Goal: Task Accomplishment & Management: Use online tool/utility

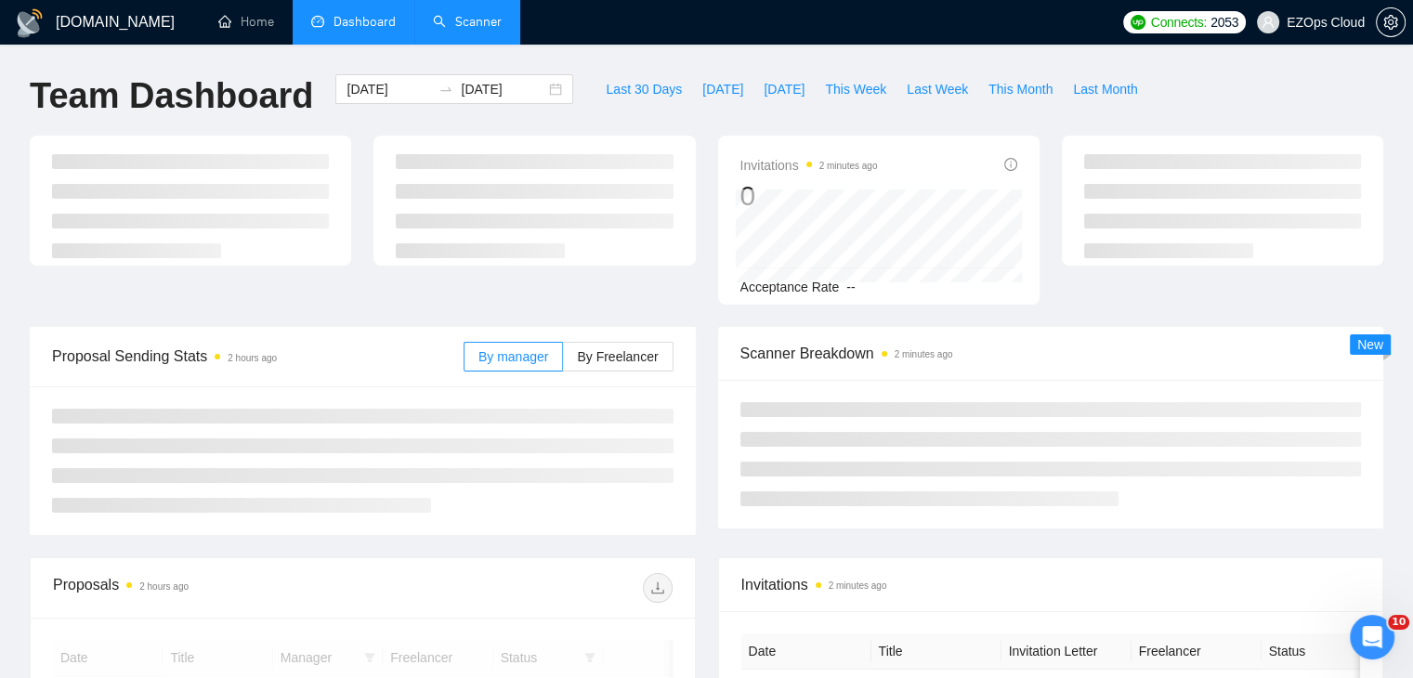
click at [457, 27] on link "Scanner" at bounding box center [467, 22] width 69 height 16
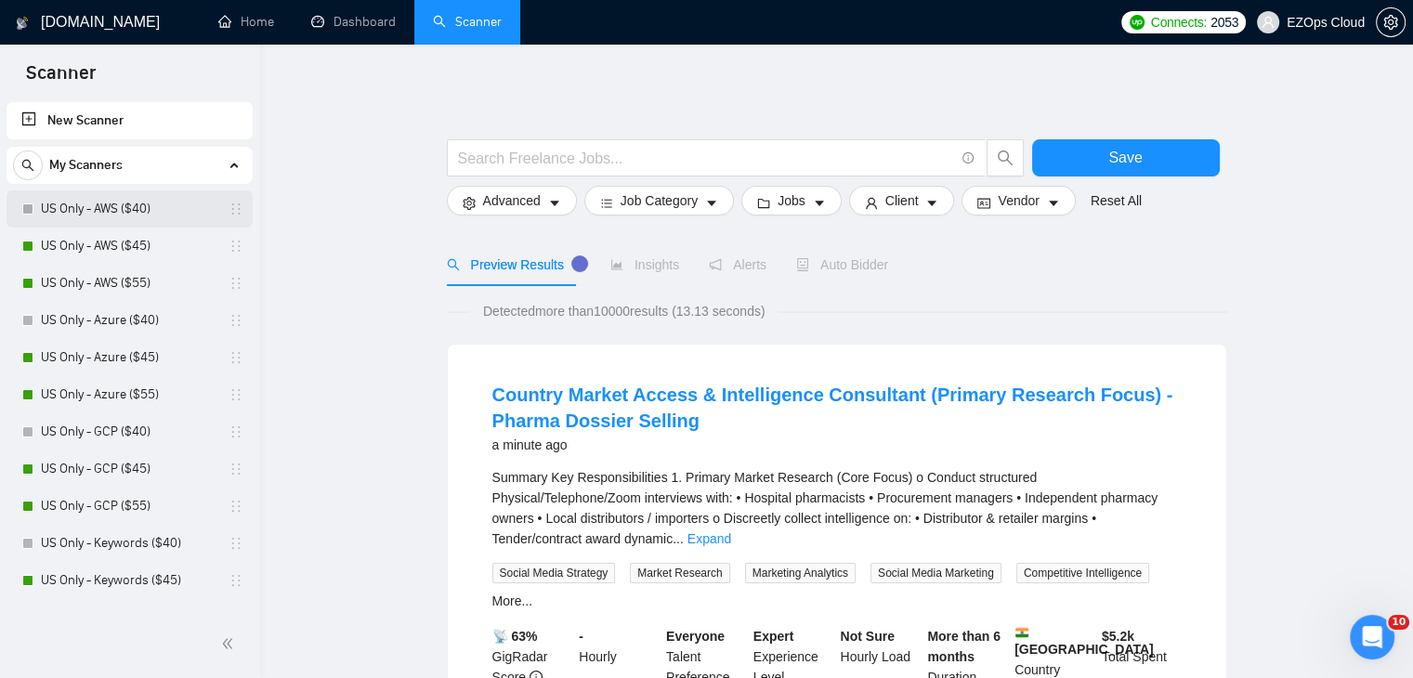
click at [117, 215] on link "US Only - AWS ($40)" at bounding box center [129, 208] width 176 height 37
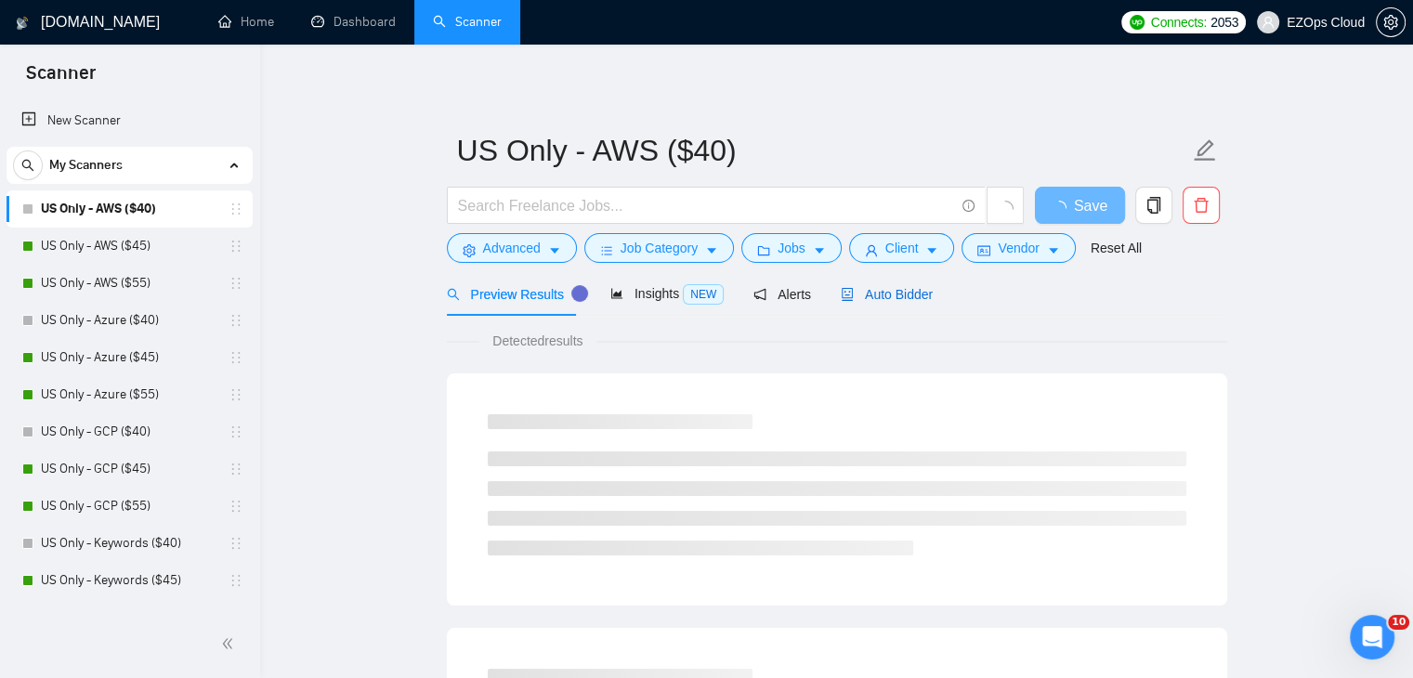
drag, startPoint x: 868, startPoint y: 298, endPoint x: 1337, endPoint y: 562, distance: 537.3
click at [868, 298] on span "Auto Bidder" at bounding box center [887, 294] width 92 height 15
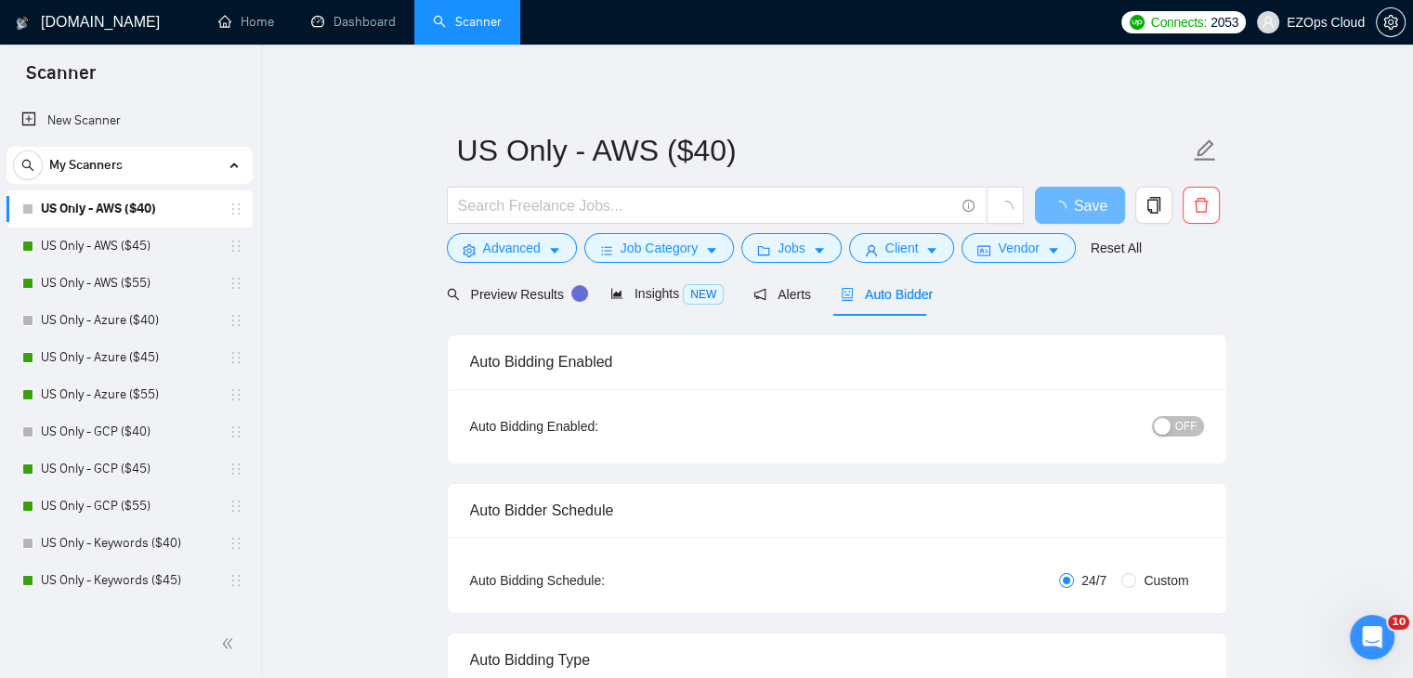
checkbox input "true"
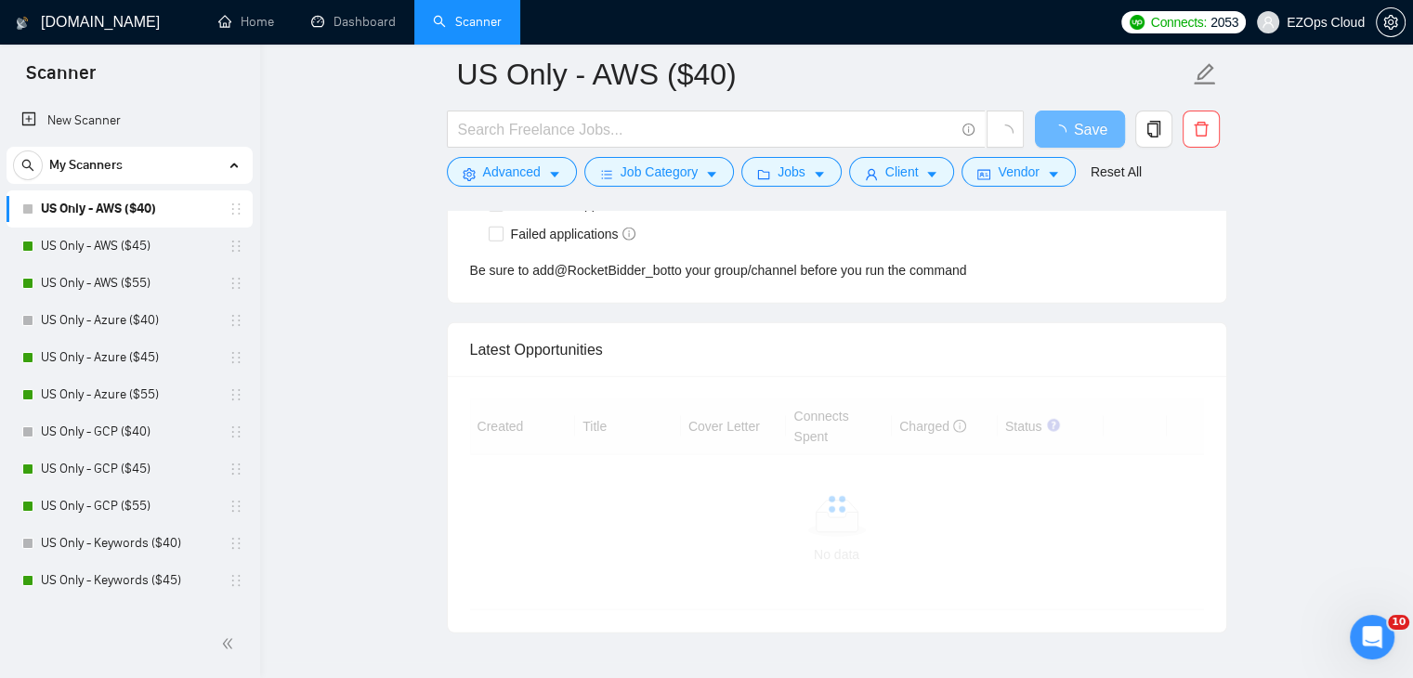
drag, startPoint x: 1426, startPoint y: 643, endPoint x: 32, endPoint y: 22, distance: 1526.0
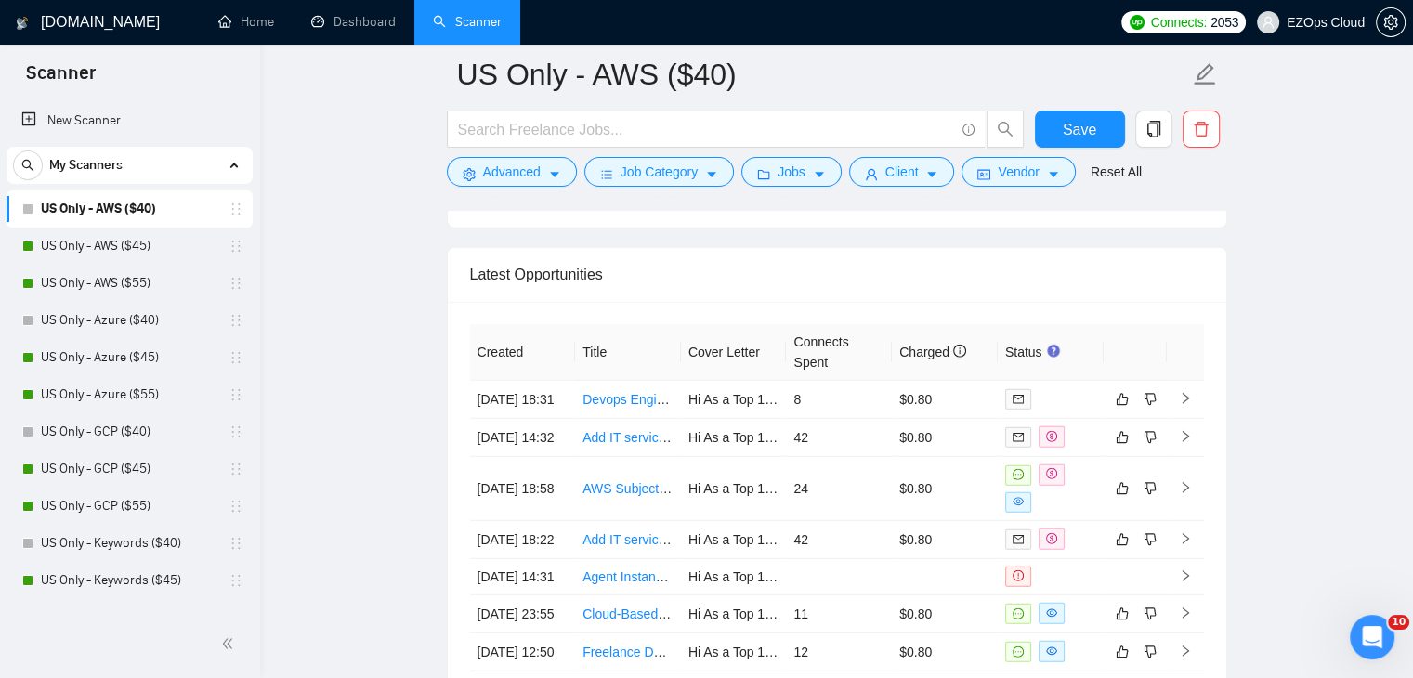
scroll to position [5050, 0]
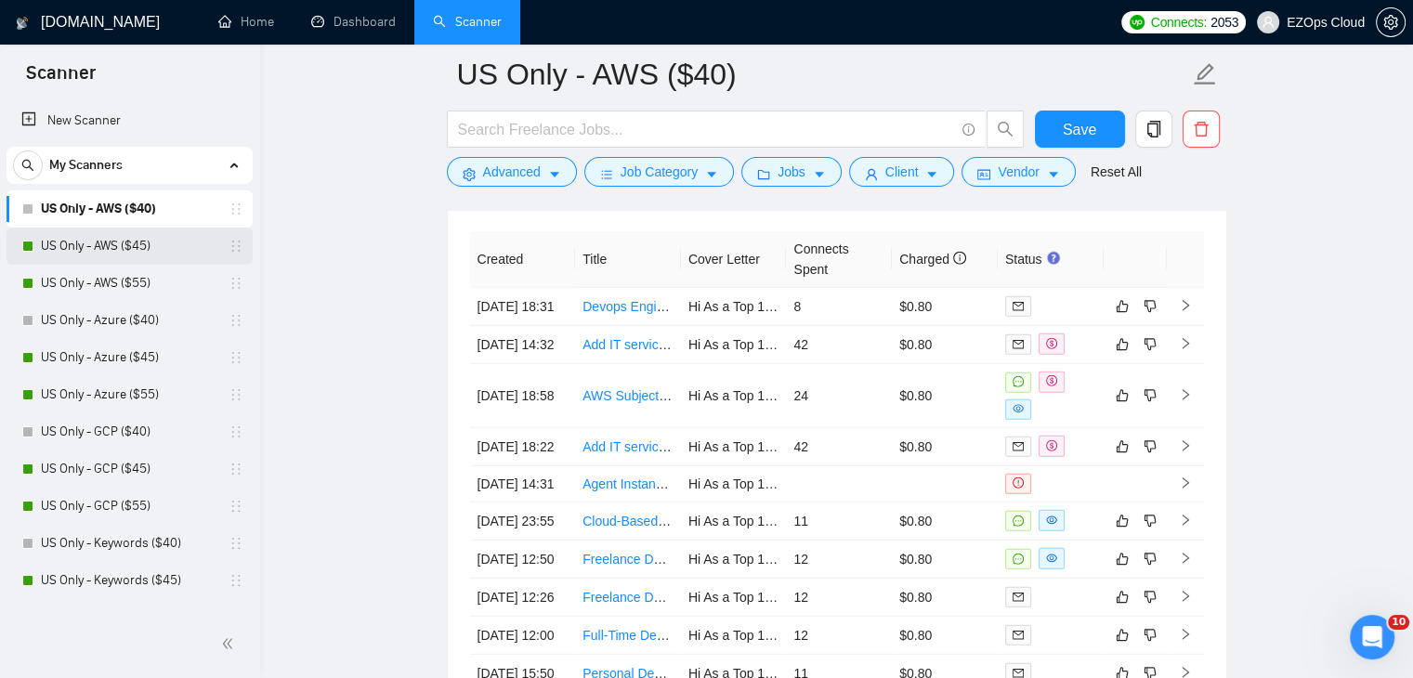
click at [82, 250] on link "US Only - AWS ($45)" at bounding box center [129, 246] width 176 height 37
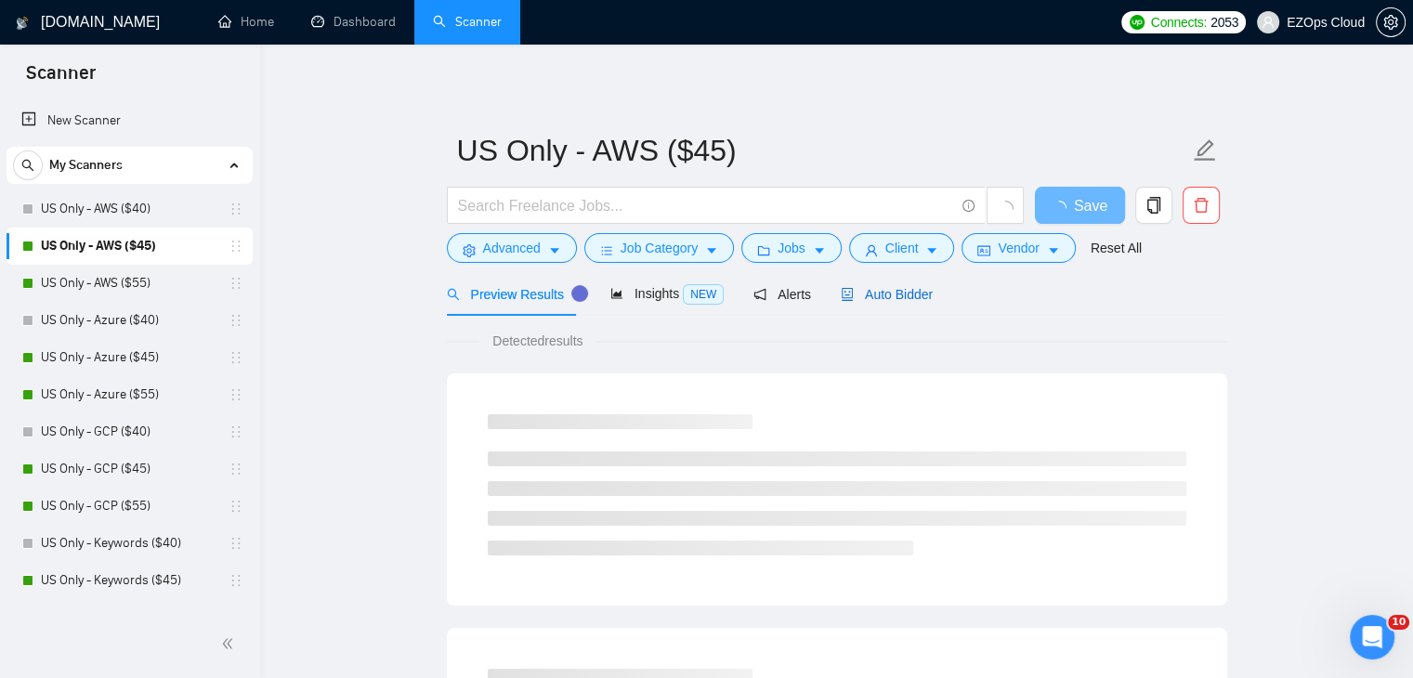
click at [866, 291] on span "Auto Bidder" at bounding box center [887, 294] width 92 height 15
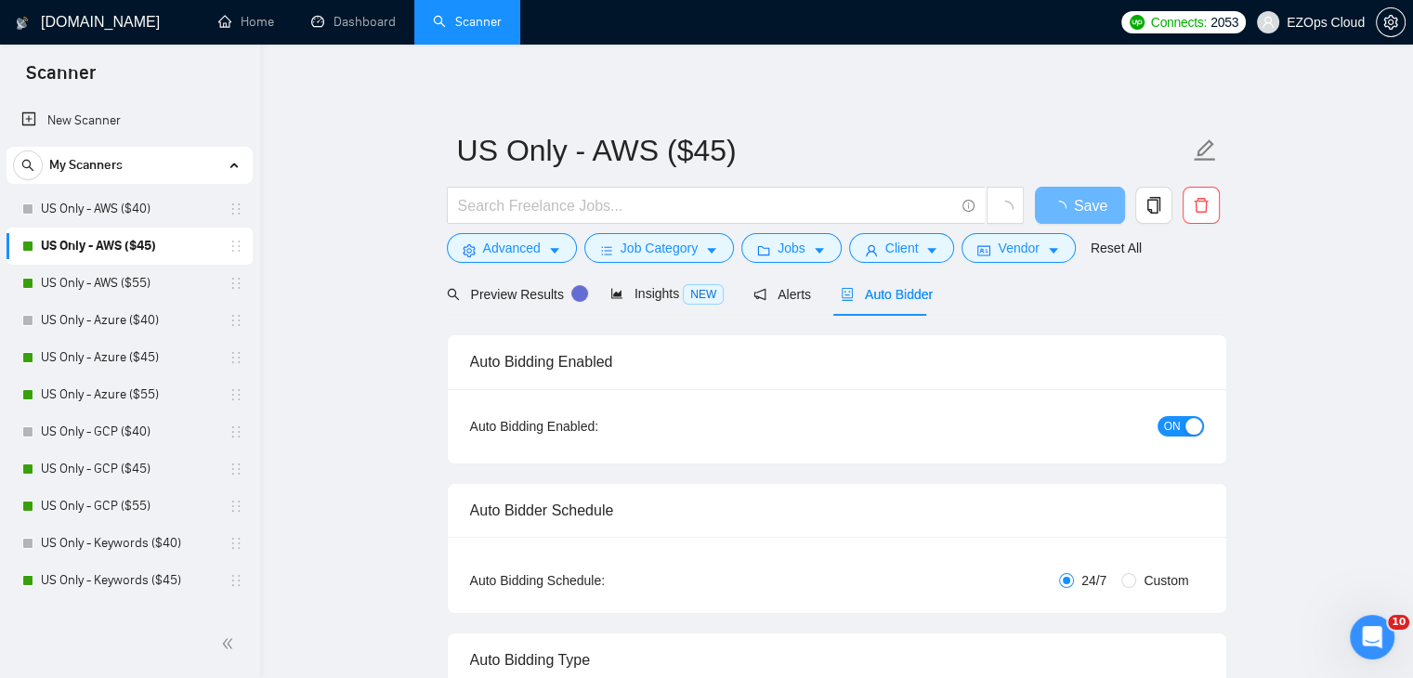
checkbox input "true"
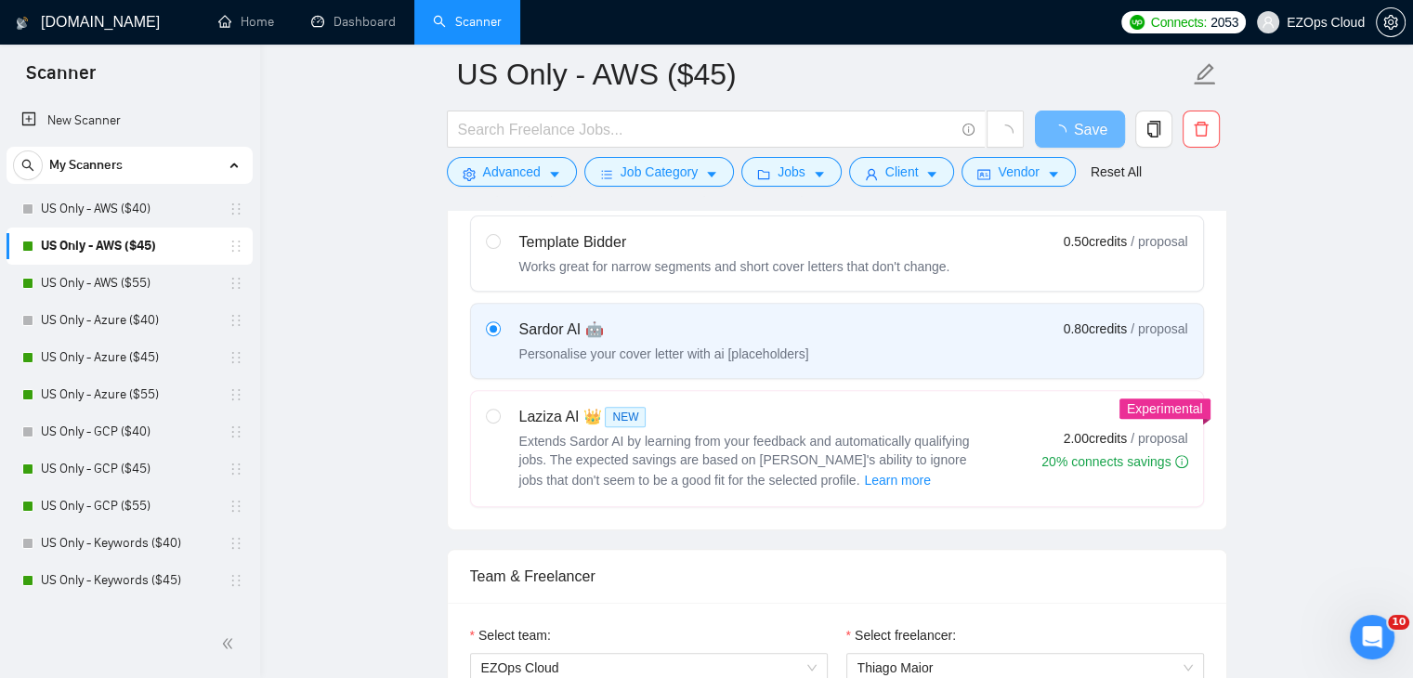
scroll to position [4937, 0]
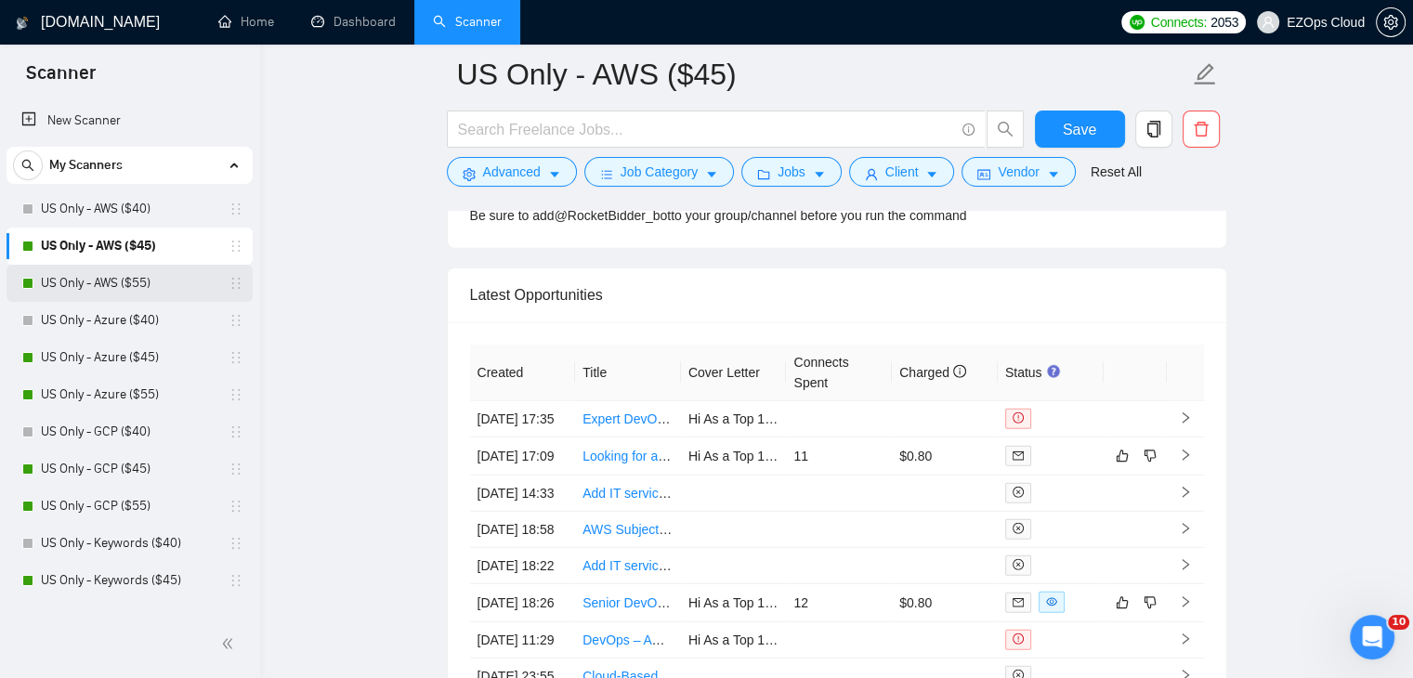
click at [130, 279] on link "US Only - AWS ($55)" at bounding box center [129, 283] width 176 height 37
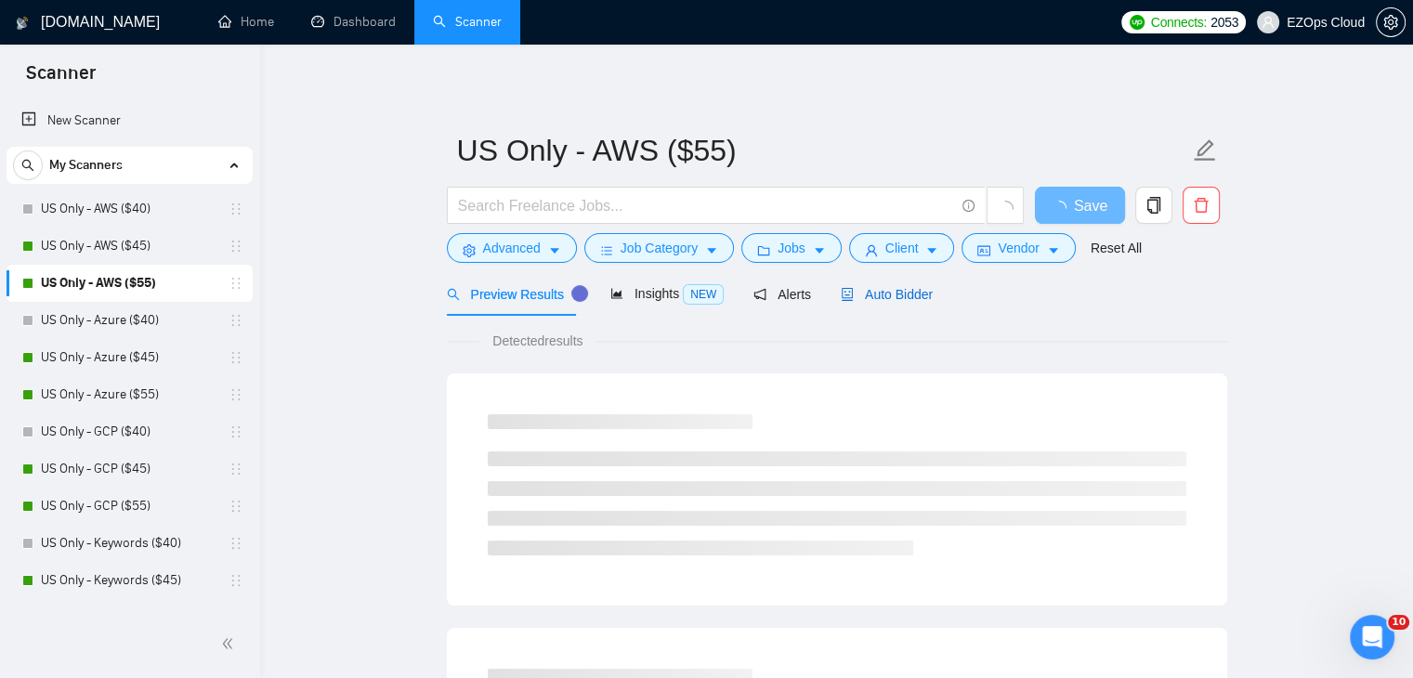
drag, startPoint x: 919, startPoint y: 294, endPoint x: 1426, endPoint y: 586, distance: 585.0
click at [919, 294] on span "Auto Bidder" at bounding box center [887, 294] width 92 height 15
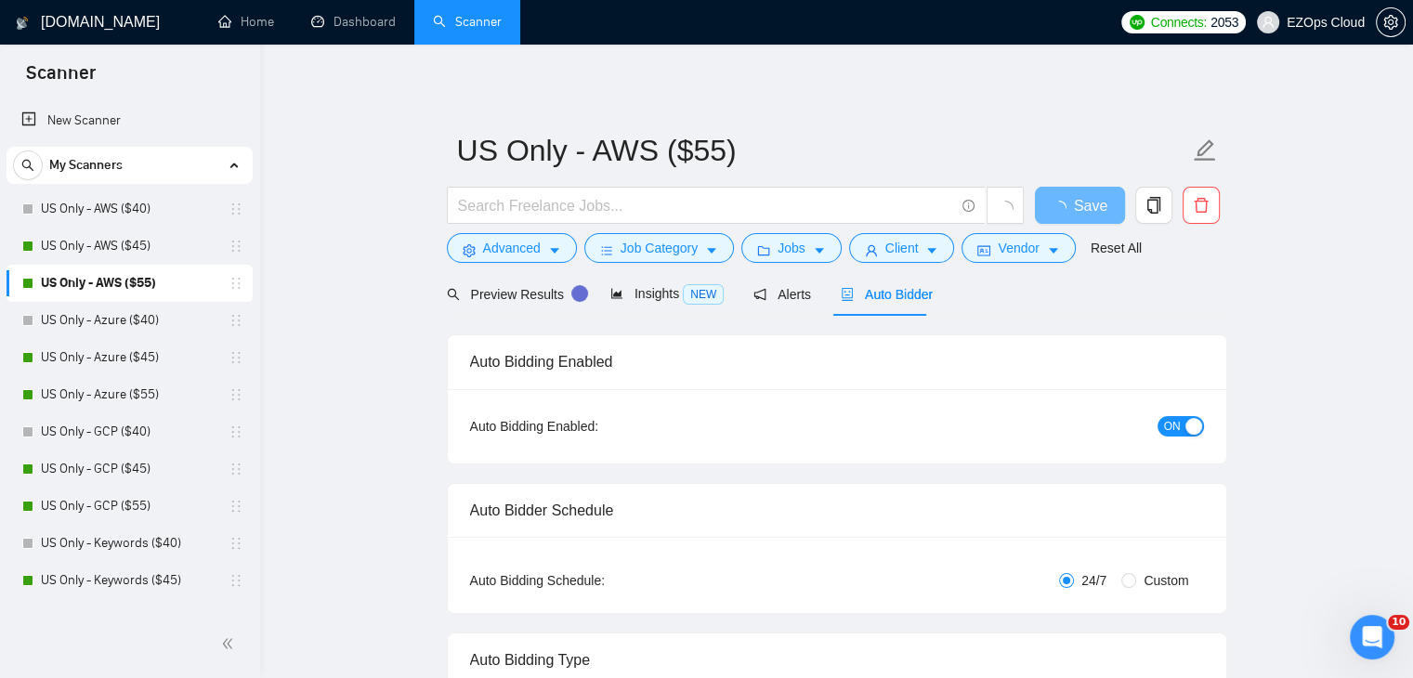
checkbox input "true"
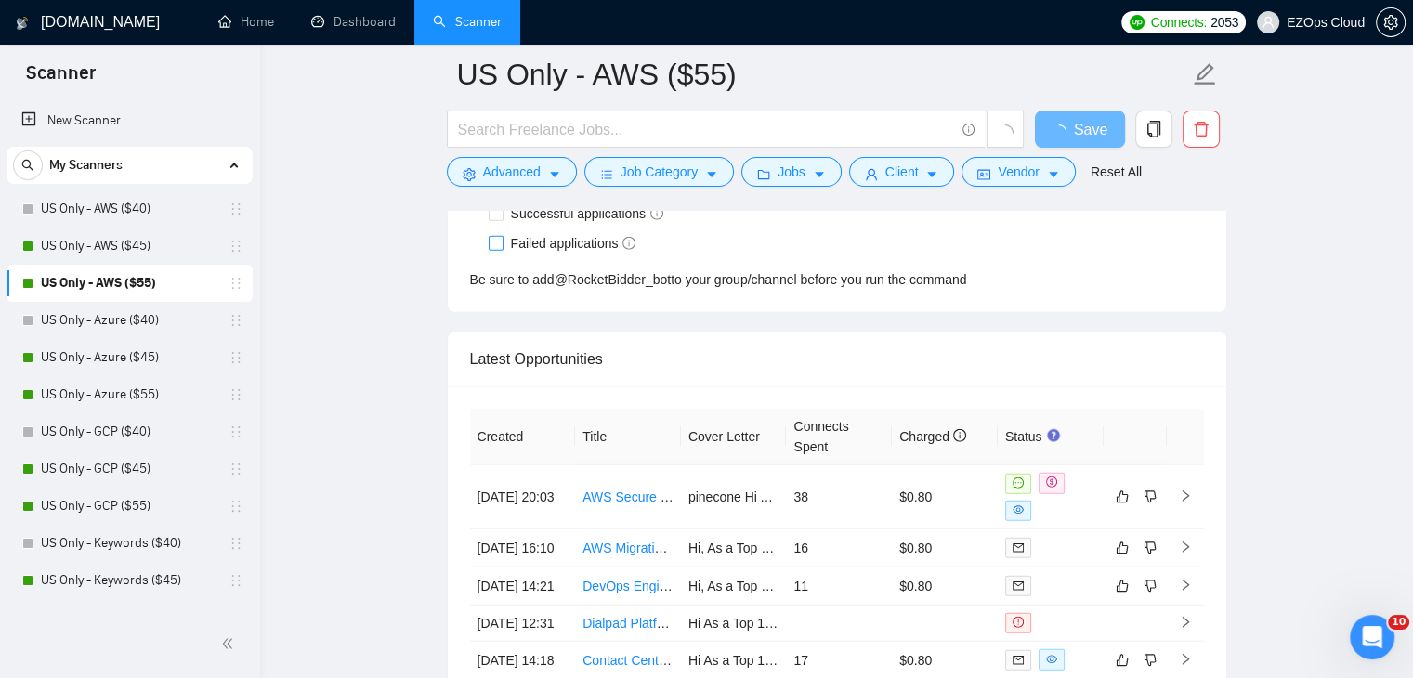
scroll to position [4771, 0]
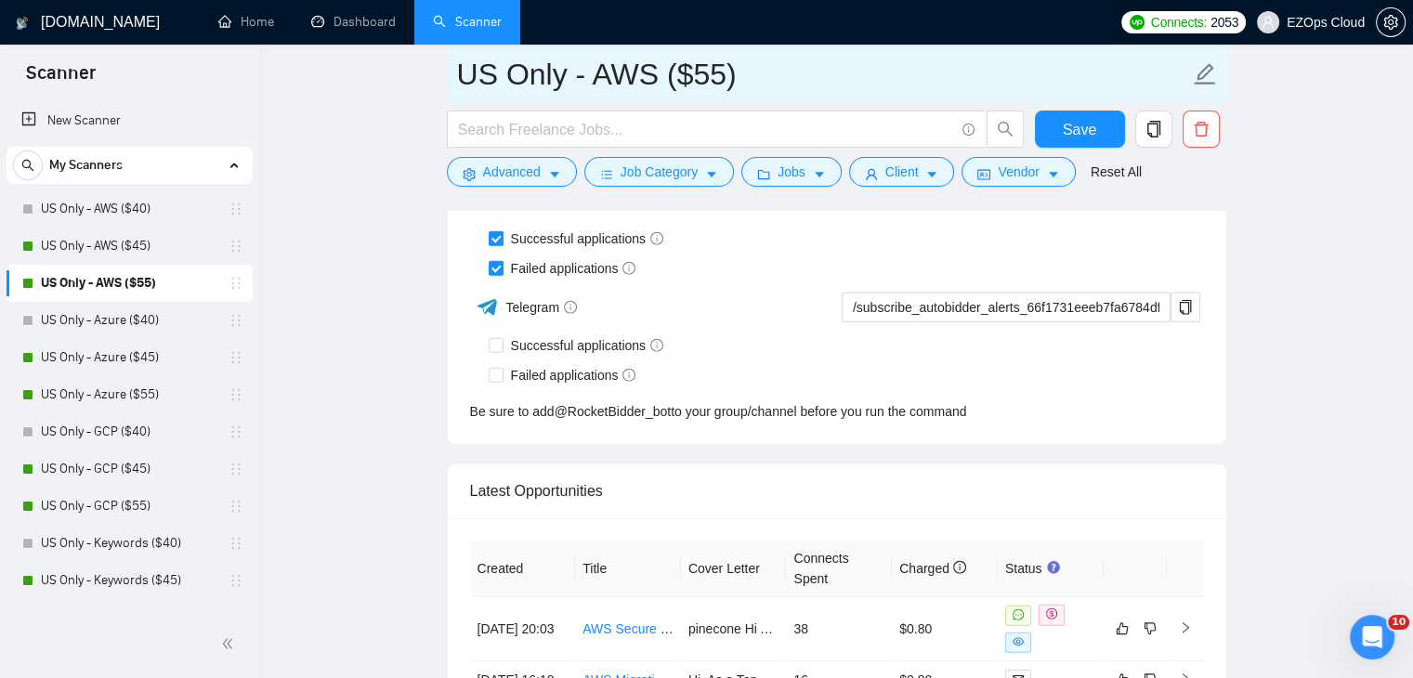
drag, startPoint x: 769, startPoint y: 79, endPoint x: 411, endPoint y: 69, distance: 357.7
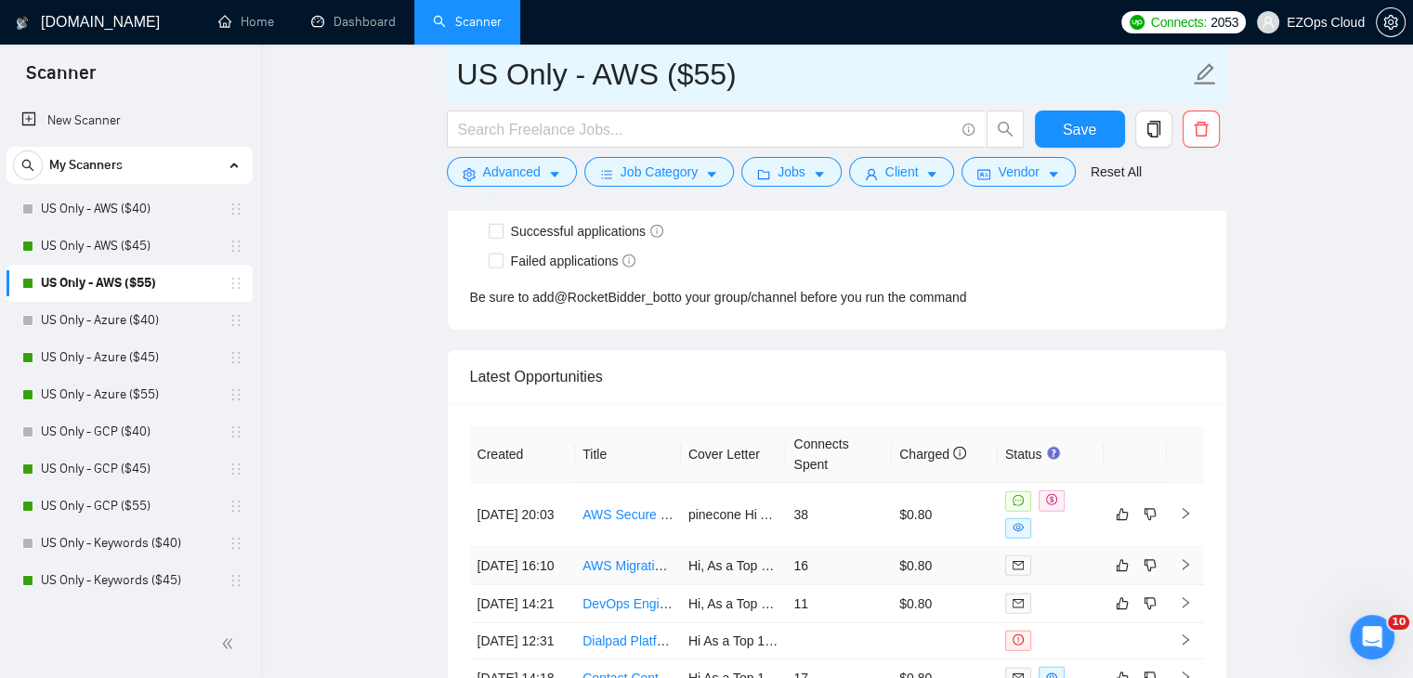
scroll to position [4956, 0]
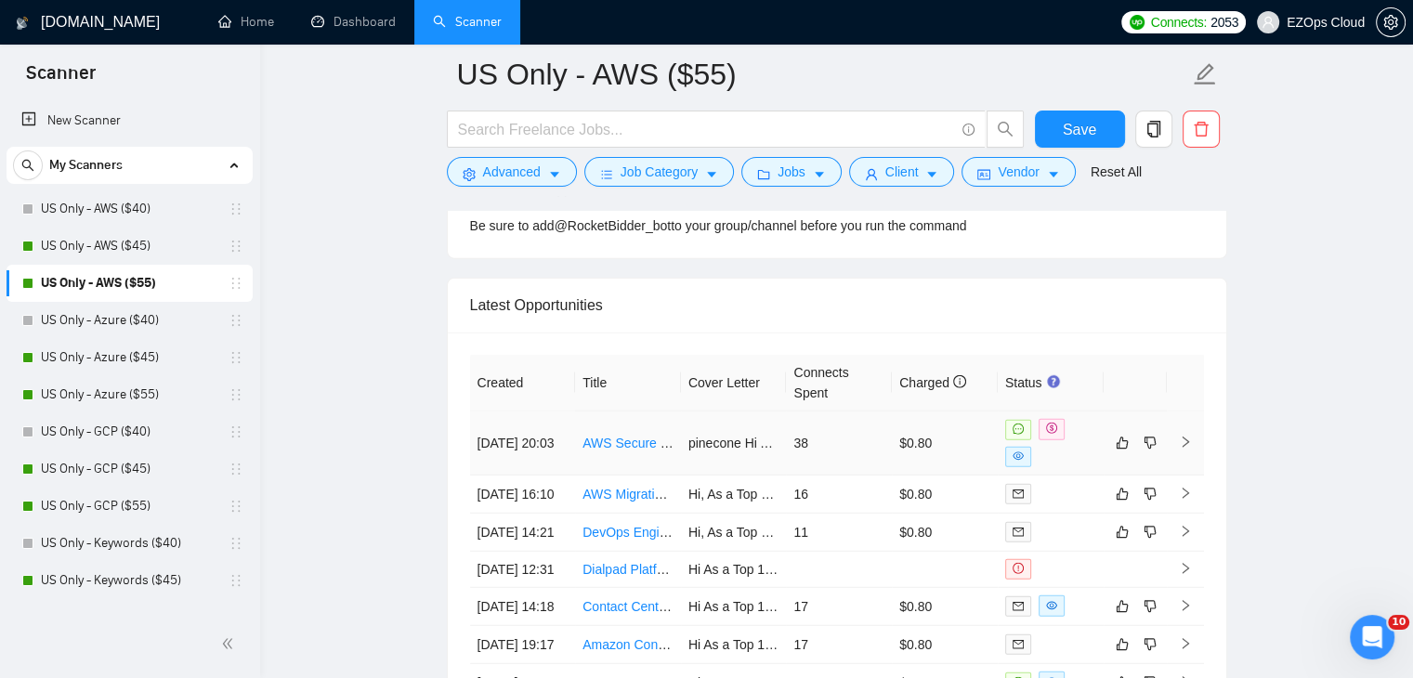
click at [624, 436] on link "AWS Secure VDI Environment with Amazon WorkSpaces, SSO/MFA, GuardDuty, Security…" at bounding box center [908, 443] width 653 height 15
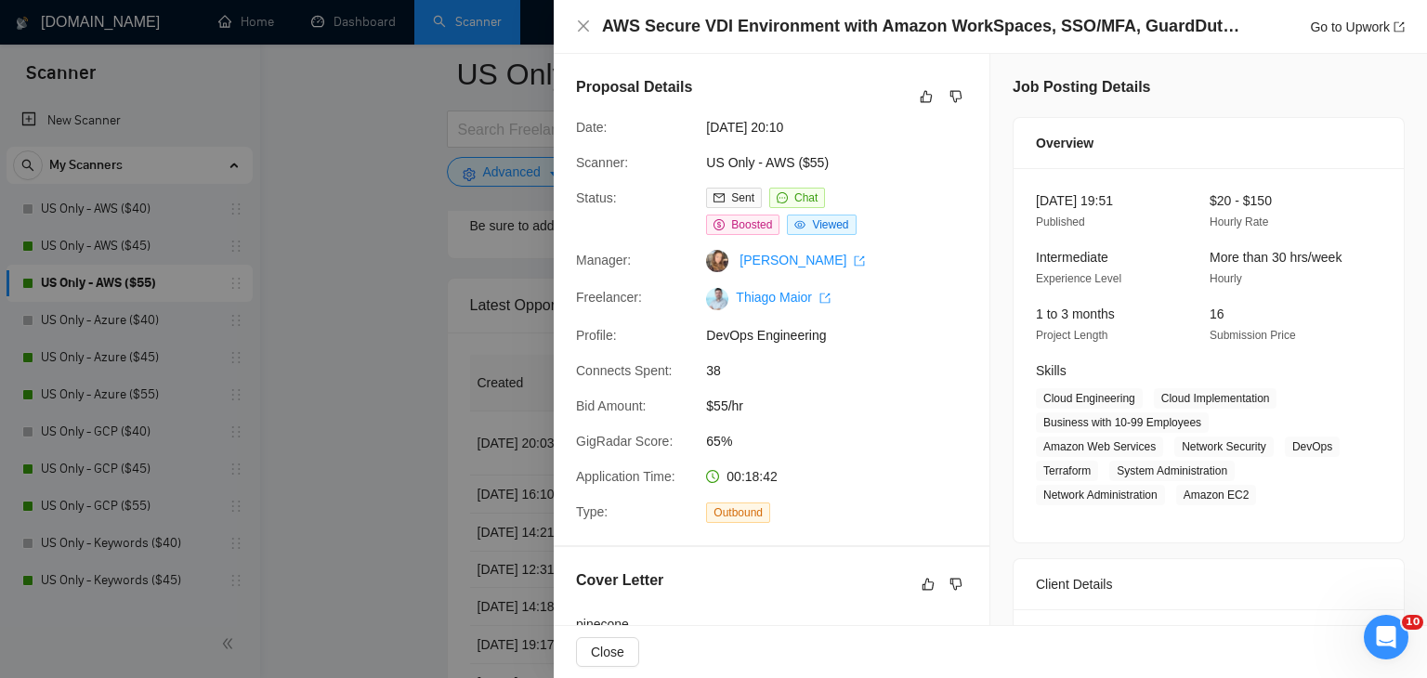
click at [334, 305] on div at bounding box center [713, 339] width 1427 height 678
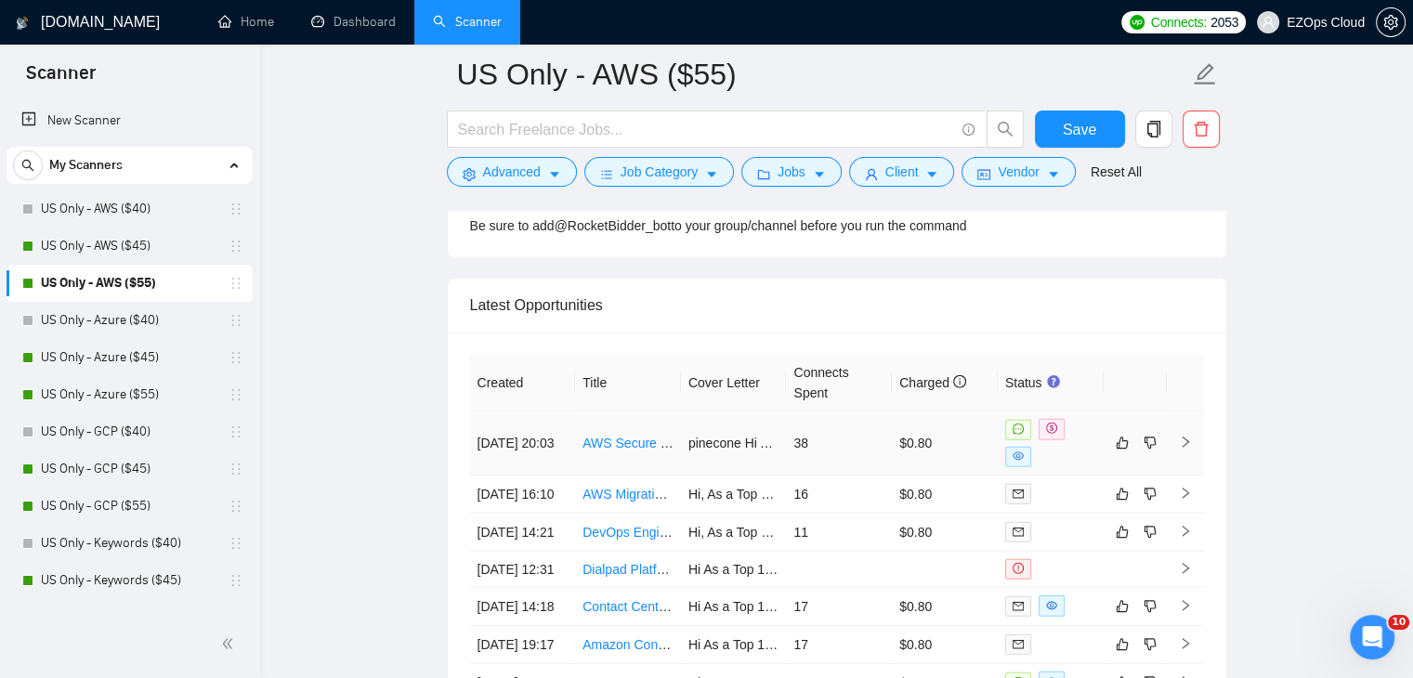
click at [603, 436] on link "AWS Secure VDI Environment with Amazon WorkSpaces, SSO/MFA, GuardDuty, Security…" at bounding box center [908, 443] width 653 height 15
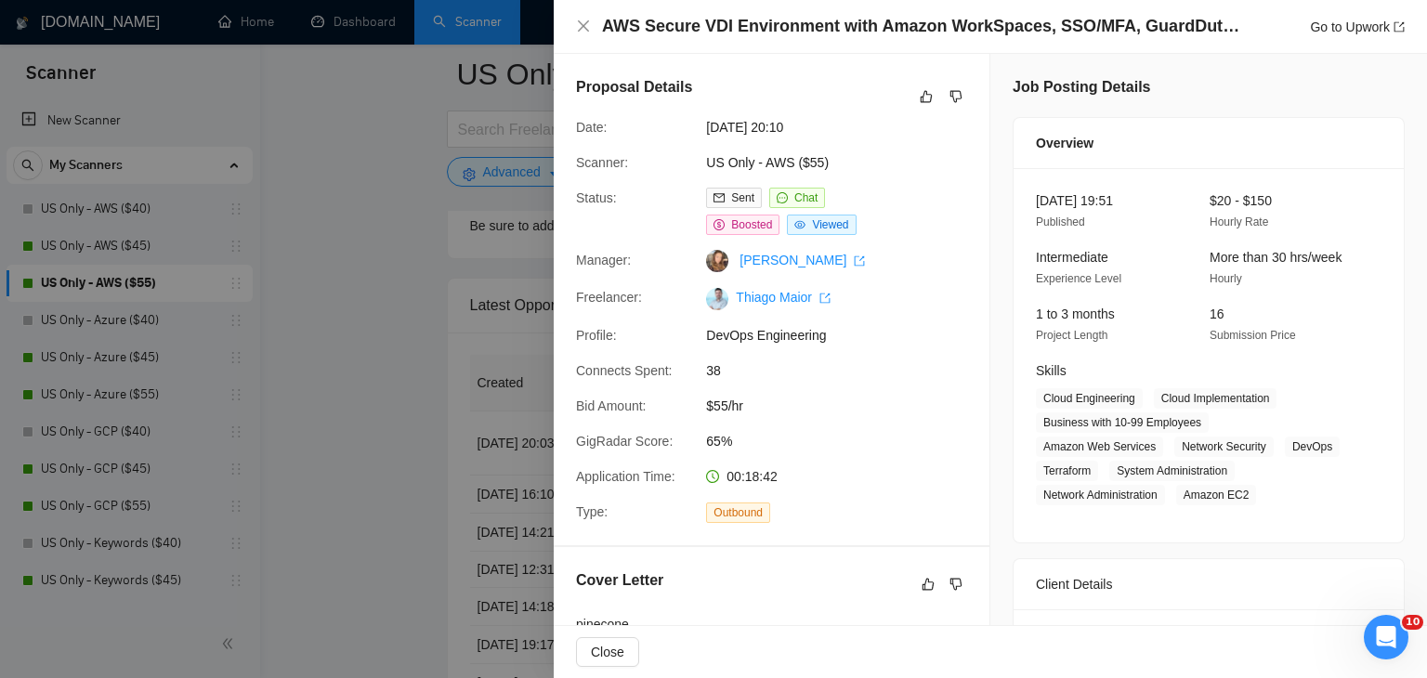
click at [81, 358] on div at bounding box center [713, 339] width 1427 height 678
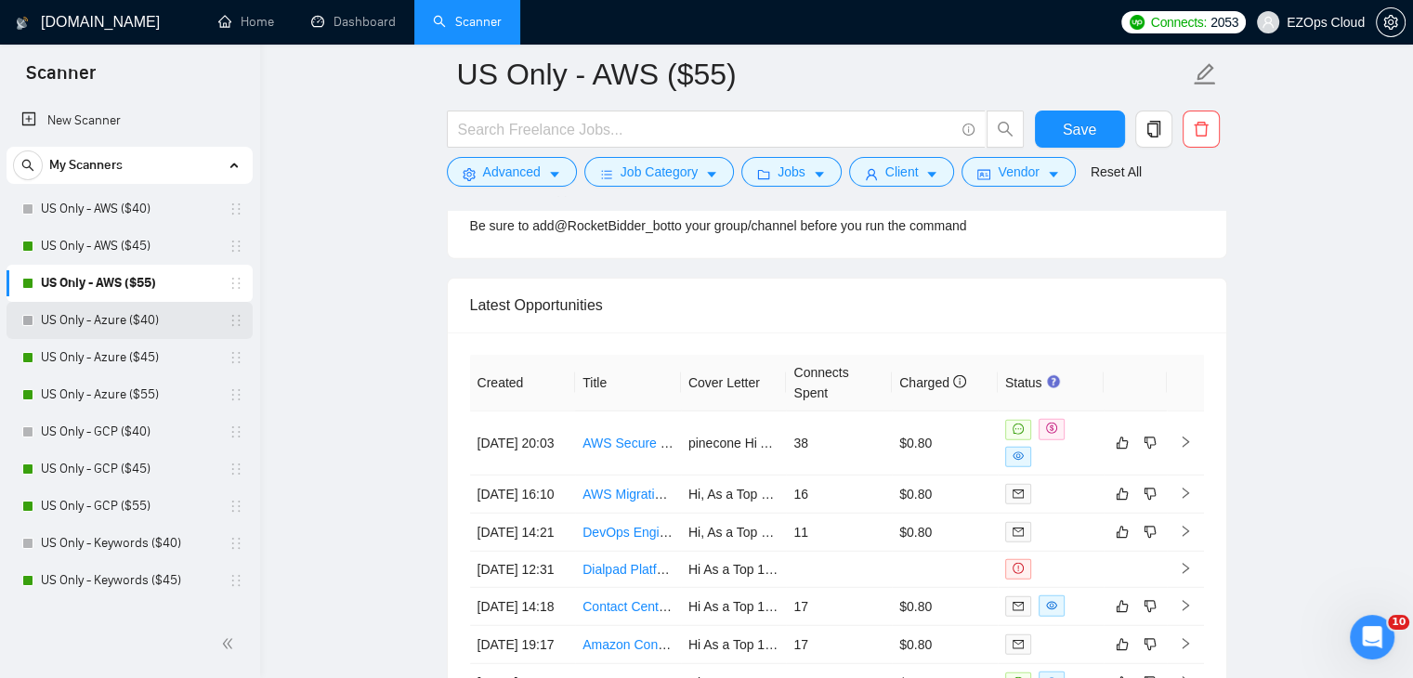
click at [126, 325] on link "US Only - Azure ($40)" at bounding box center [129, 320] width 176 height 37
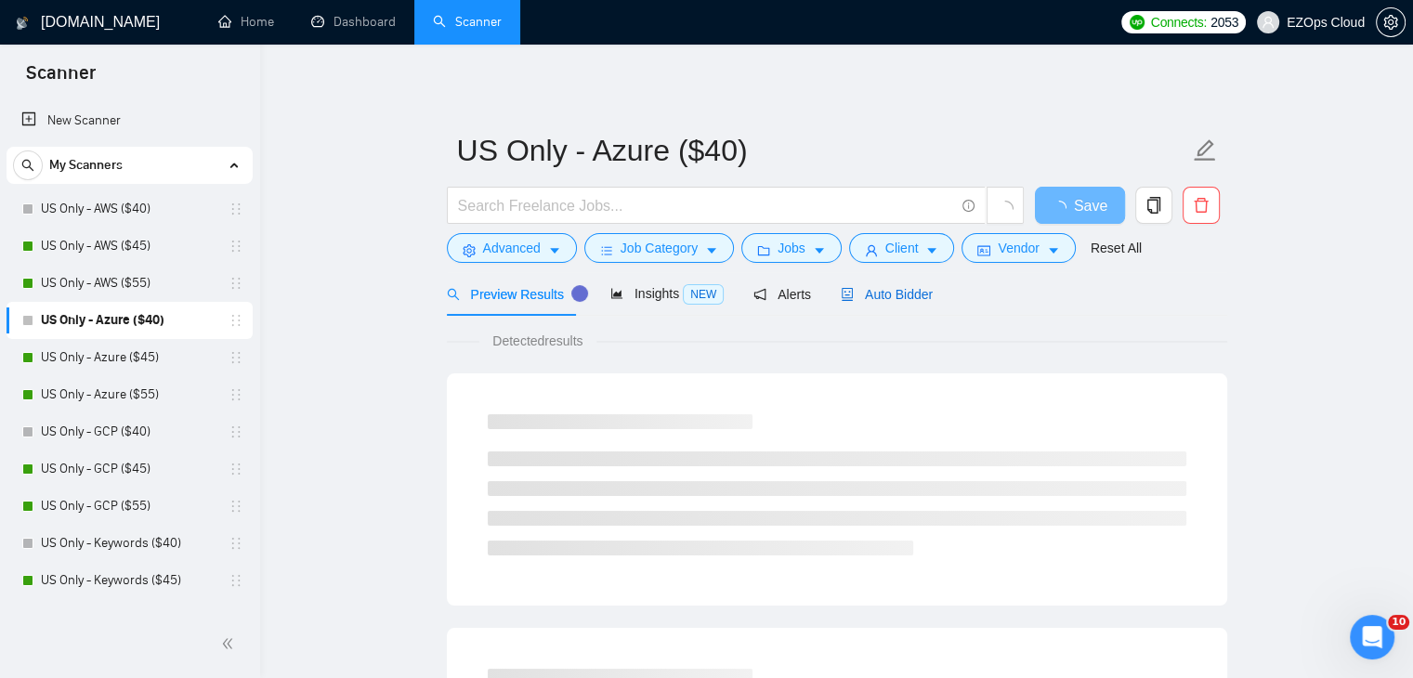
click at [921, 290] on span "Auto Bidder" at bounding box center [887, 294] width 92 height 15
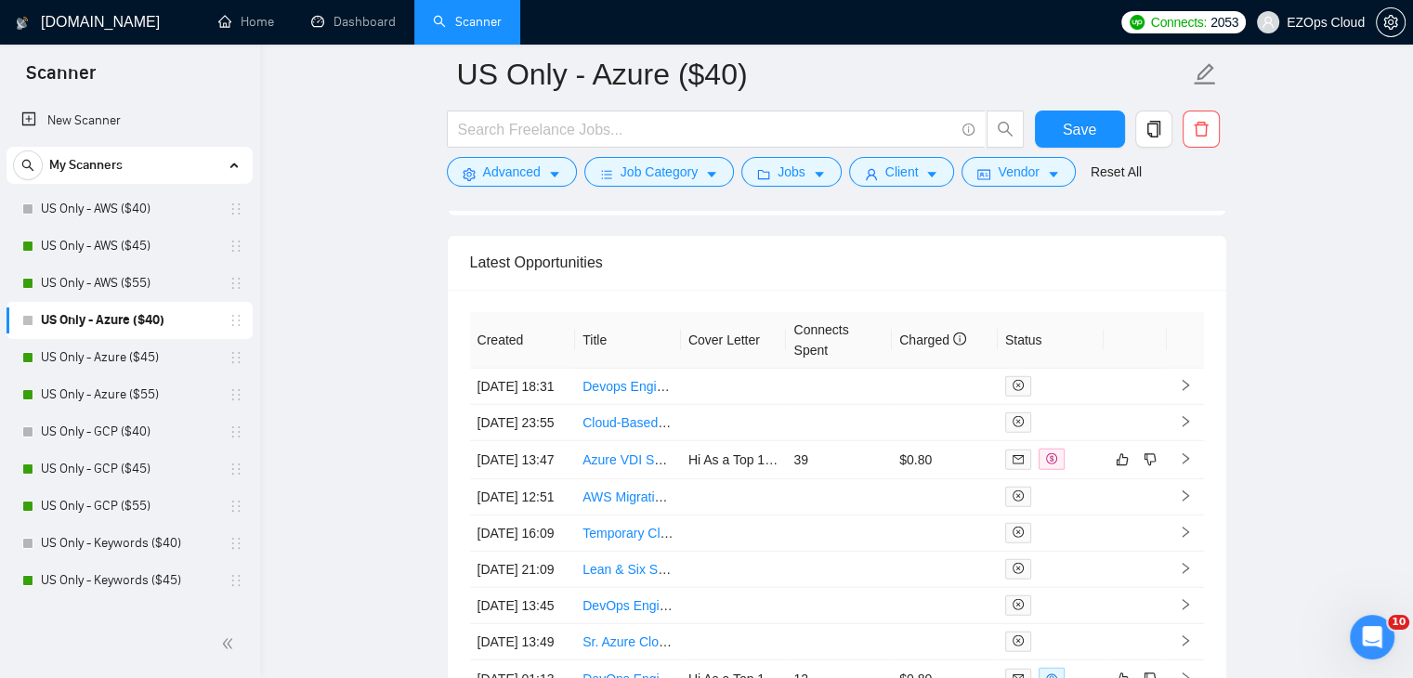
scroll to position [5023, 0]
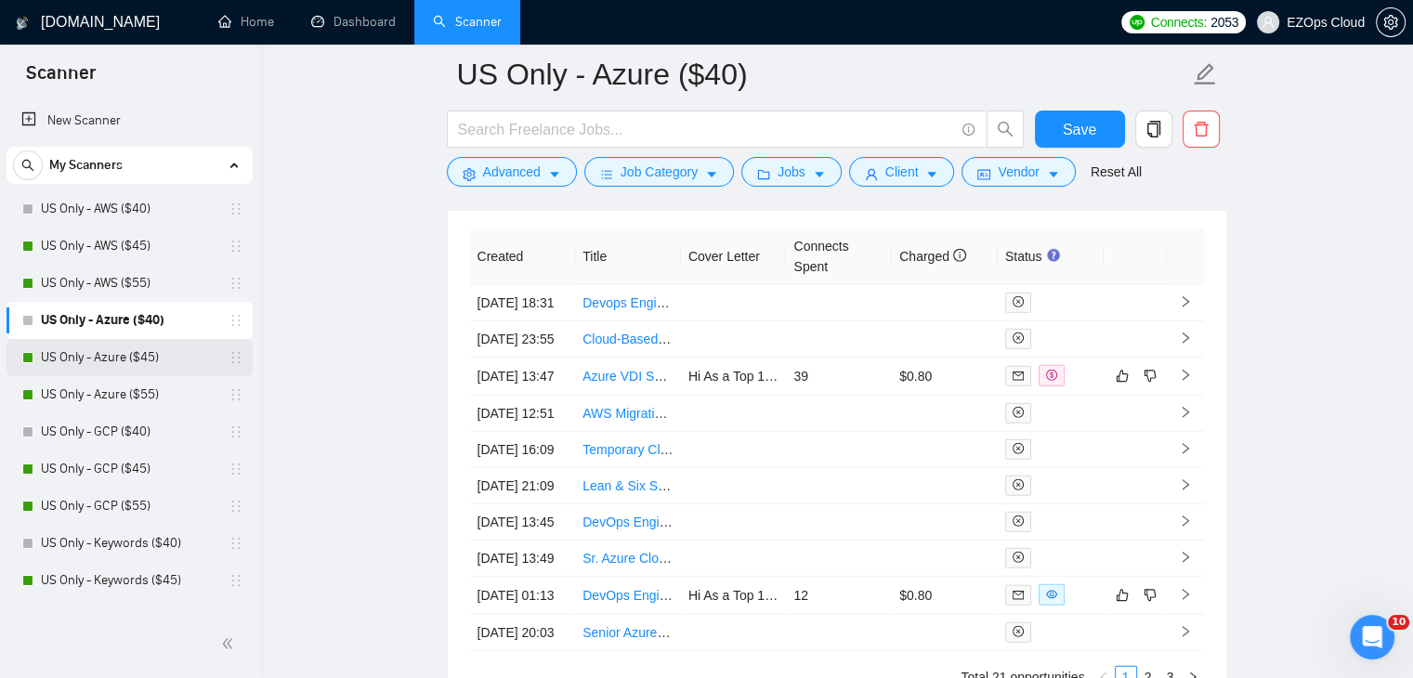
click at [147, 375] on link "US Only - Azure ($45)" at bounding box center [129, 357] width 176 height 37
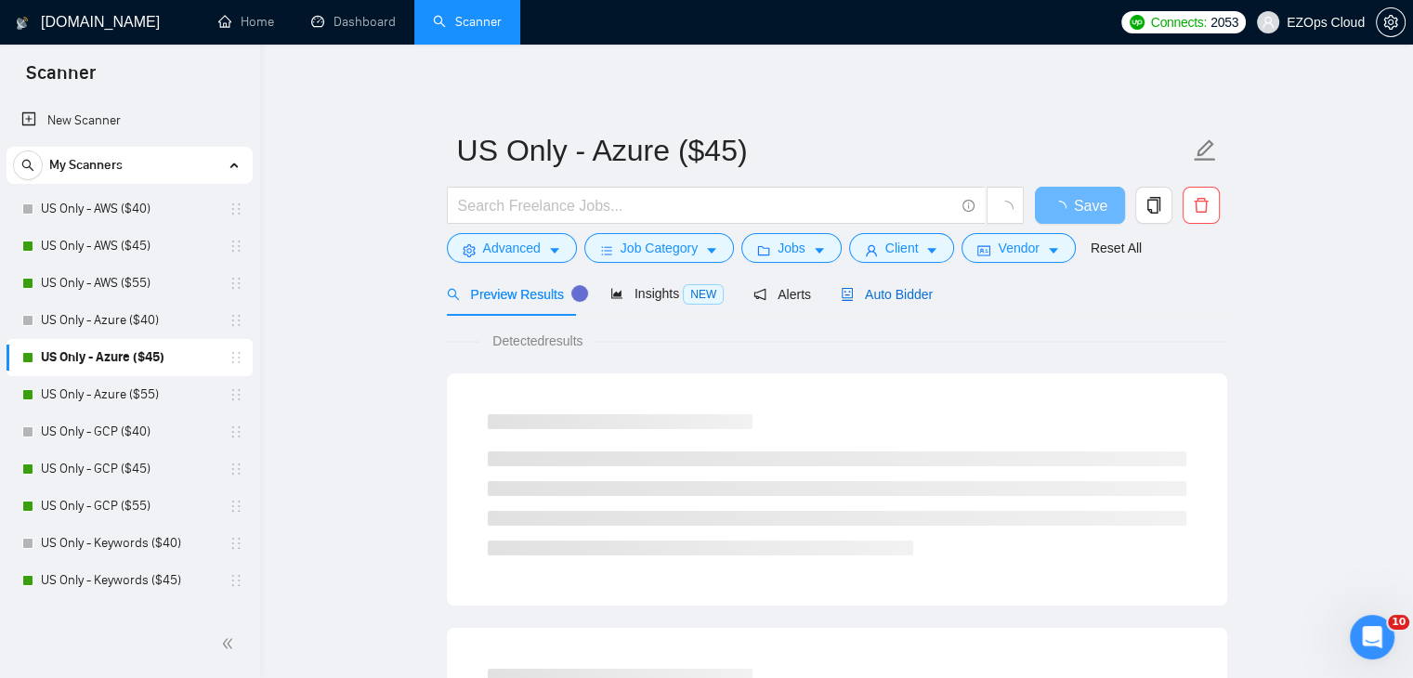
click at [871, 287] on span "Auto Bidder" at bounding box center [887, 294] width 92 height 15
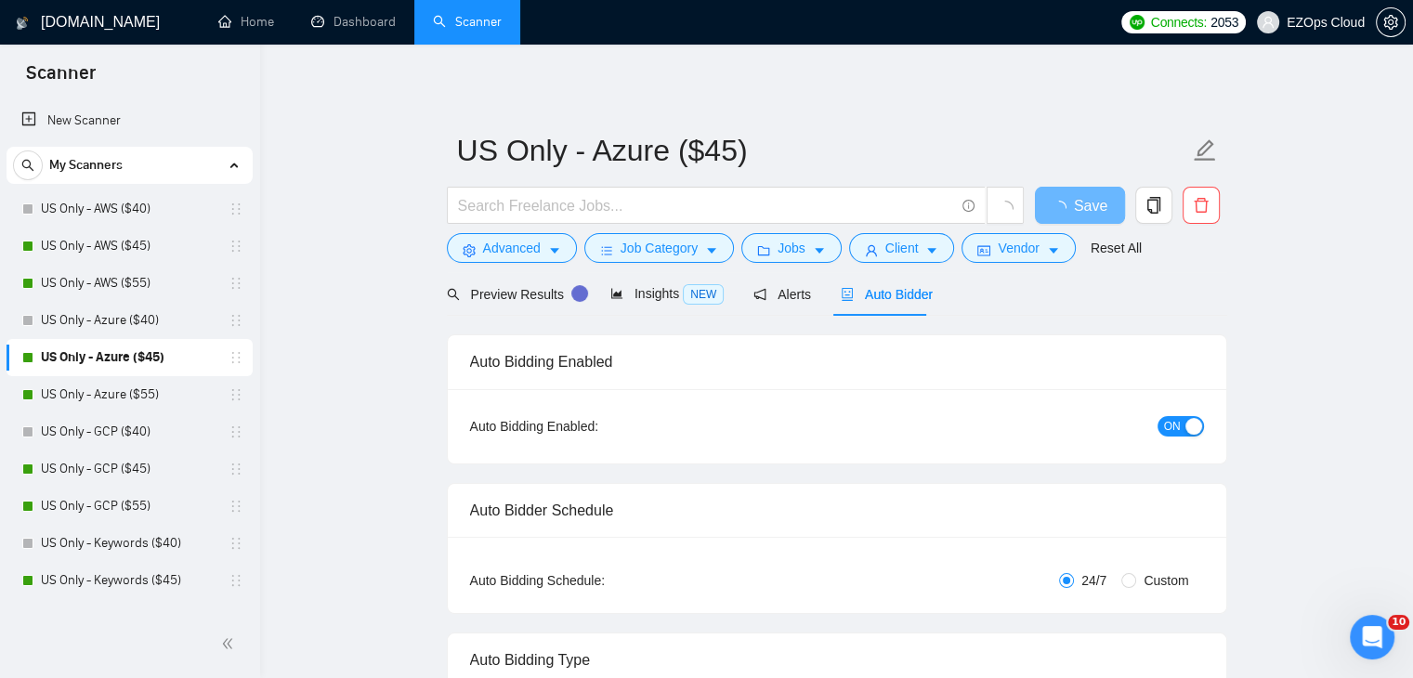
checkbox input "true"
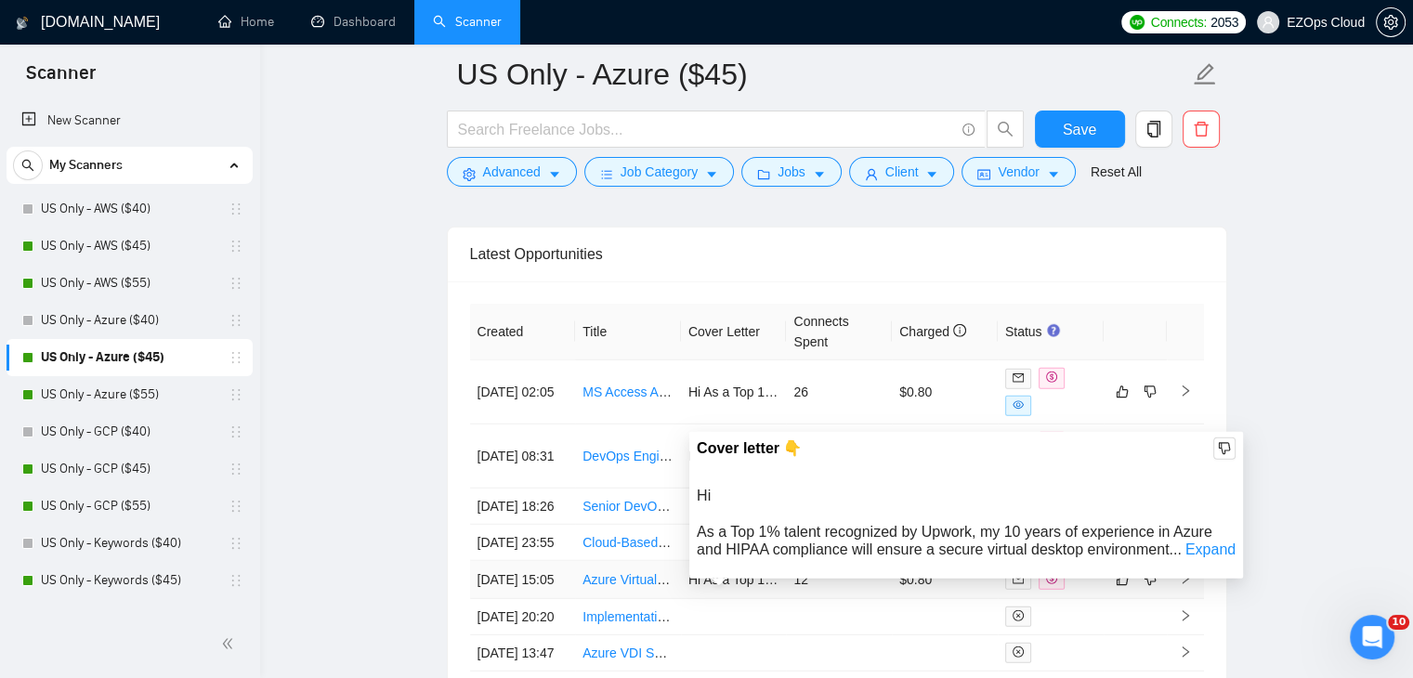
scroll to position [4949, 0]
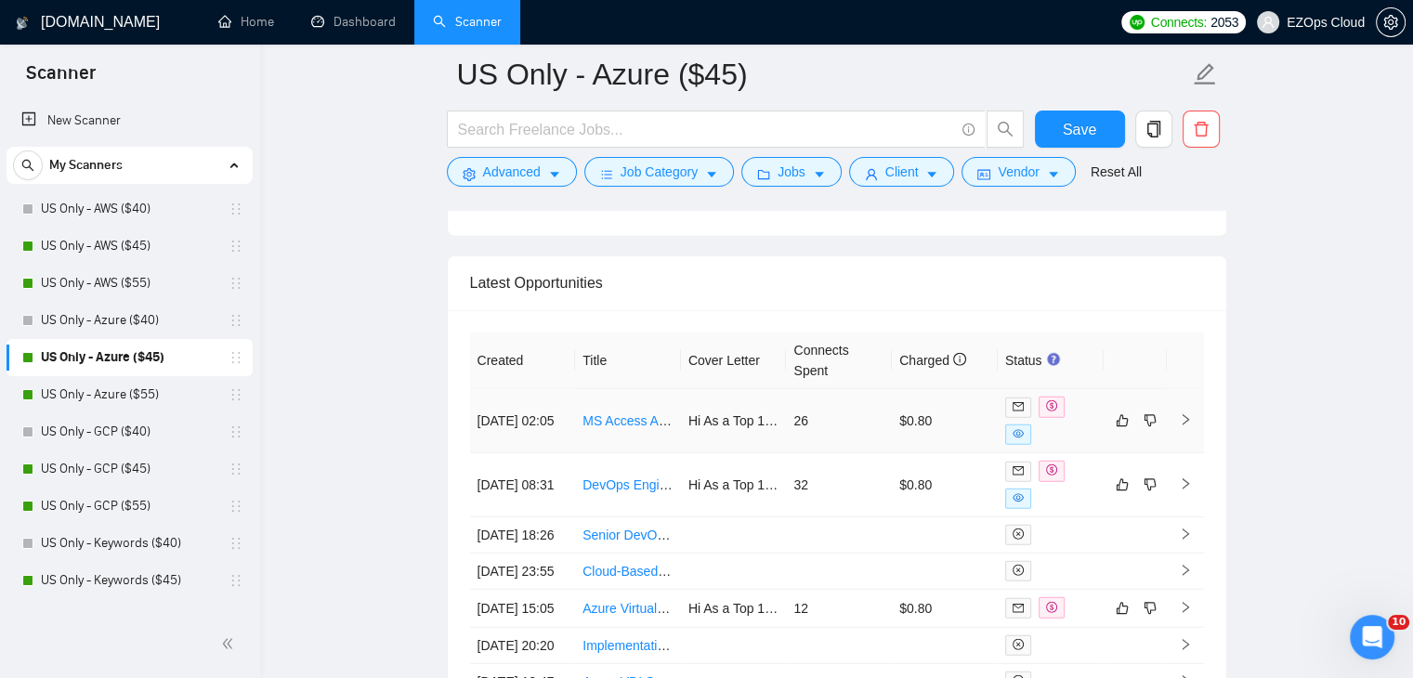
click at [626, 413] on link "MS Access Application Migration to Cloud-Based Solution" at bounding box center [748, 420] width 332 height 15
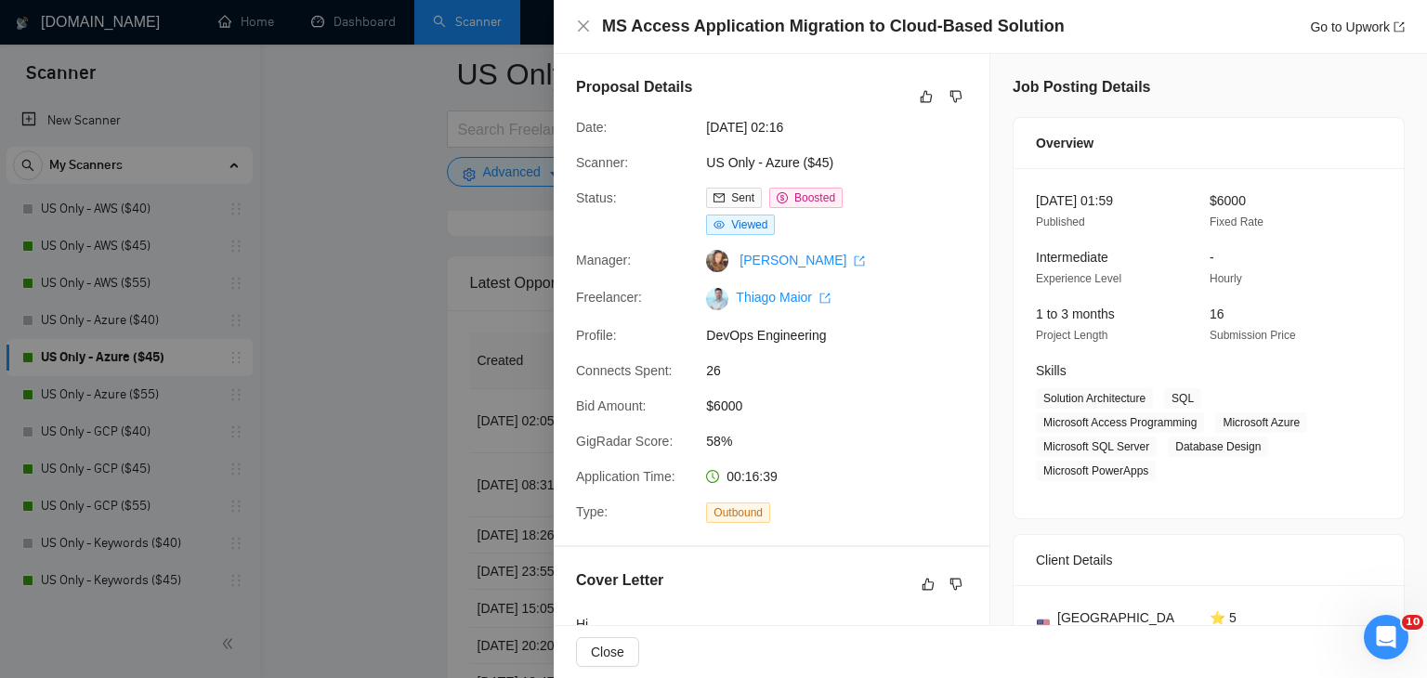
click at [339, 112] on div at bounding box center [713, 339] width 1427 height 678
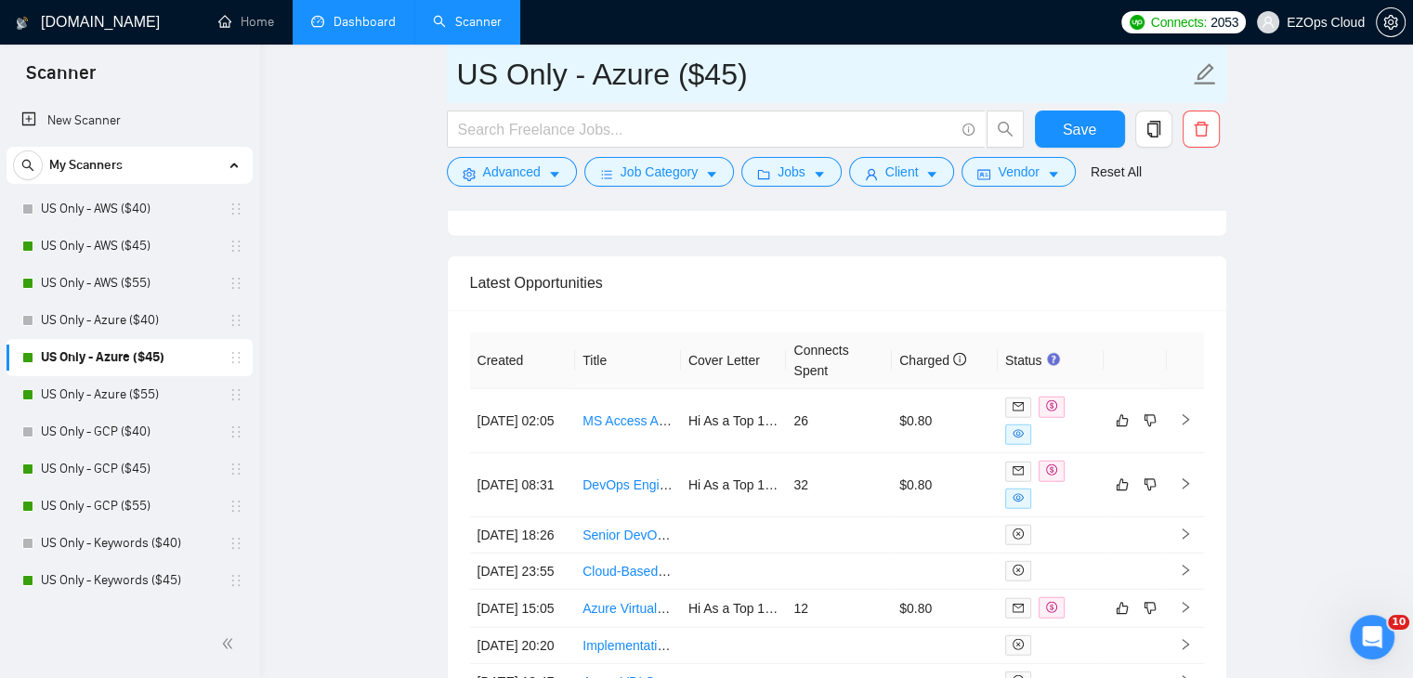
drag, startPoint x: 770, startPoint y: 72, endPoint x: 312, endPoint y: 44, distance: 458.8
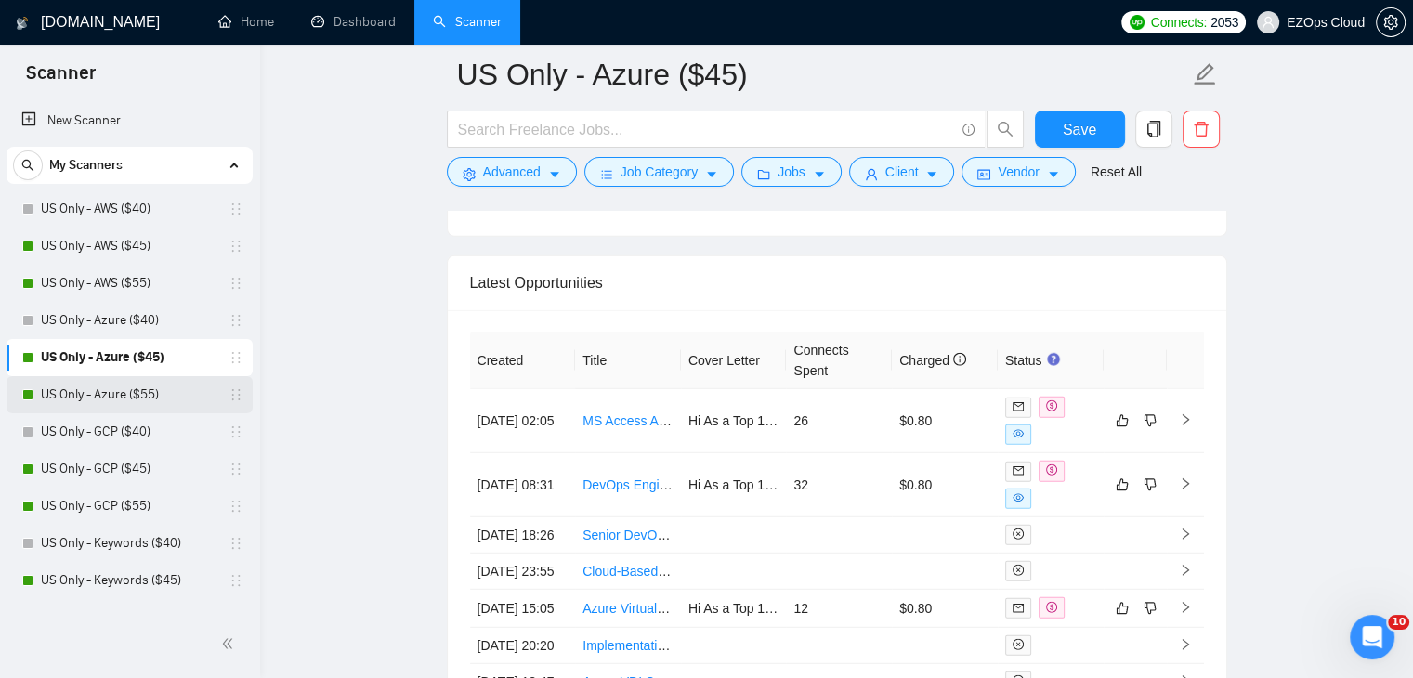
click at [119, 387] on link "US Only - Azure ($55)" at bounding box center [129, 394] width 176 height 37
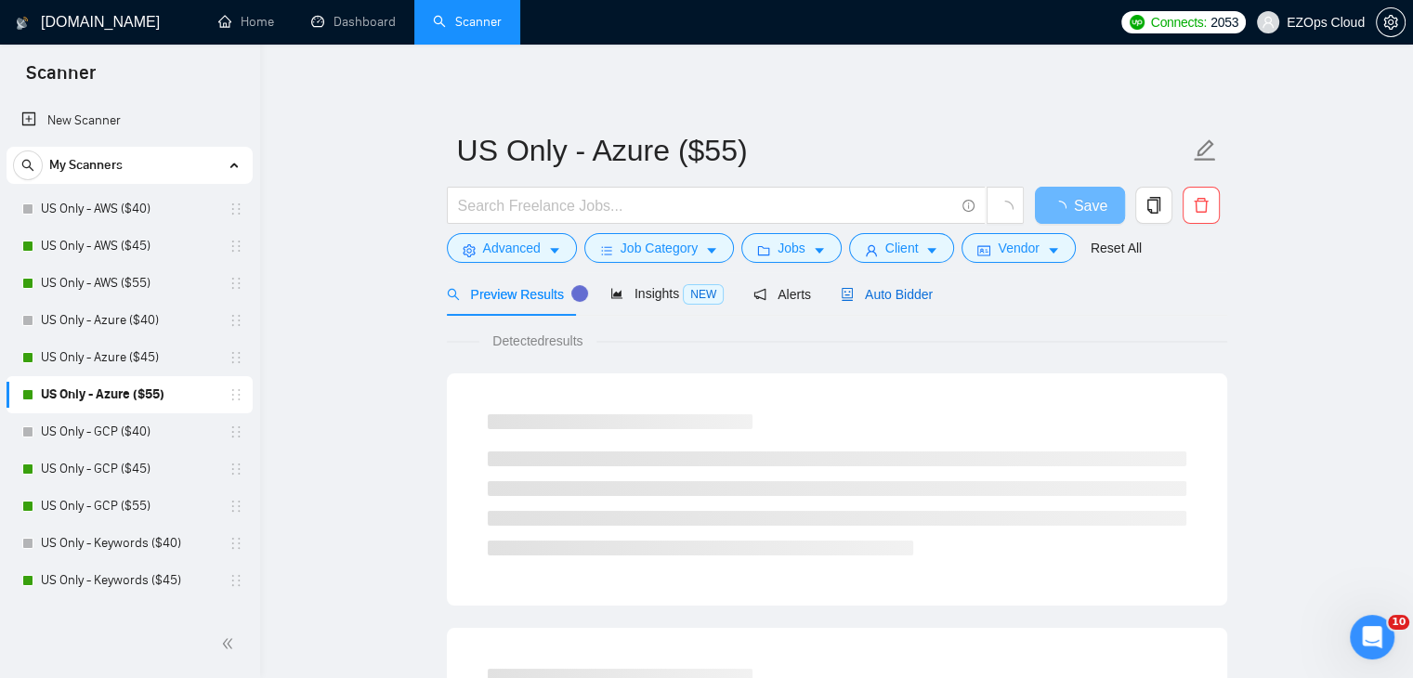
click at [895, 297] on span "Auto Bidder" at bounding box center [887, 294] width 92 height 15
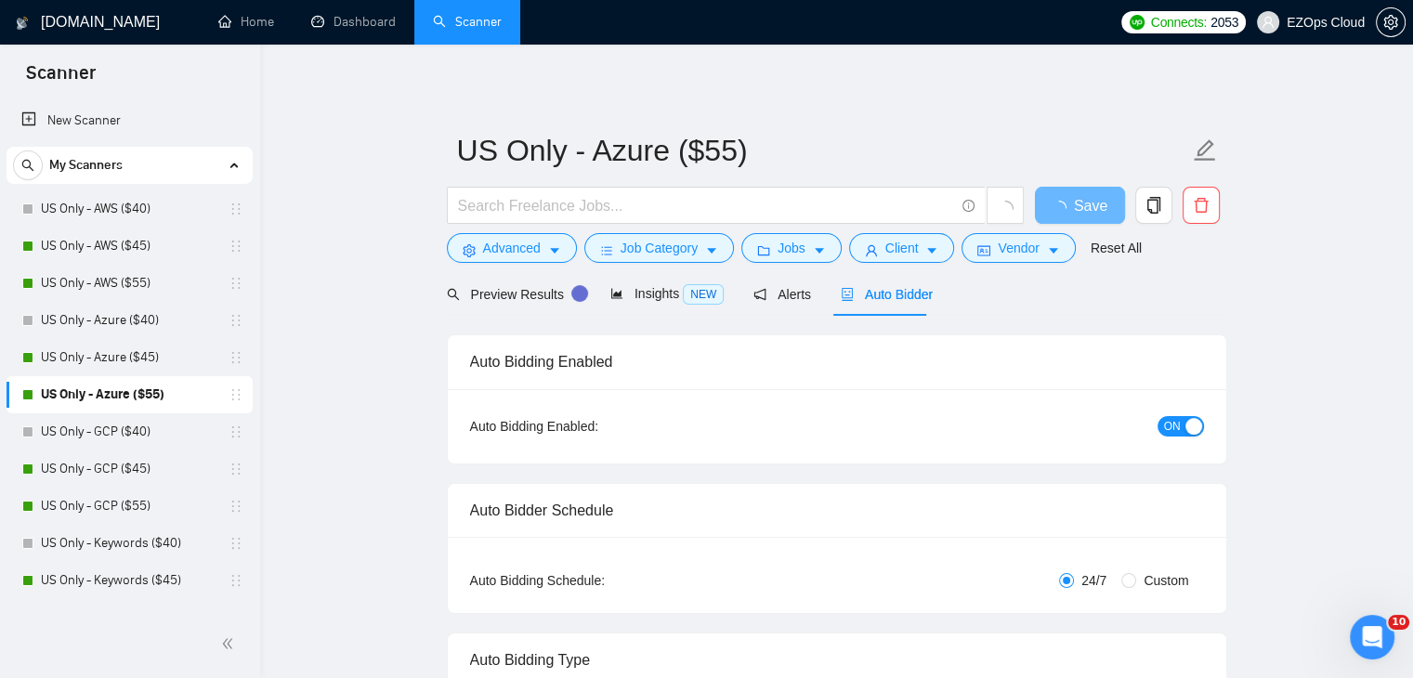
checkbox input "true"
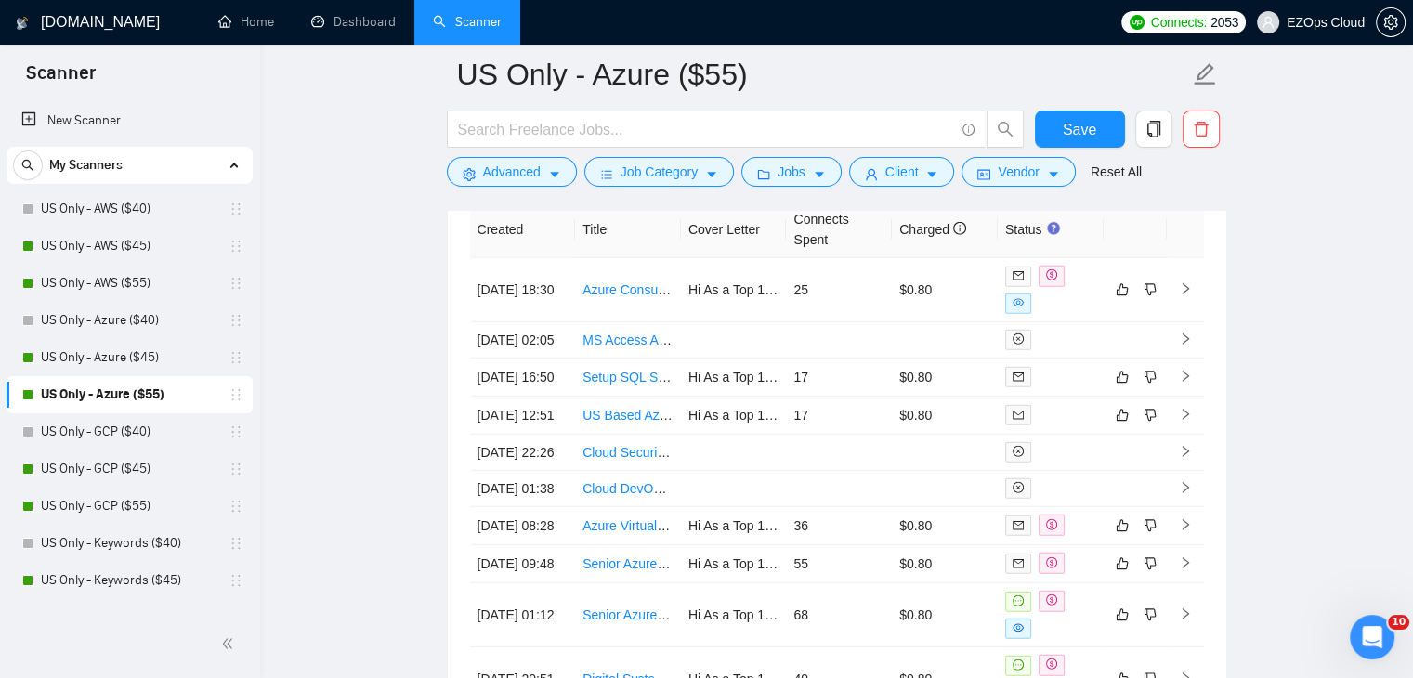
scroll to position [5049, 0]
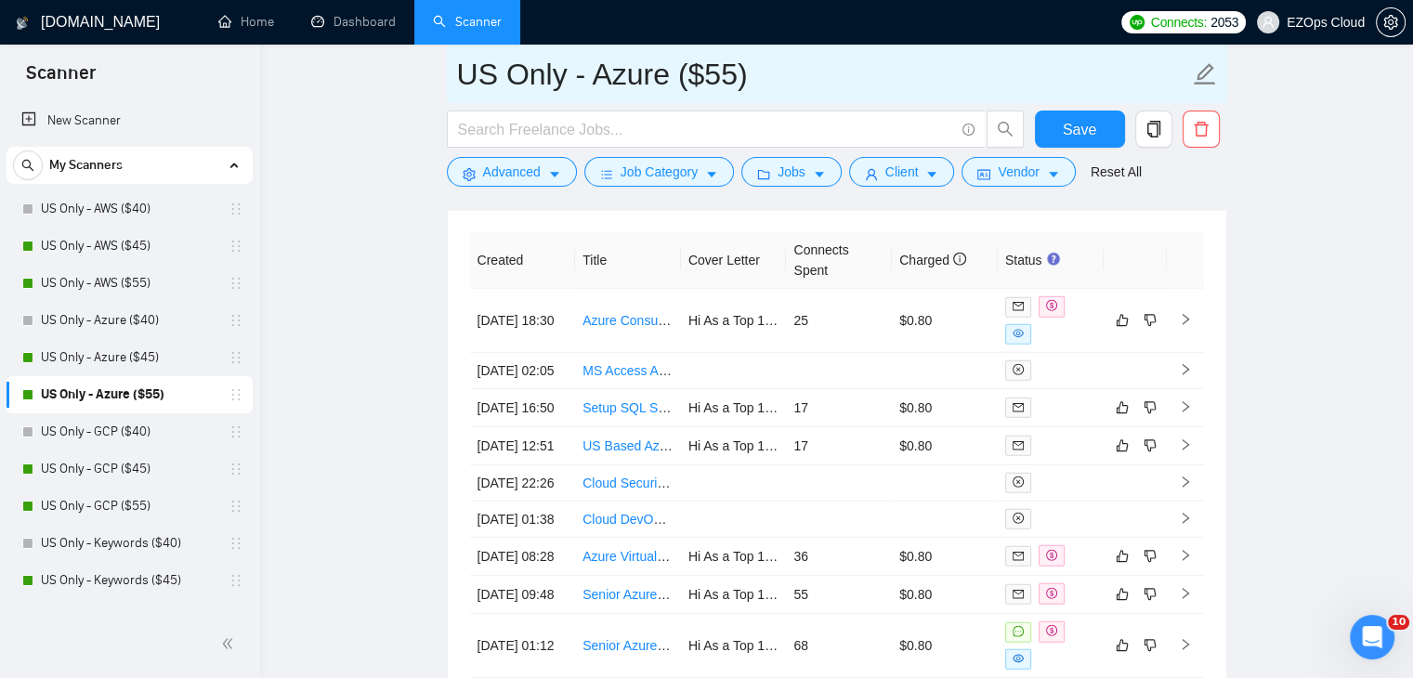
drag, startPoint x: 791, startPoint y: 76, endPoint x: 398, endPoint y: 58, distance: 393.3
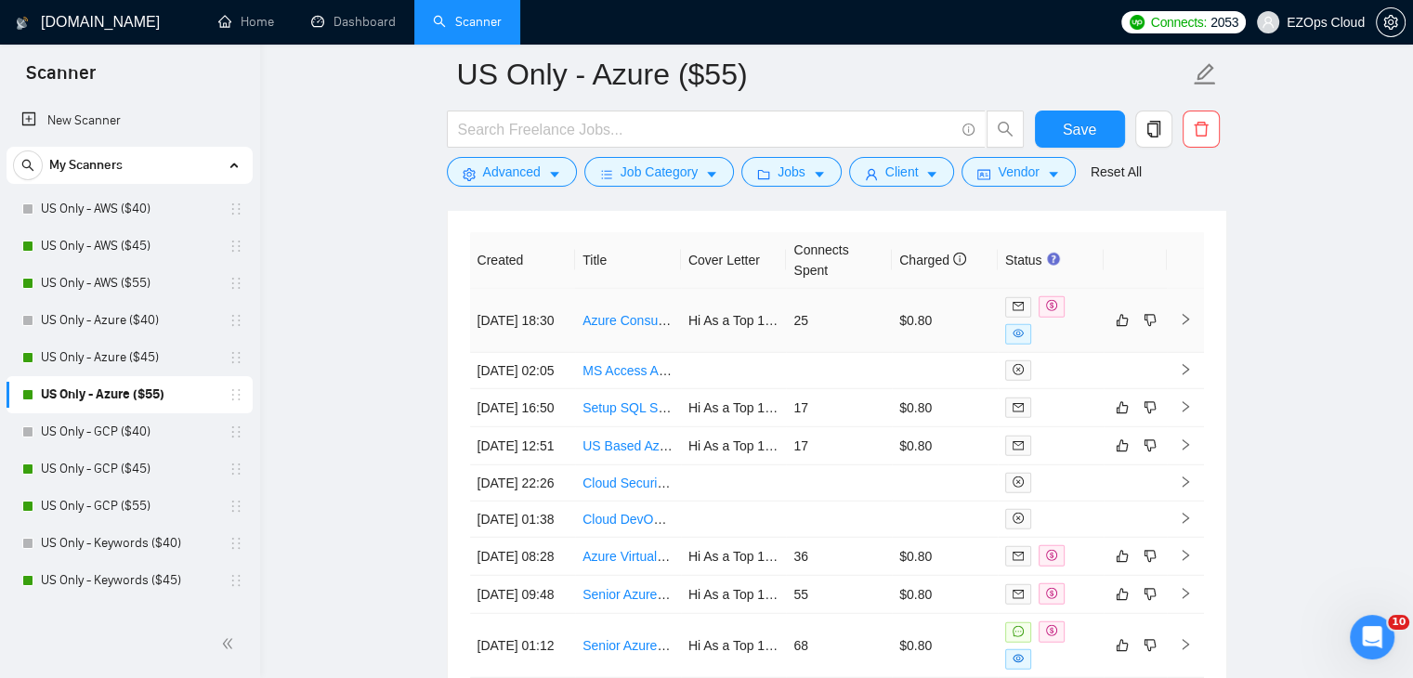
click at [633, 313] on link "Azure Consultant for DevOps &amp; Cloud Infrastructure Setup" at bounding box center [765, 320] width 366 height 15
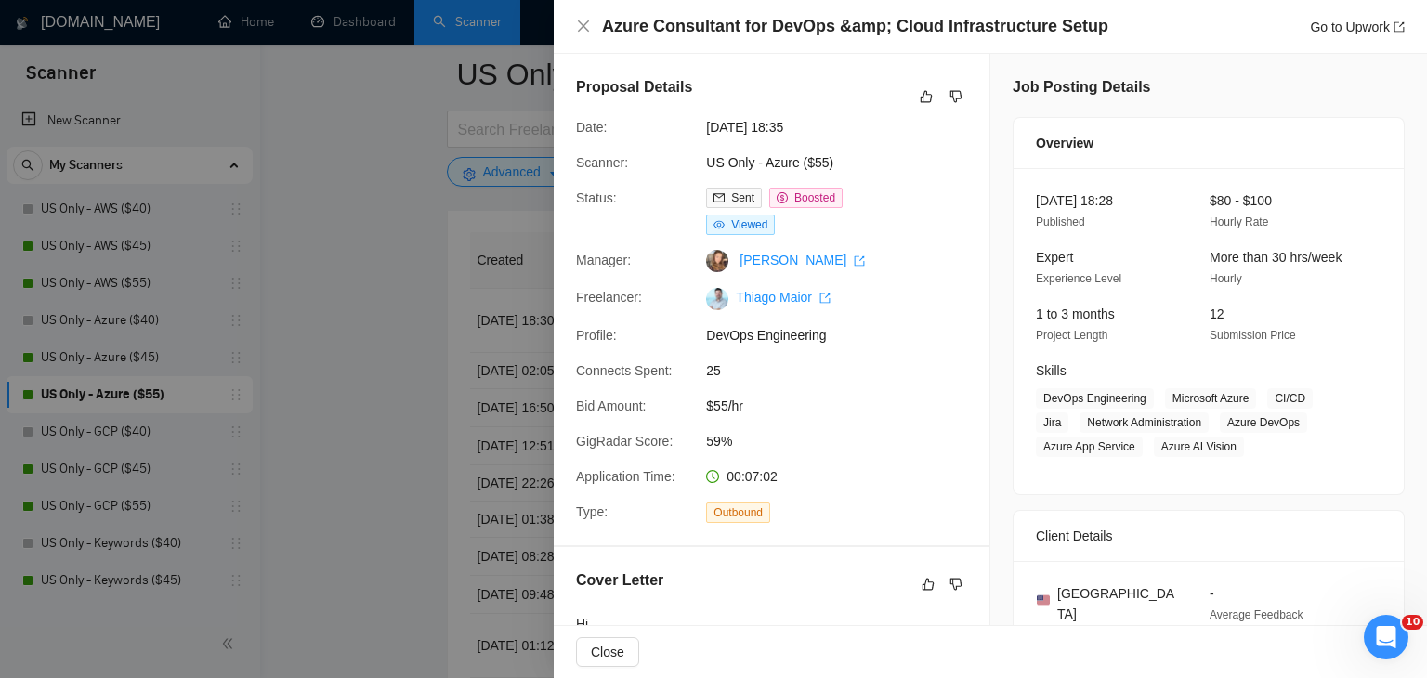
click at [360, 277] on div at bounding box center [713, 339] width 1427 height 678
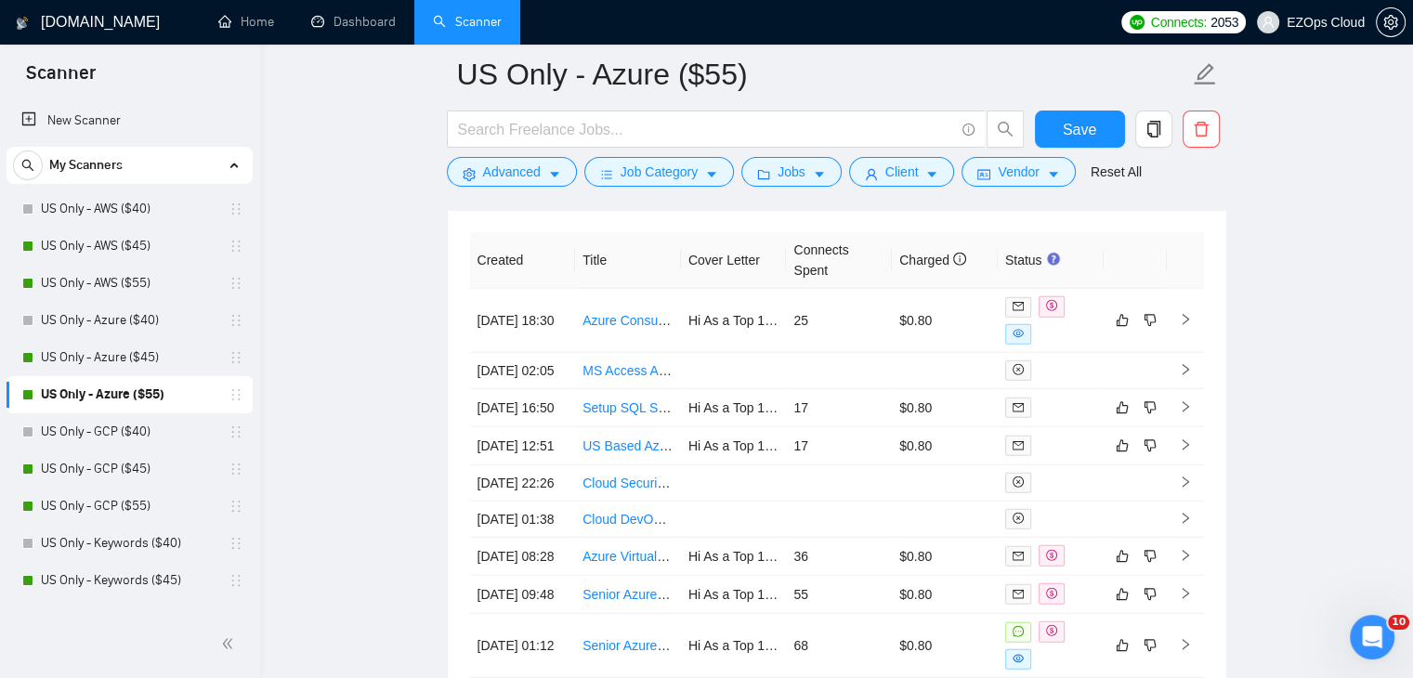
click at [119, 424] on link "US Only - GCP ($40)" at bounding box center [129, 431] width 176 height 37
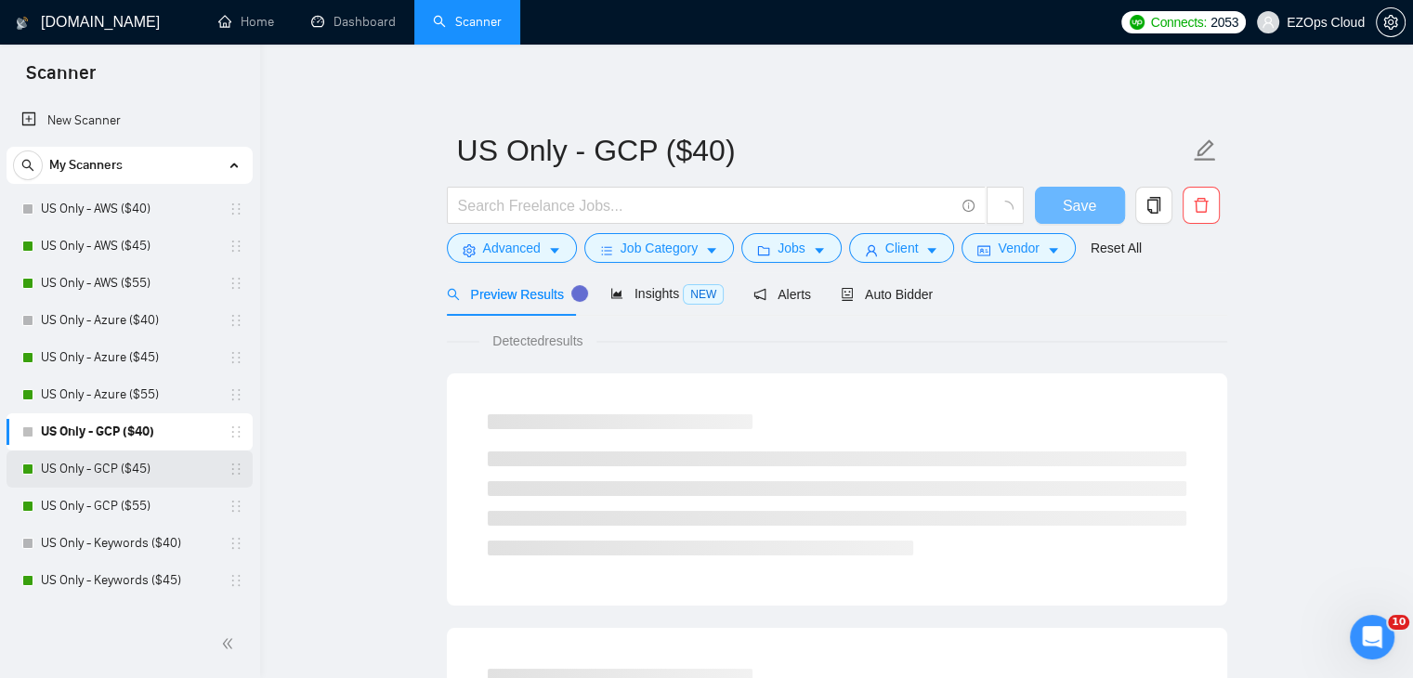
scroll to position [93, 0]
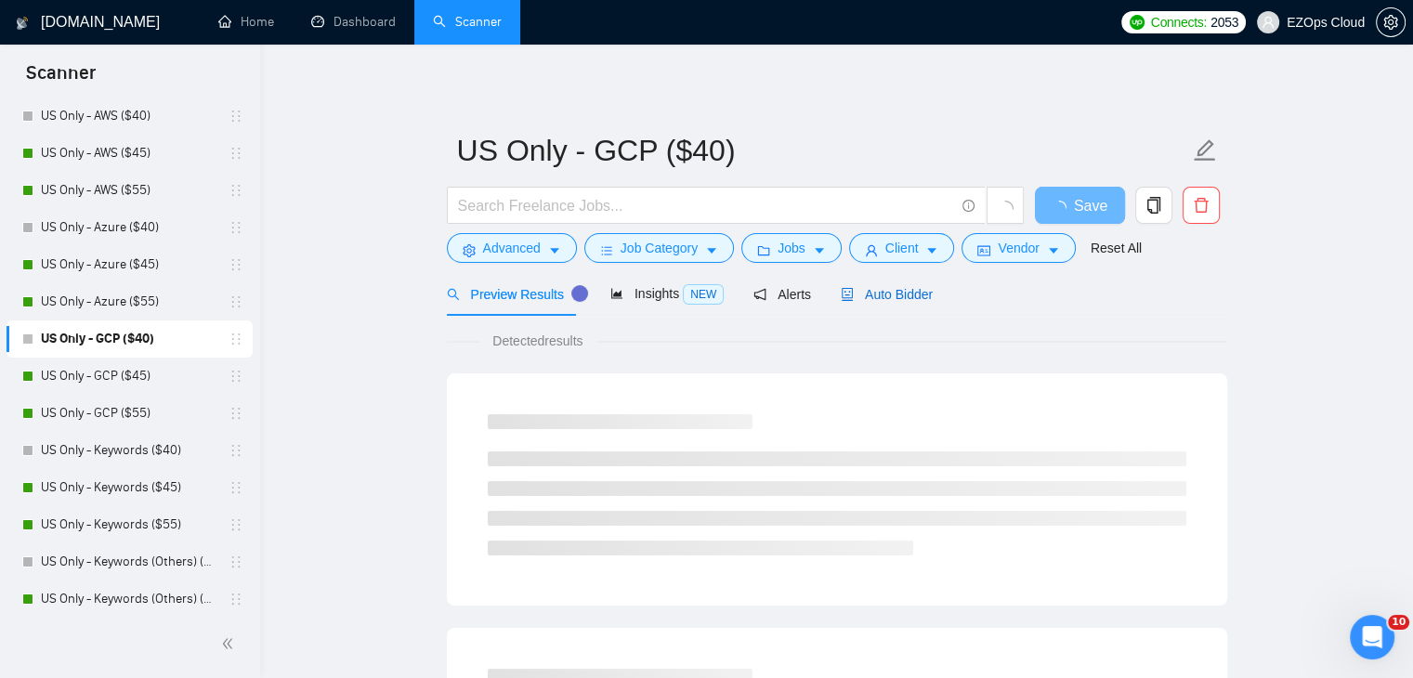
drag, startPoint x: 873, startPoint y: 291, endPoint x: 1426, endPoint y: 584, distance: 625.8
click at [873, 291] on span "Auto Bidder" at bounding box center [887, 294] width 92 height 15
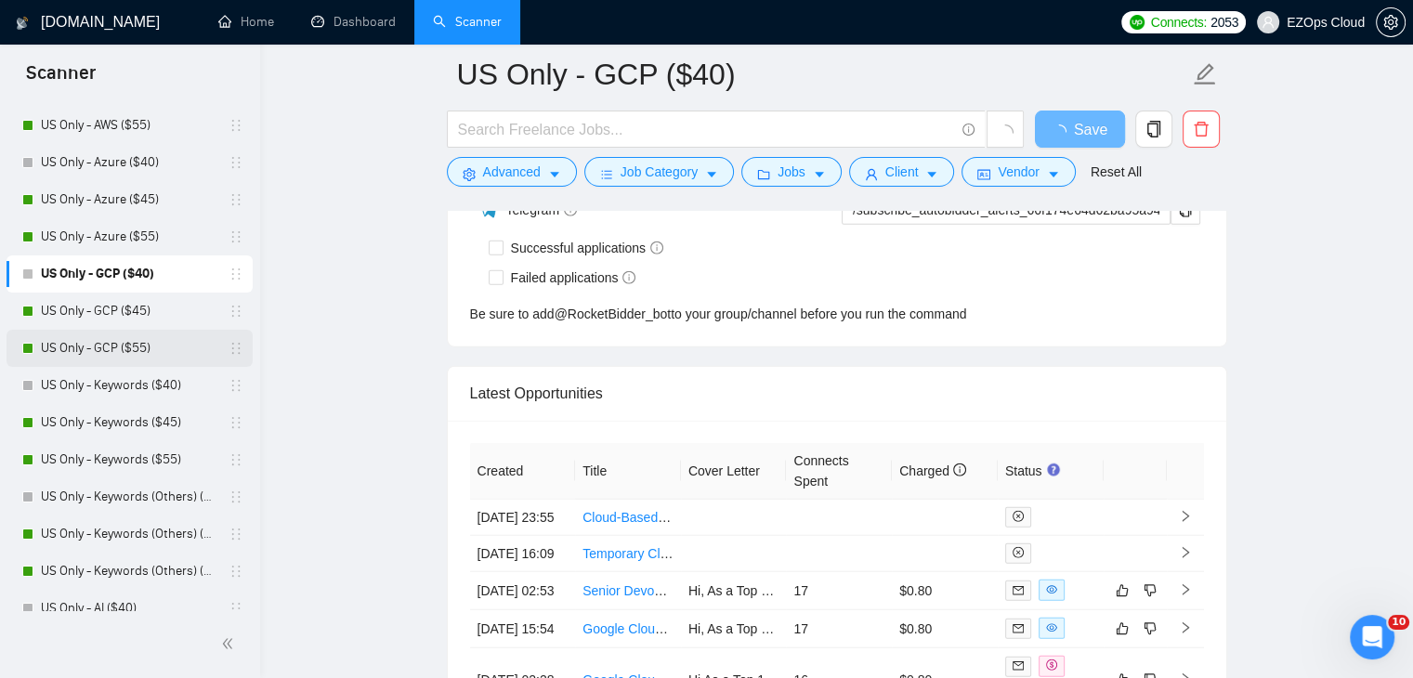
scroll to position [186, 0]
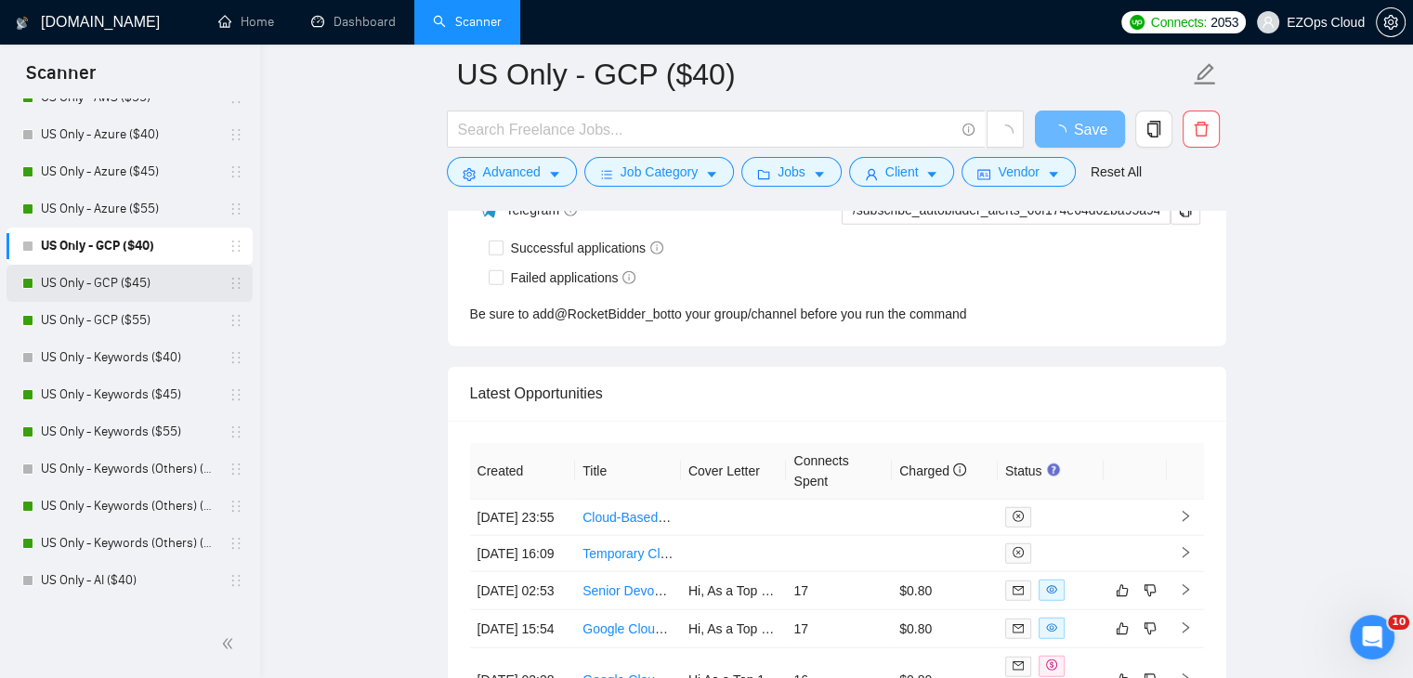
click at [126, 276] on link "US Only - GCP ($45)" at bounding box center [129, 283] width 176 height 37
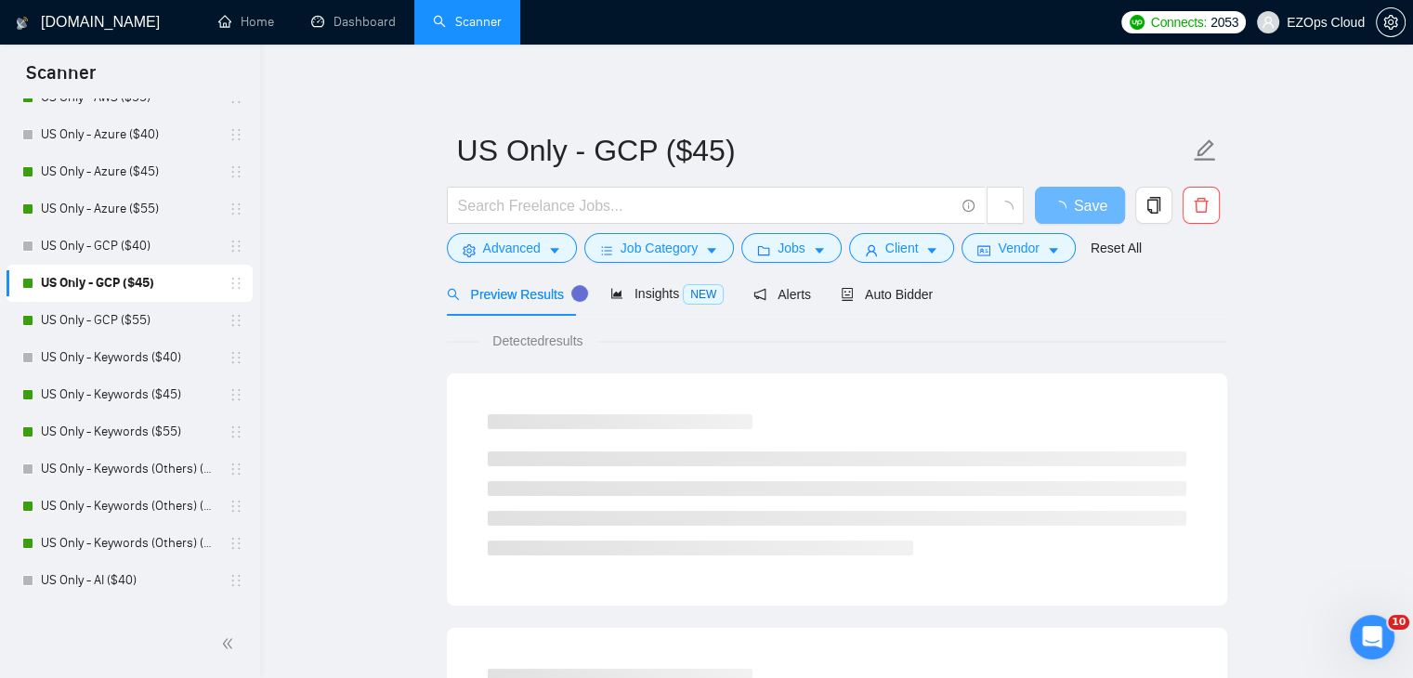
click at [890, 306] on div "Auto Bidder" at bounding box center [887, 294] width 92 height 44
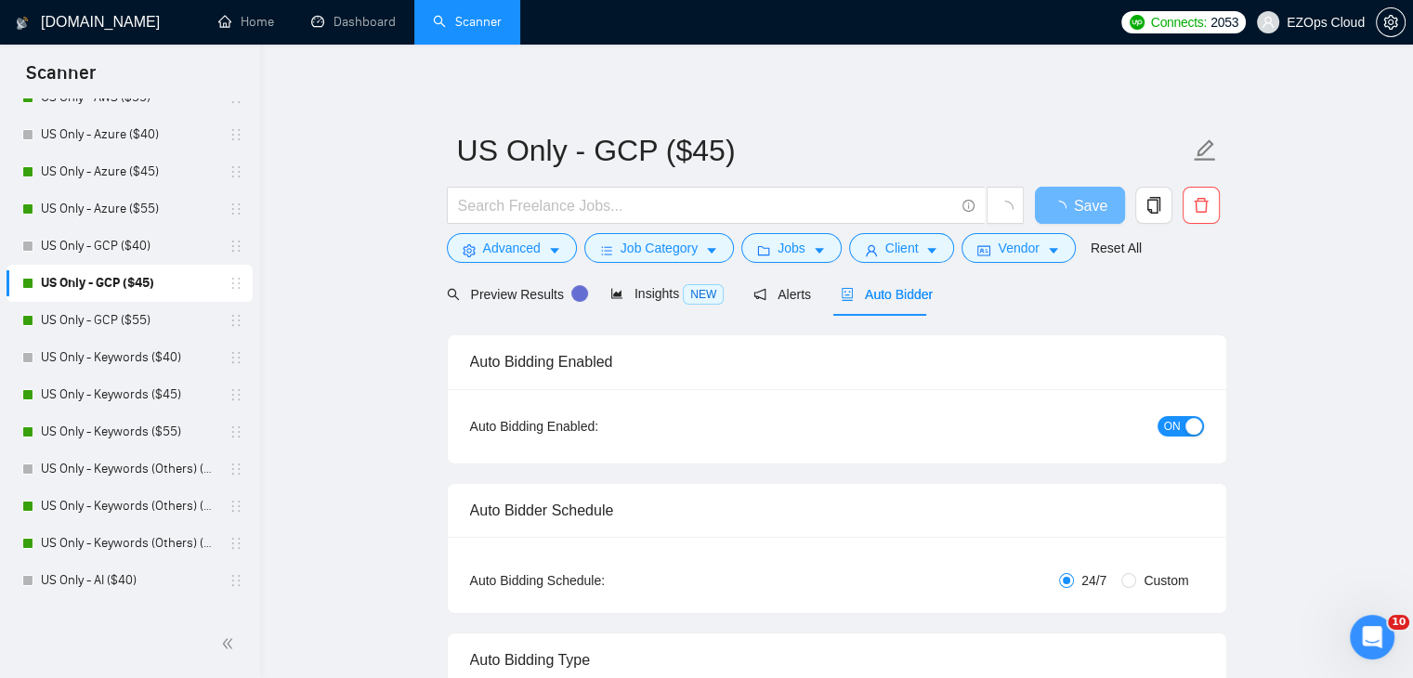
checkbox input "true"
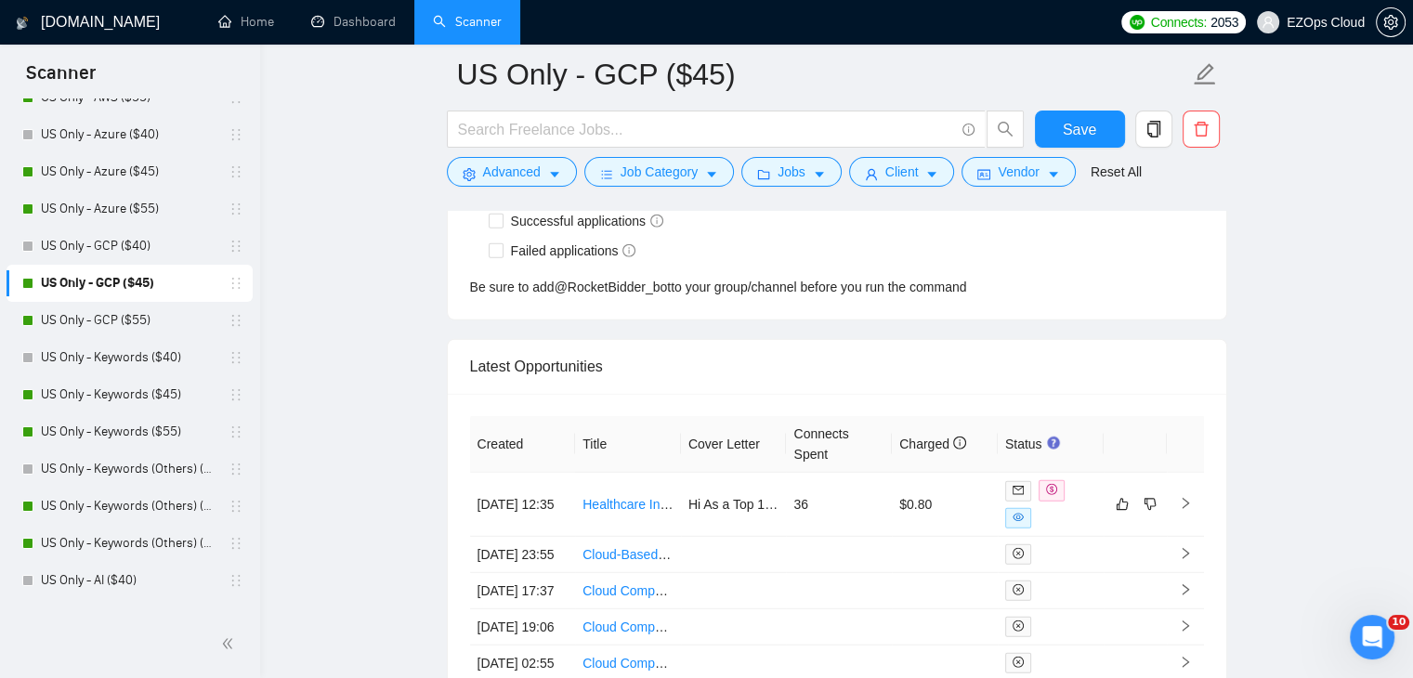
scroll to position [5008, 0]
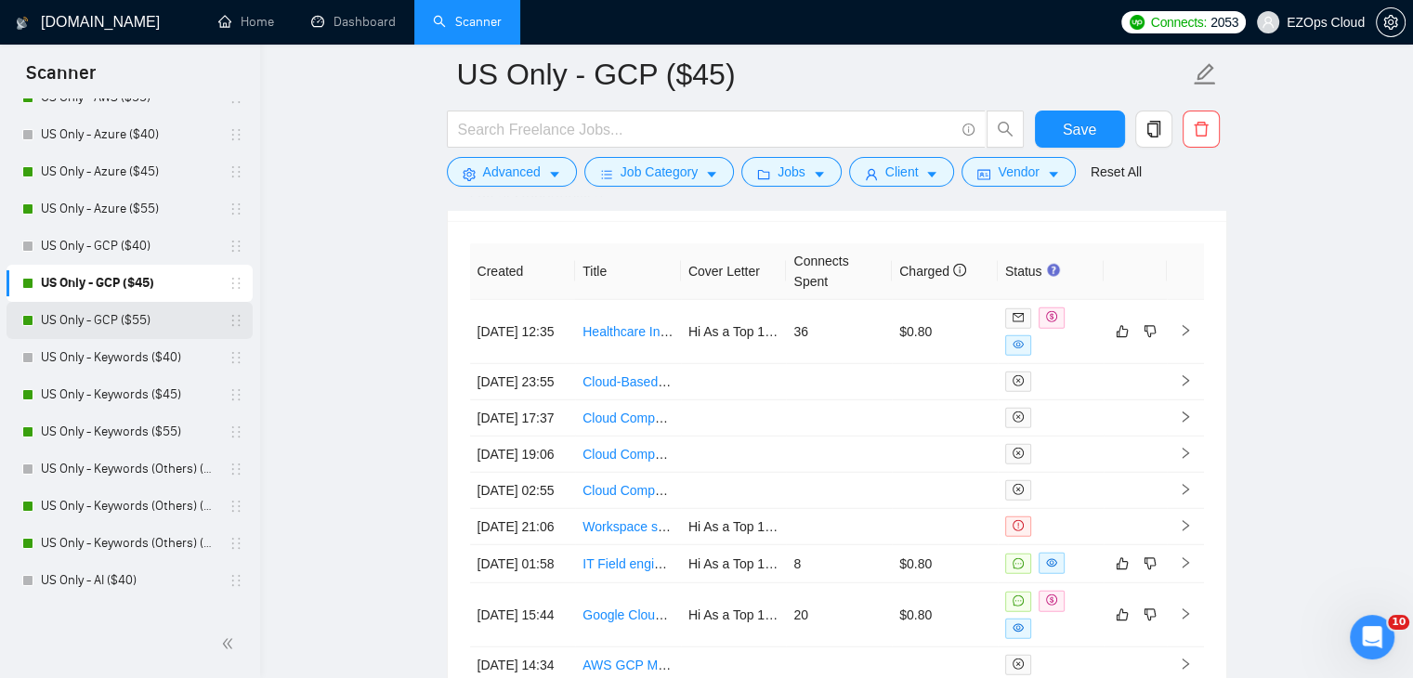
click at [119, 316] on link "US Only - GCP ($55)" at bounding box center [129, 320] width 176 height 37
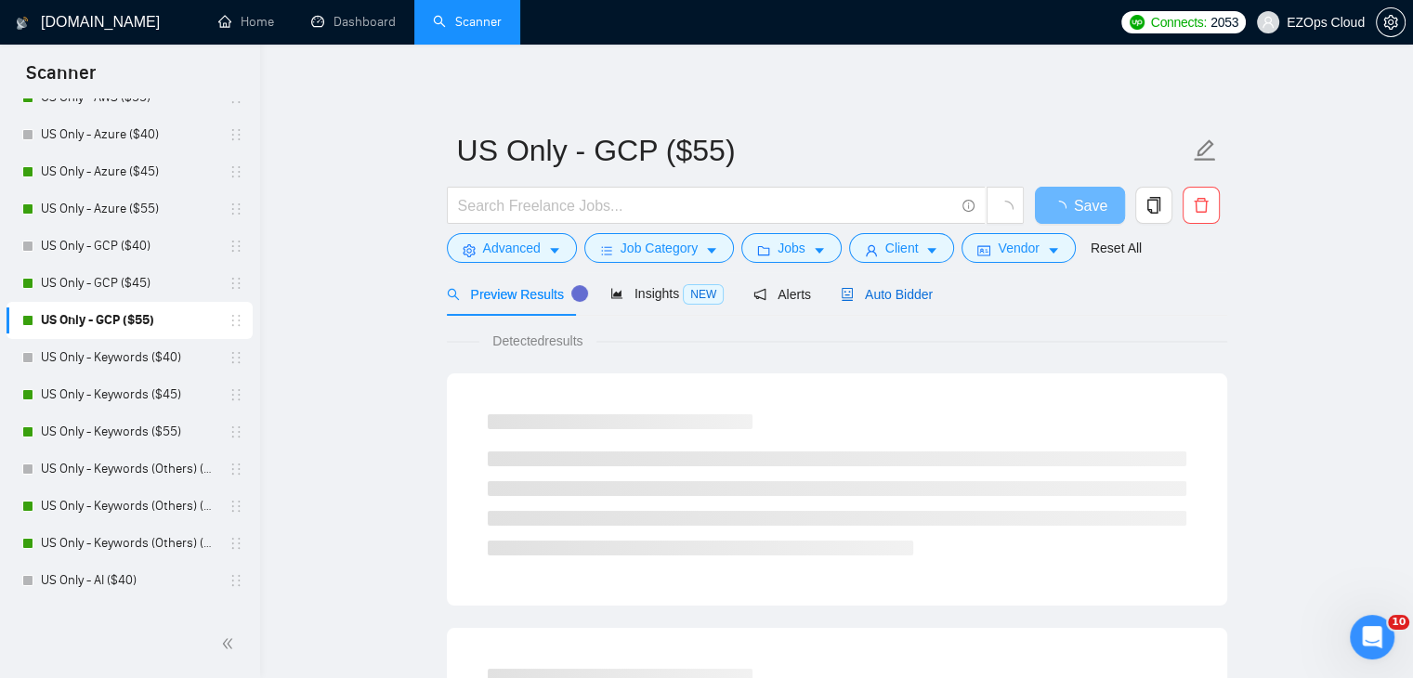
click at [865, 292] on span "Auto Bidder" at bounding box center [887, 294] width 92 height 15
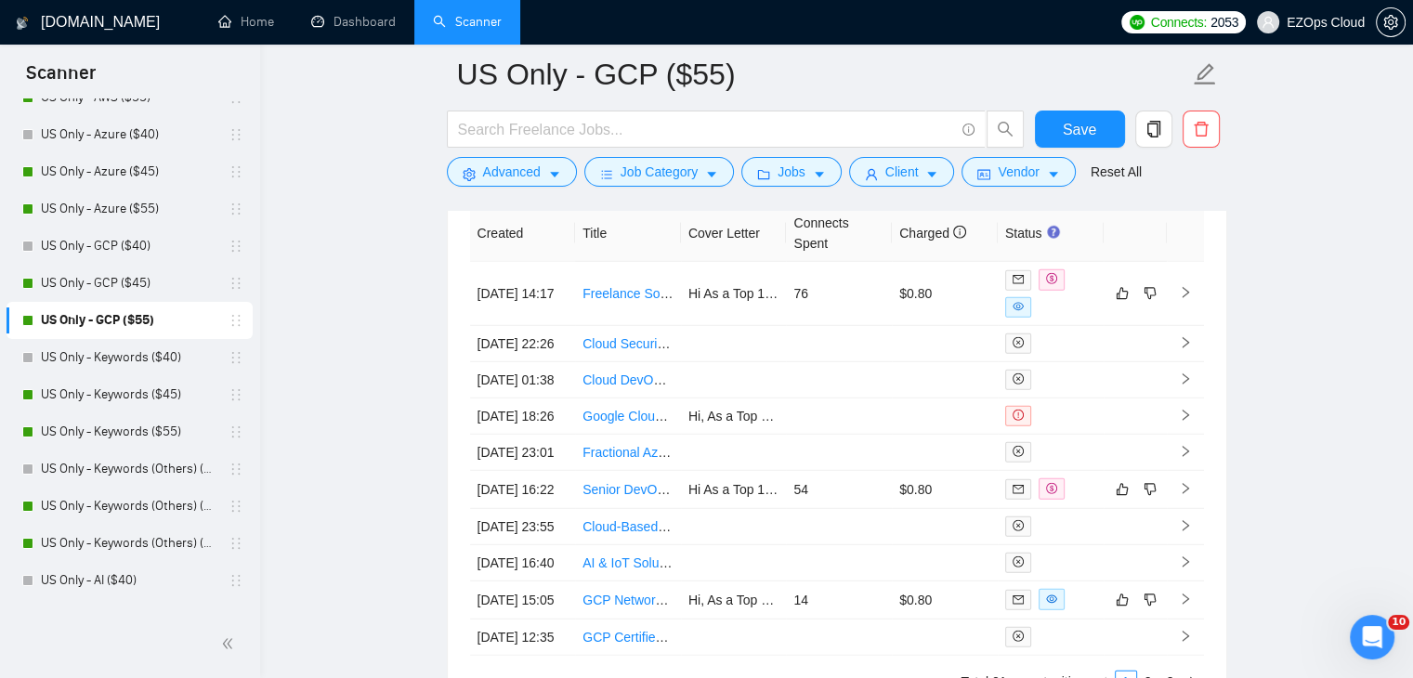
scroll to position [5045, 0]
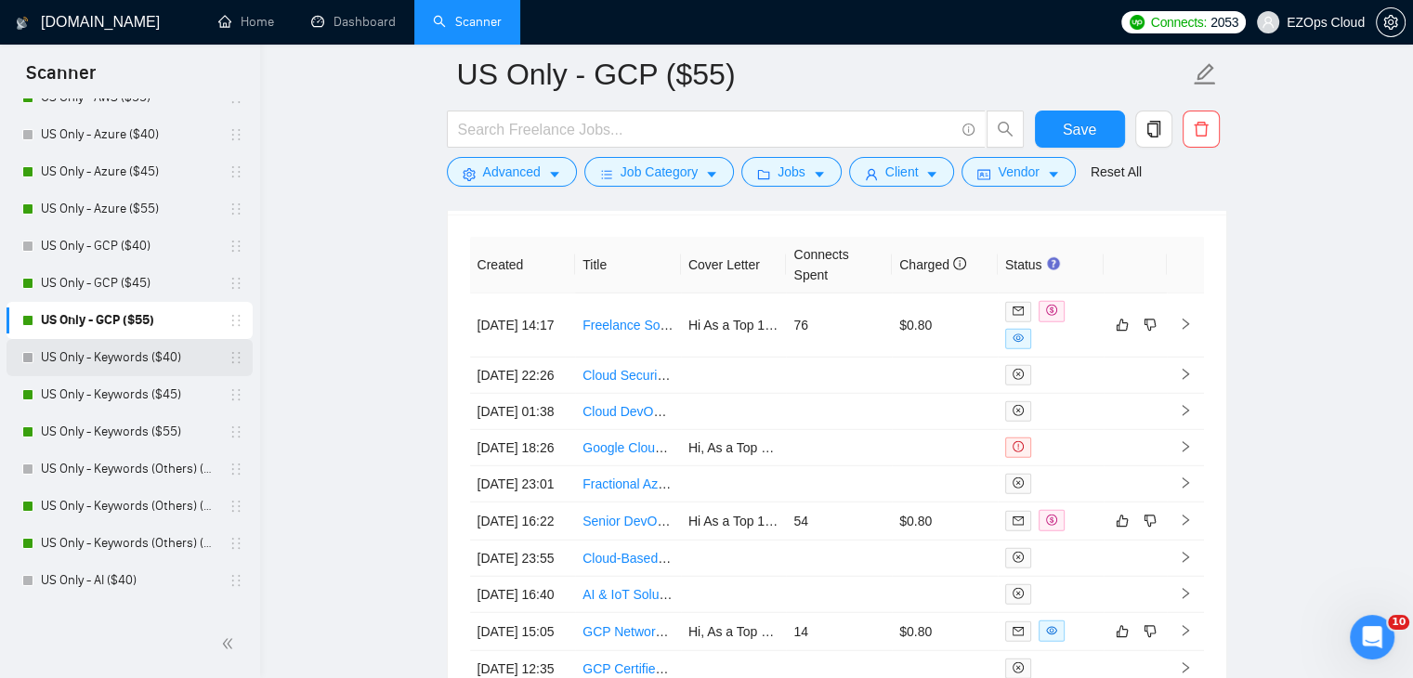
click at [110, 354] on link "US Only - Keywords ($40)" at bounding box center [129, 357] width 176 height 37
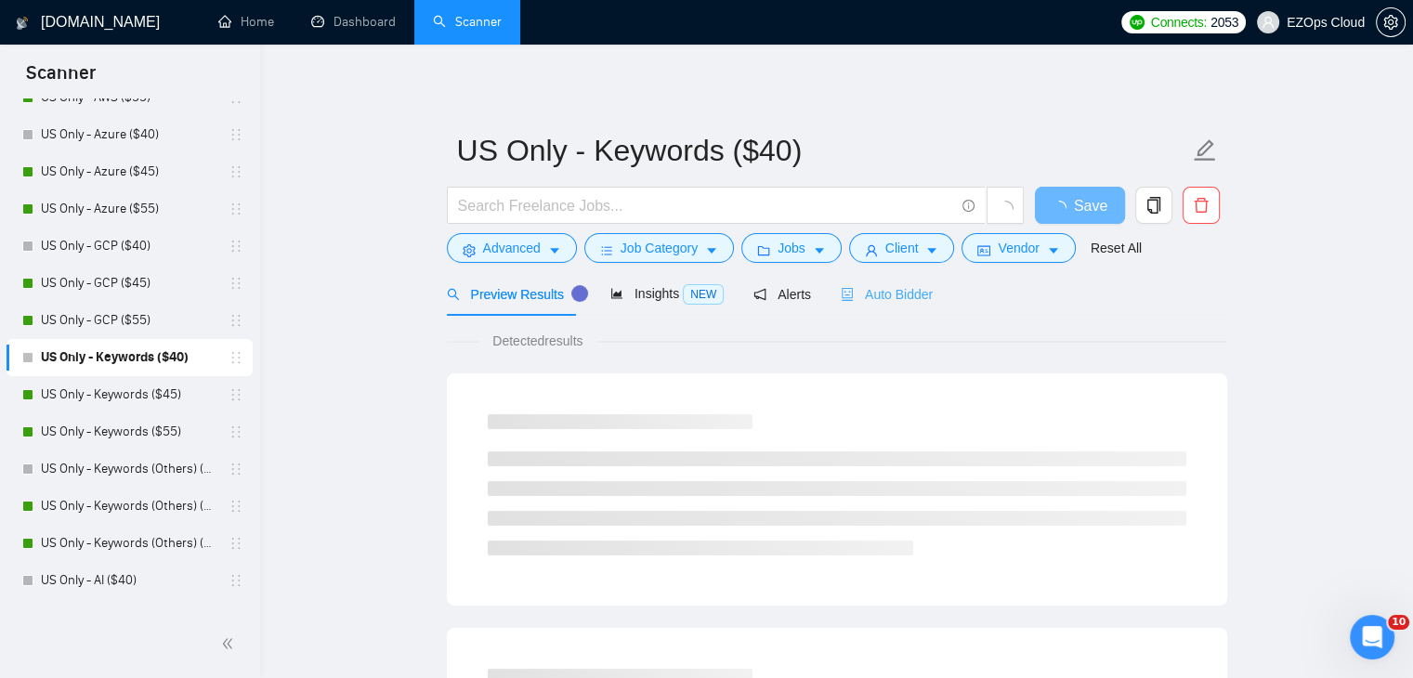
click at [910, 276] on div "Auto Bidder" at bounding box center [887, 294] width 92 height 44
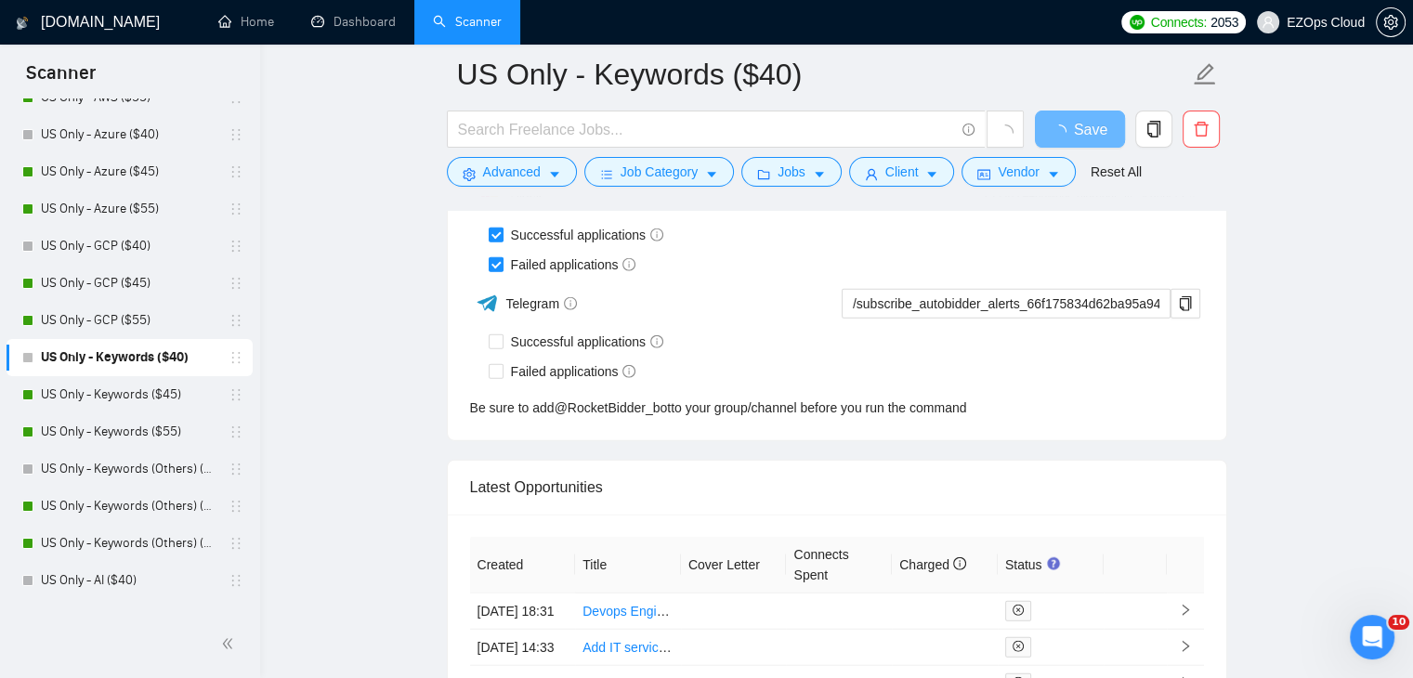
scroll to position [4821, 0]
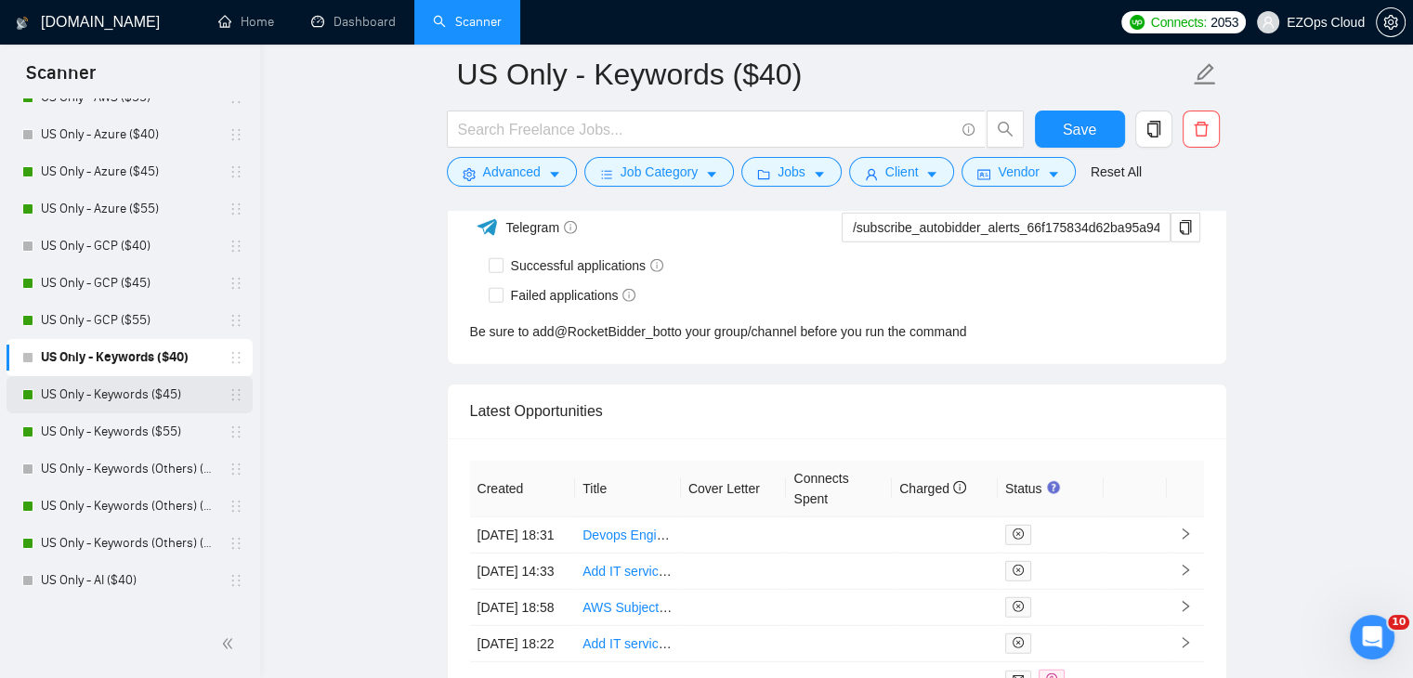
click at [113, 402] on link "US Only - Keywords ($45)" at bounding box center [129, 394] width 176 height 37
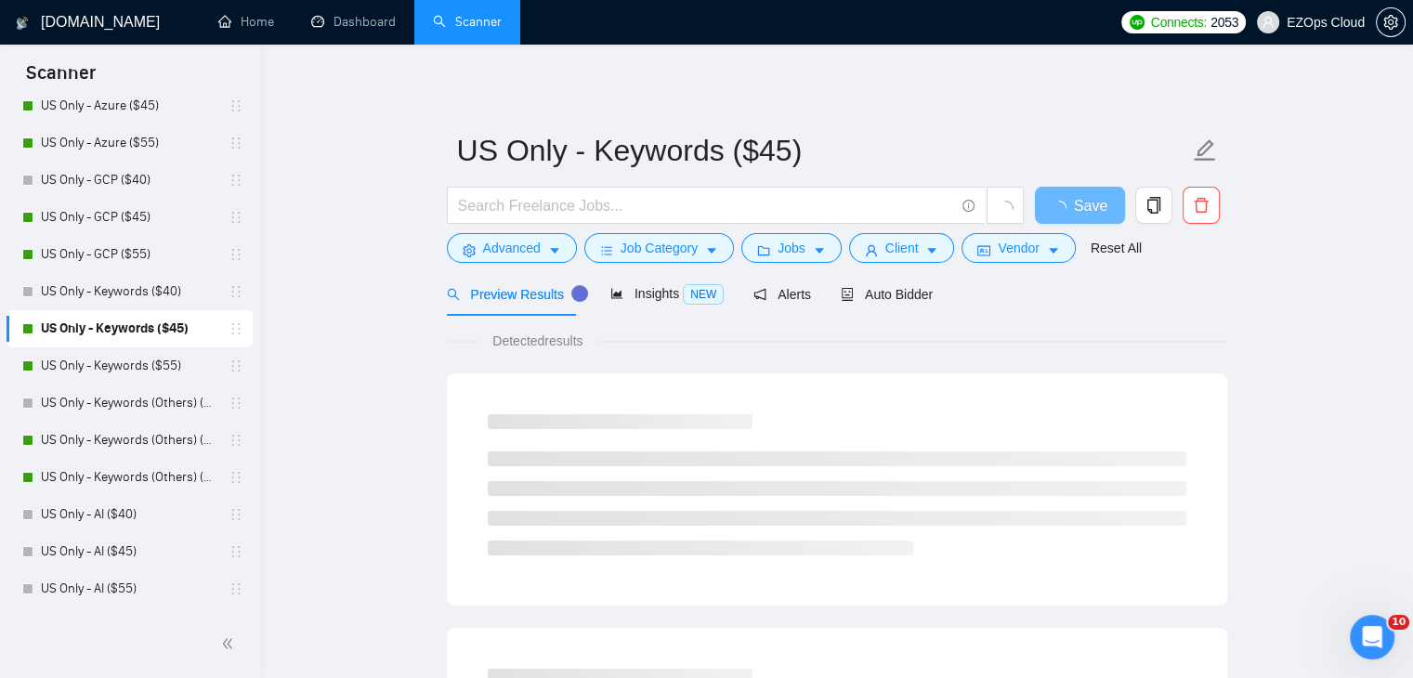
scroll to position [279, 0]
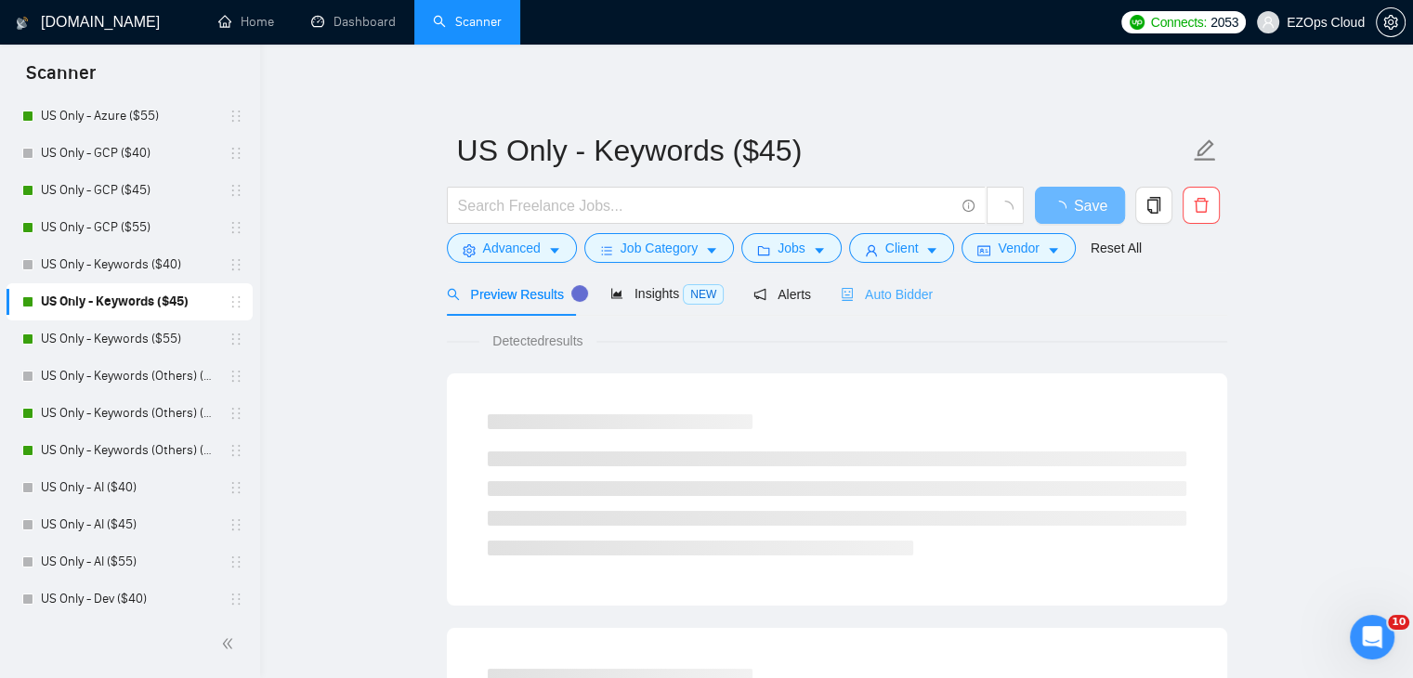
click at [855, 307] on div "Auto Bidder" at bounding box center [887, 294] width 92 height 44
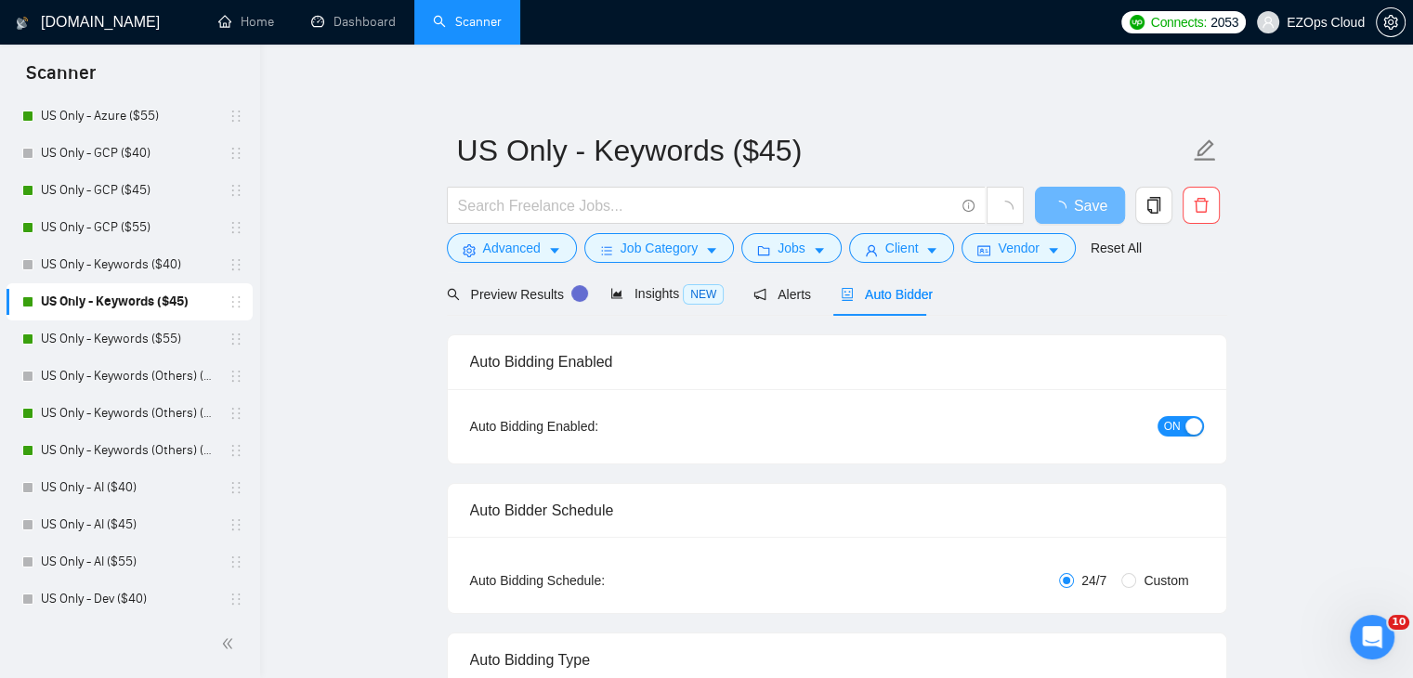
checkbox input "true"
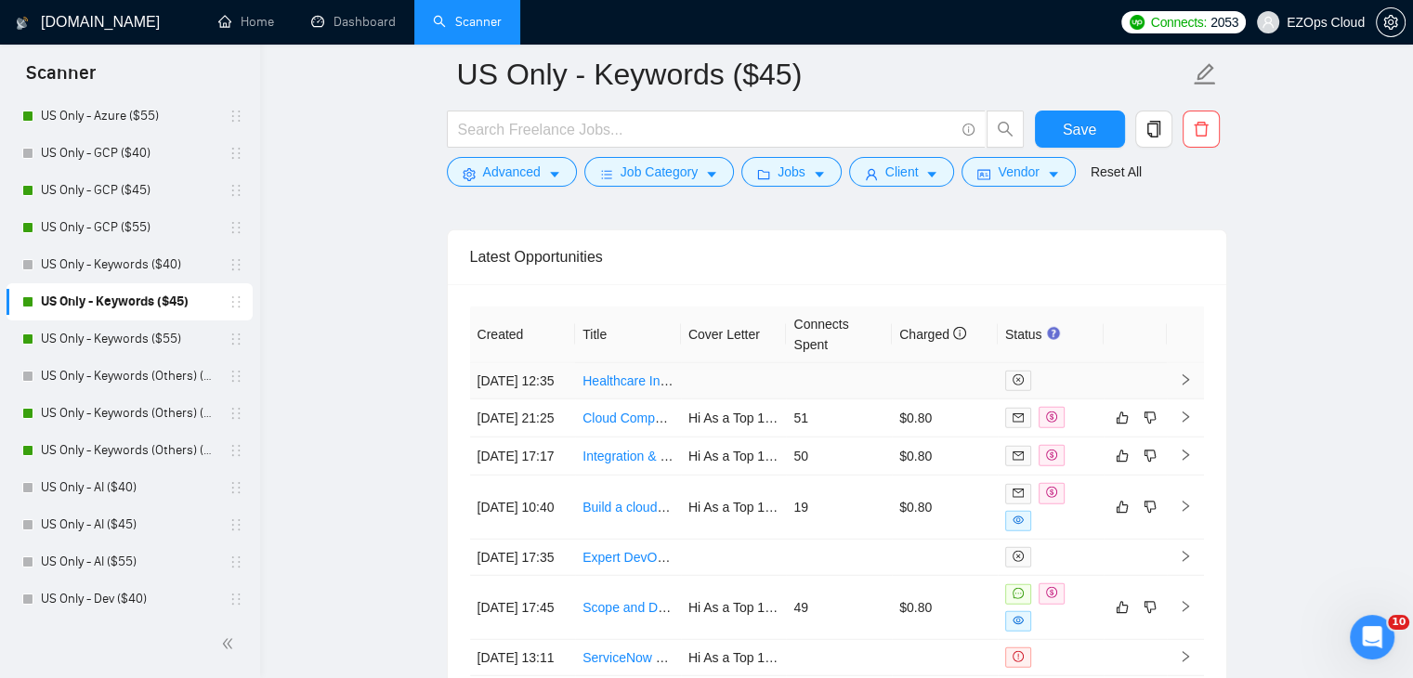
scroll to position [5075, 0]
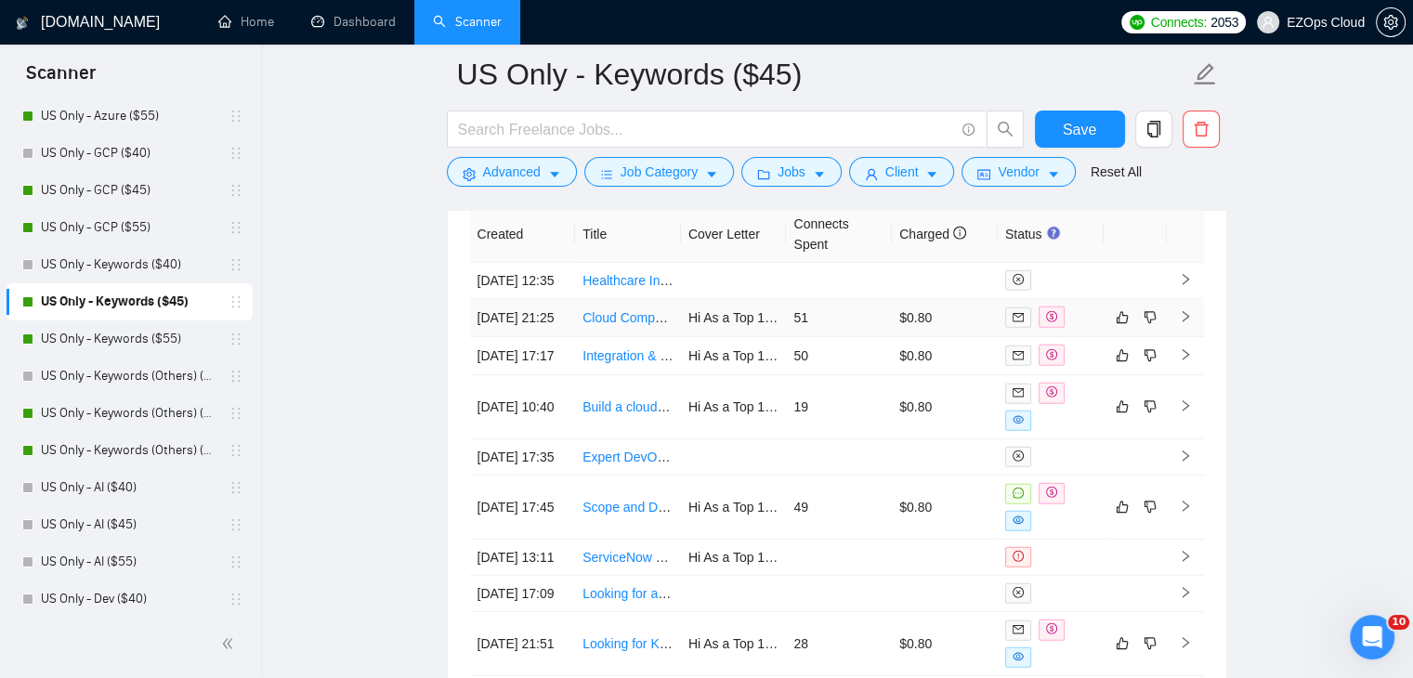
click at [632, 325] on link "Cloud Computing Expert Needed" at bounding box center [677, 317] width 190 height 15
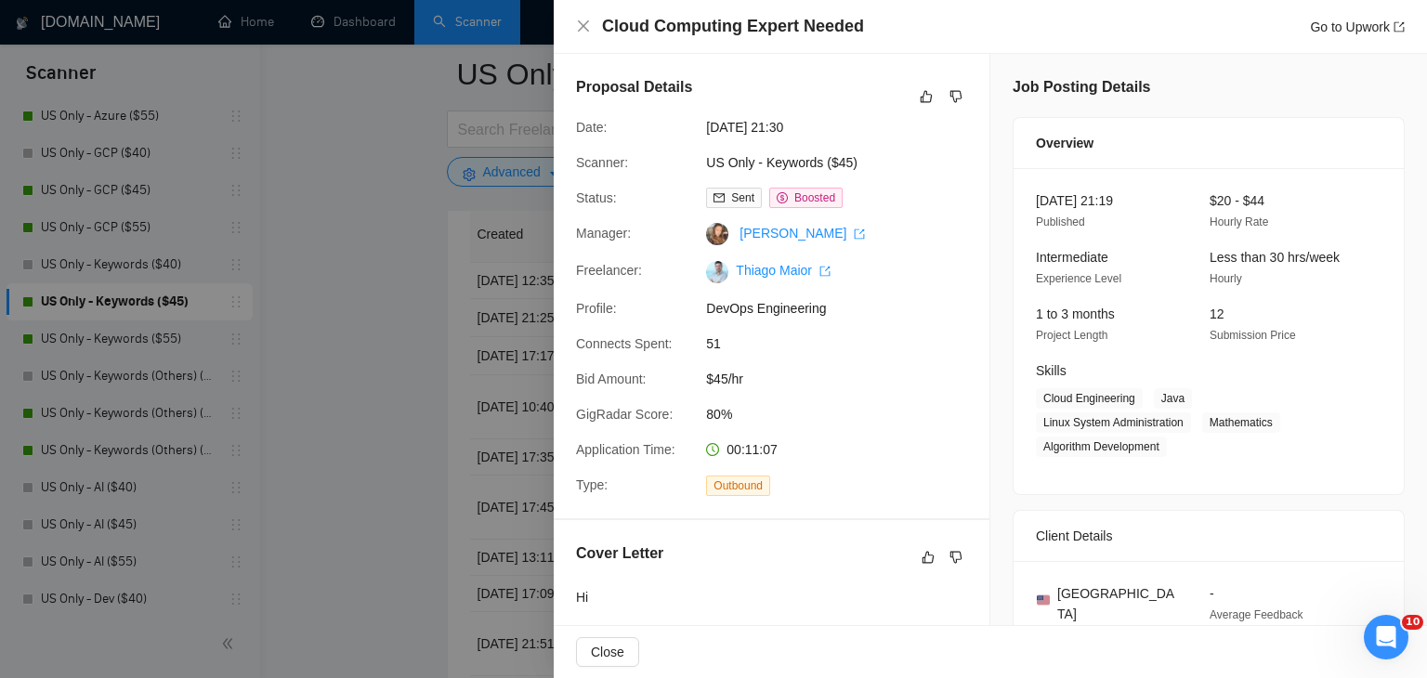
click at [275, 242] on div at bounding box center [713, 339] width 1427 height 678
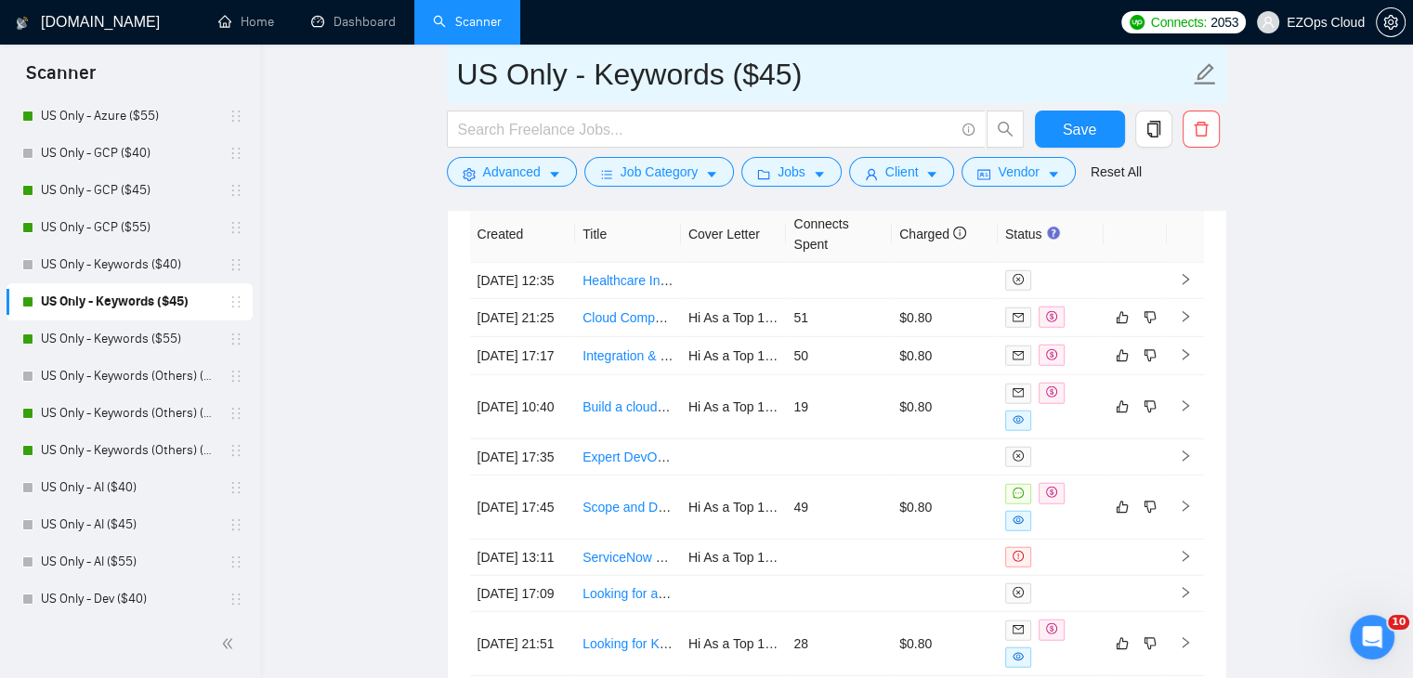
drag, startPoint x: 845, startPoint y: 68, endPoint x: 424, endPoint y: 46, distance: 421.3
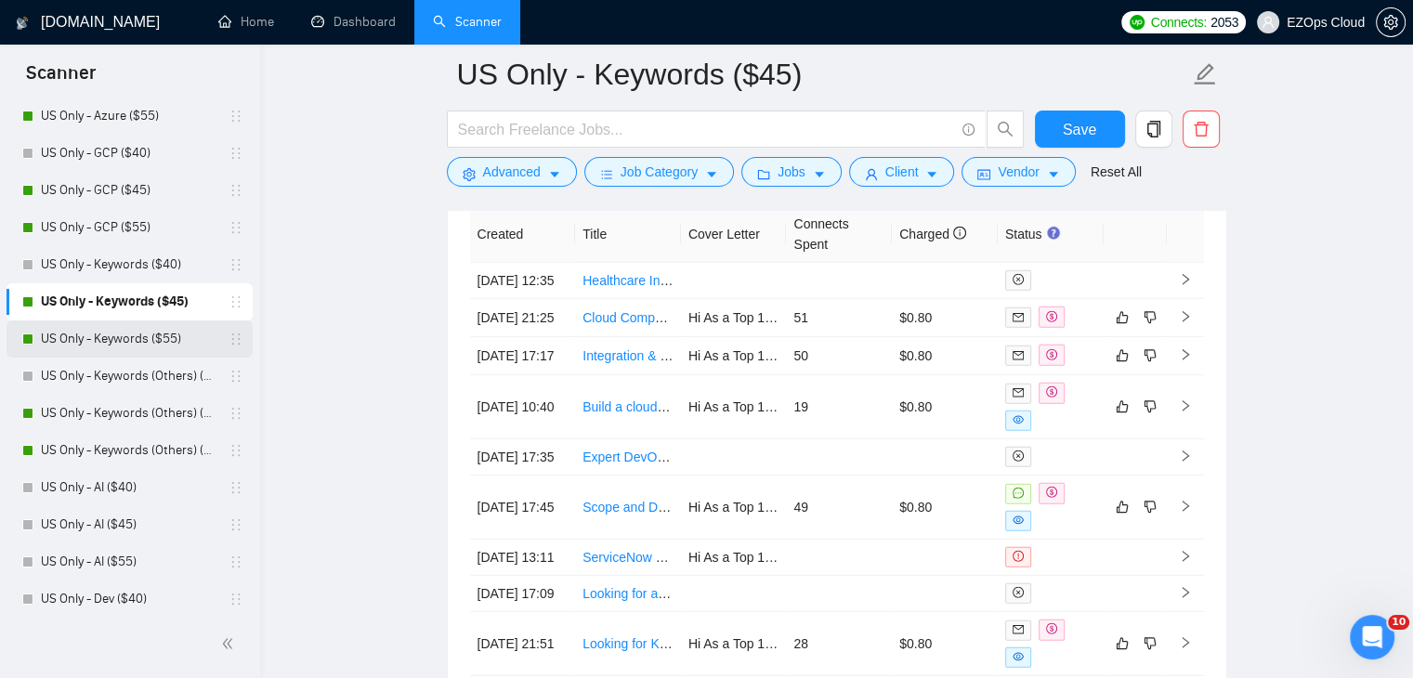
drag, startPoint x: 131, startPoint y: 335, endPoint x: 111, endPoint y: 330, distance: 21.2
click at [131, 335] on link "US Only - Keywords ($55)" at bounding box center [129, 338] width 176 height 37
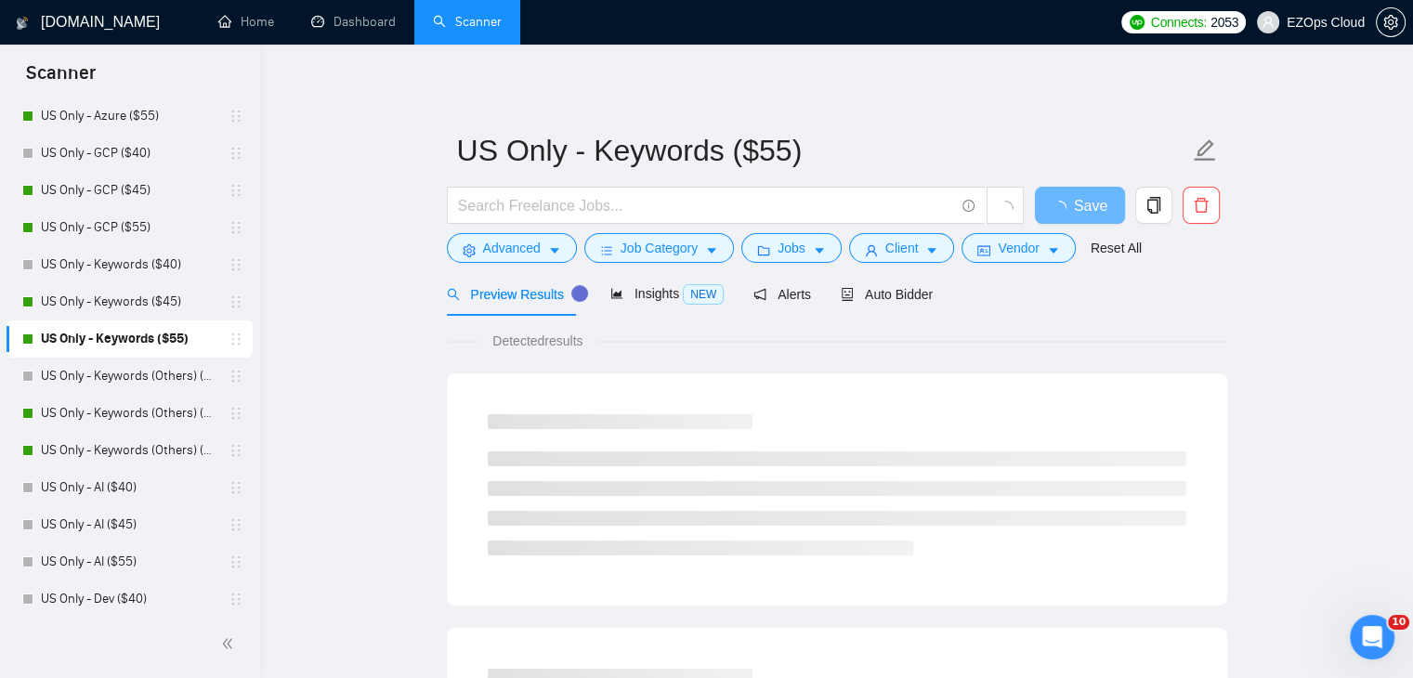
click at [878, 309] on div "Auto Bidder" at bounding box center [887, 294] width 92 height 44
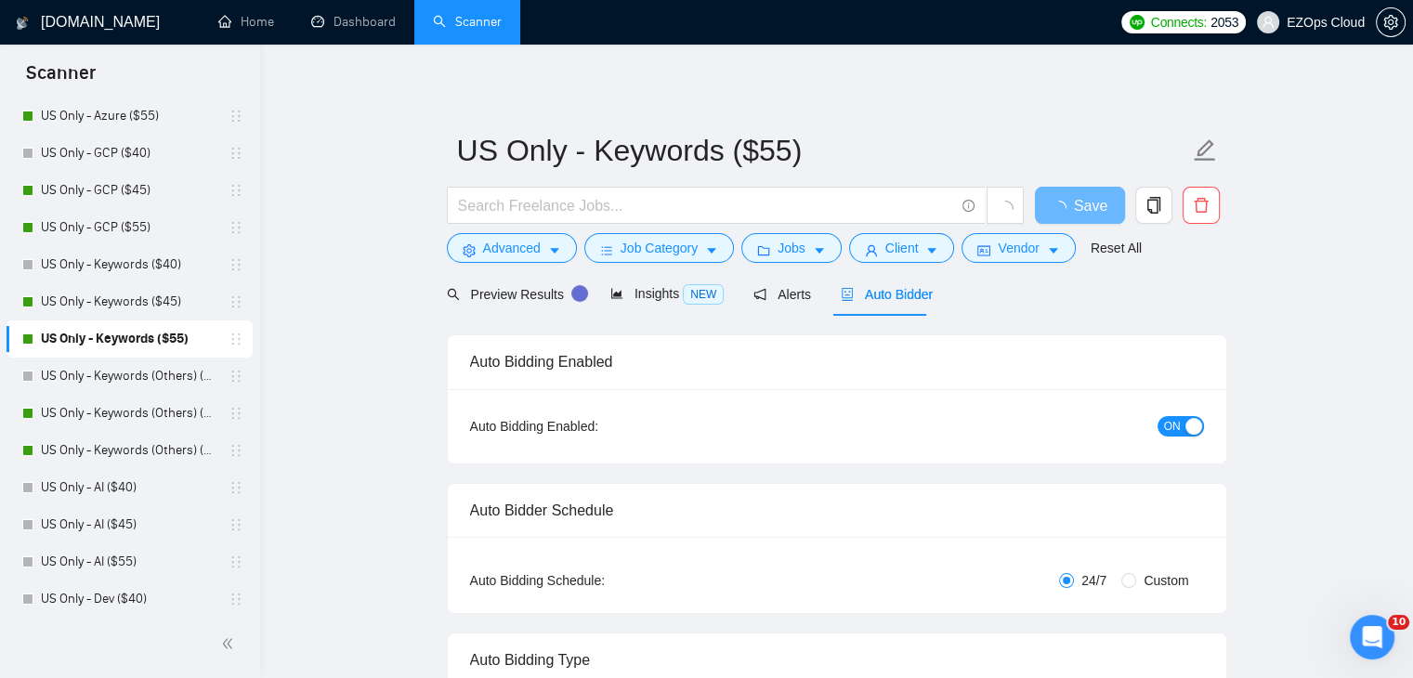
checkbox input "true"
click at [1382, 623] on div "Open Intercom Messenger" at bounding box center [1368, 634] width 61 height 61
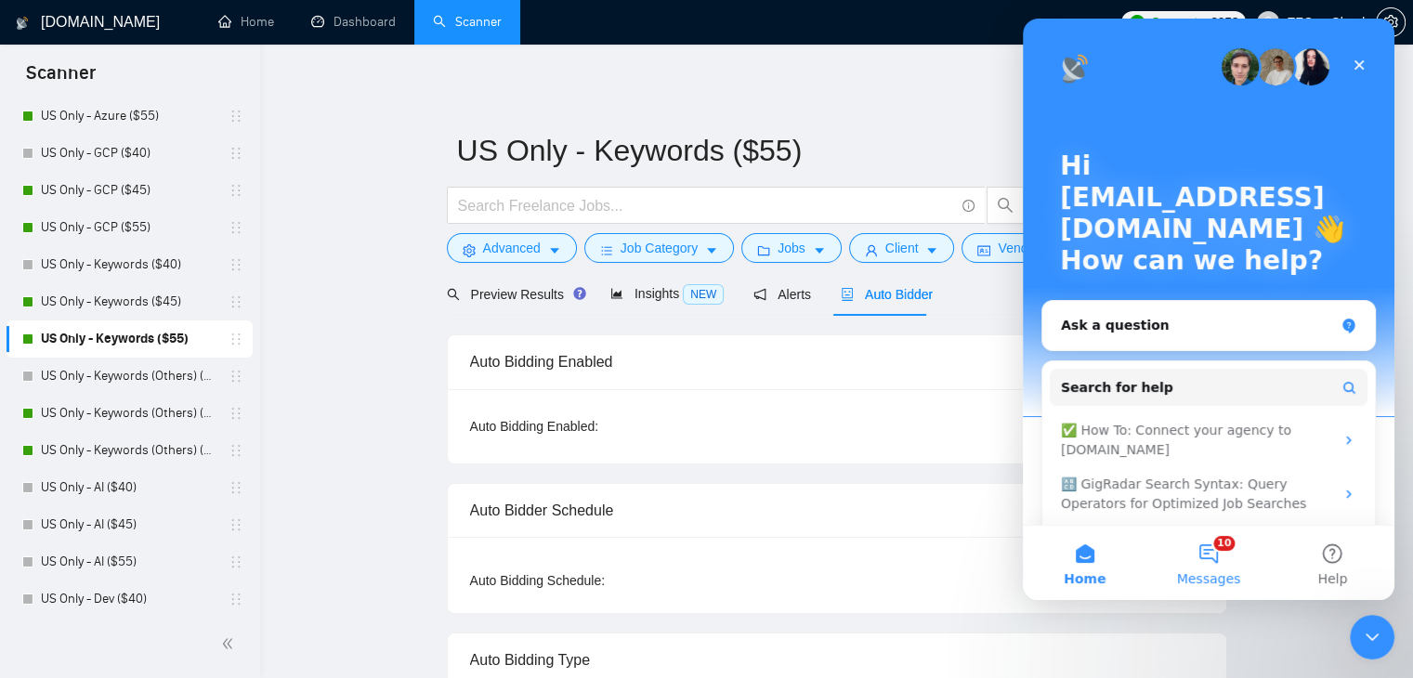
click at [1228, 555] on button "10 Messages" at bounding box center [1208, 563] width 124 height 74
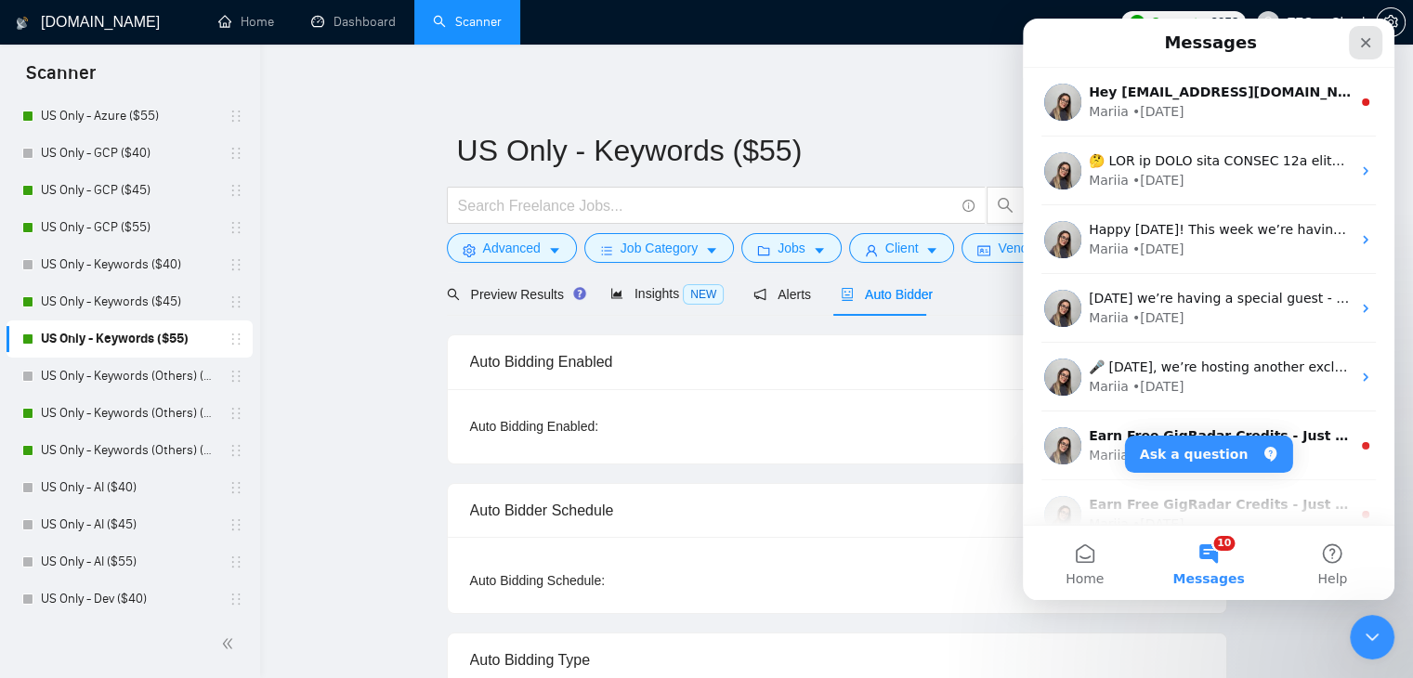
click at [1358, 39] on icon "Close" at bounding box center [1365, 42] width 15 height 15
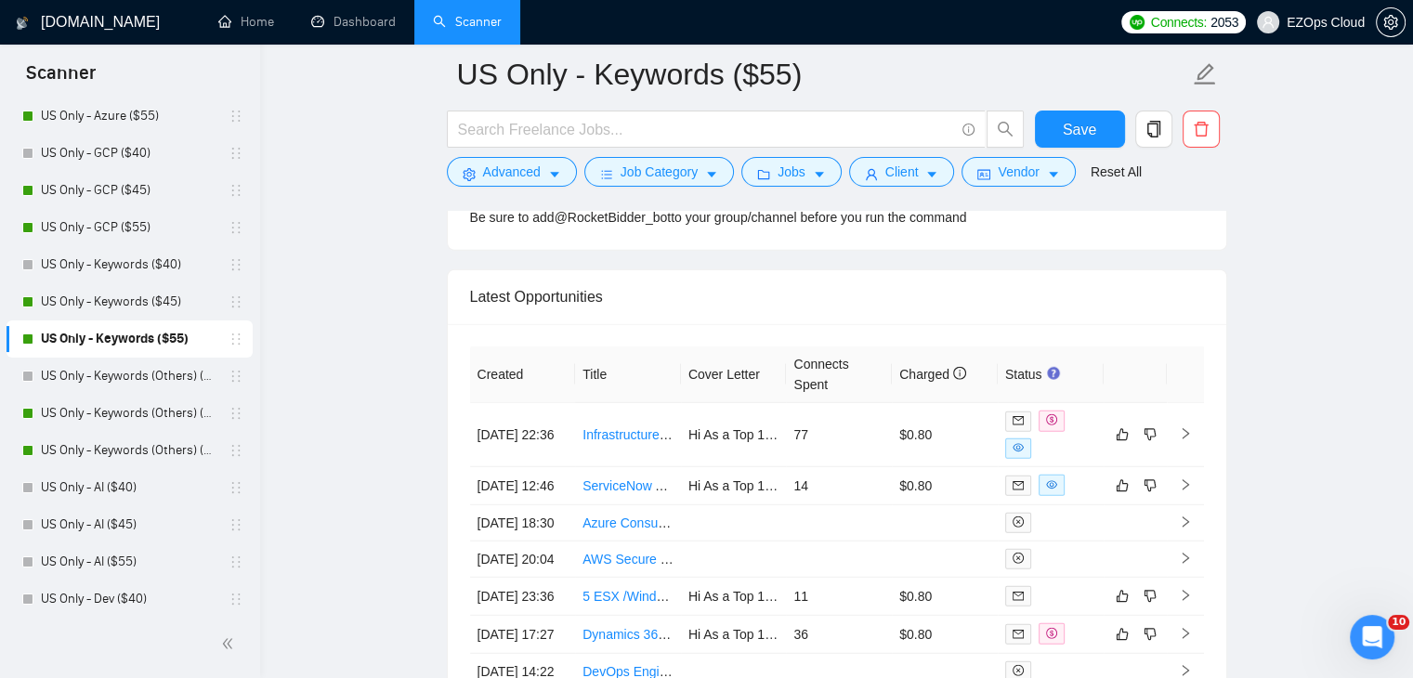
scroll to position [5058, 0]
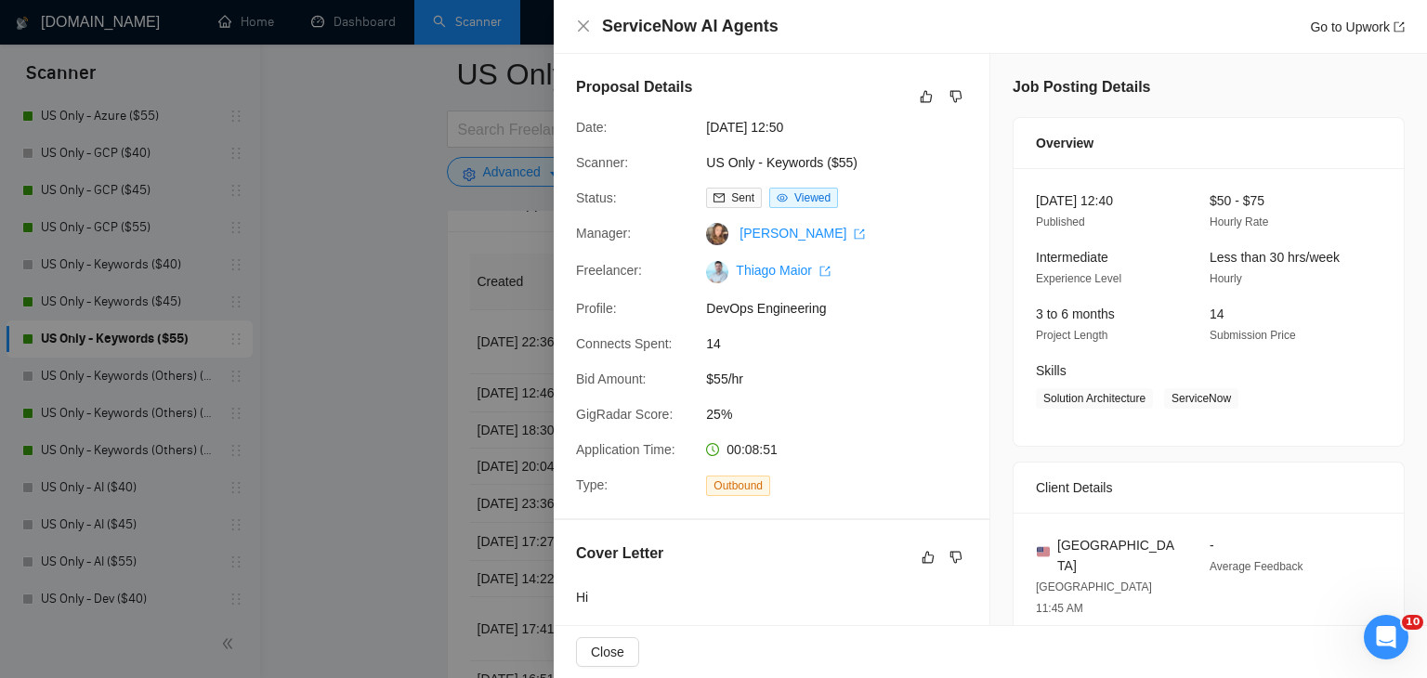
click at [372, 220] on div at bounding box center [713, 339] width 1427 height 678
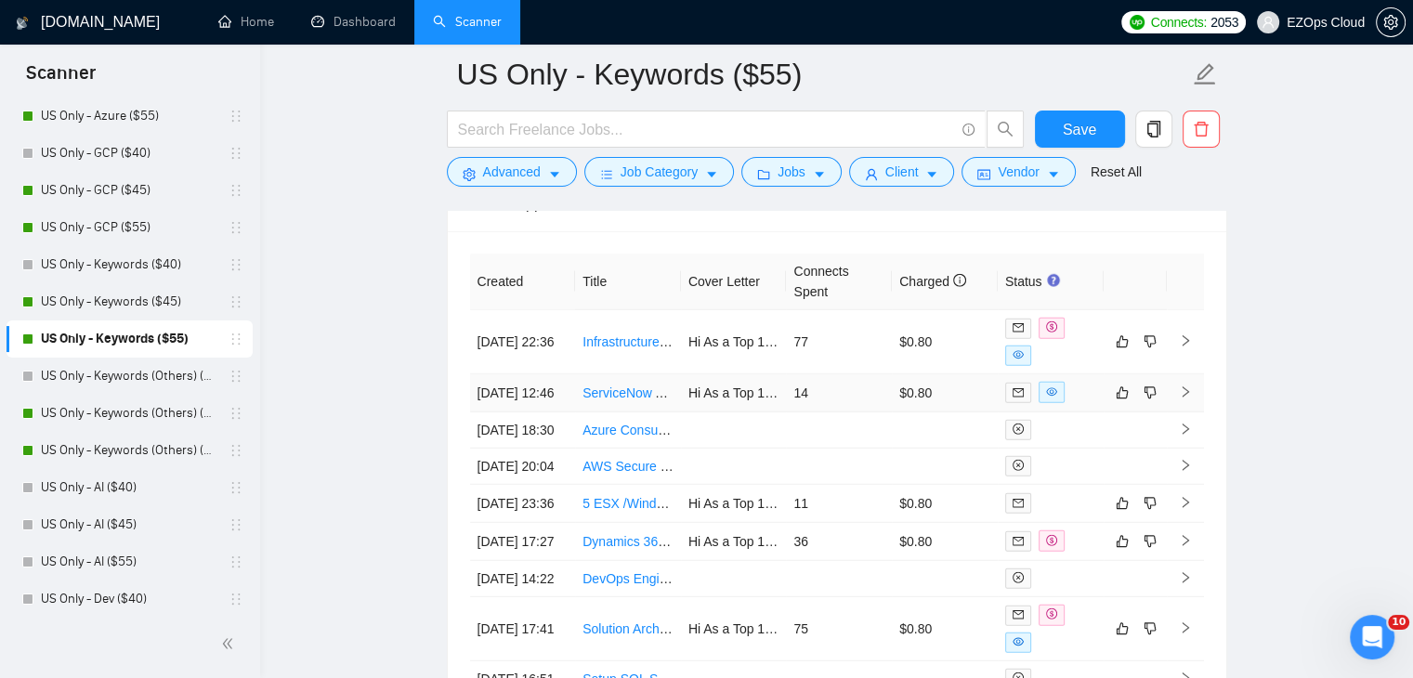
click at [620, 395] on link "ServiceNow AI Agents" at bounding box center [646, 392] width 128 height 15
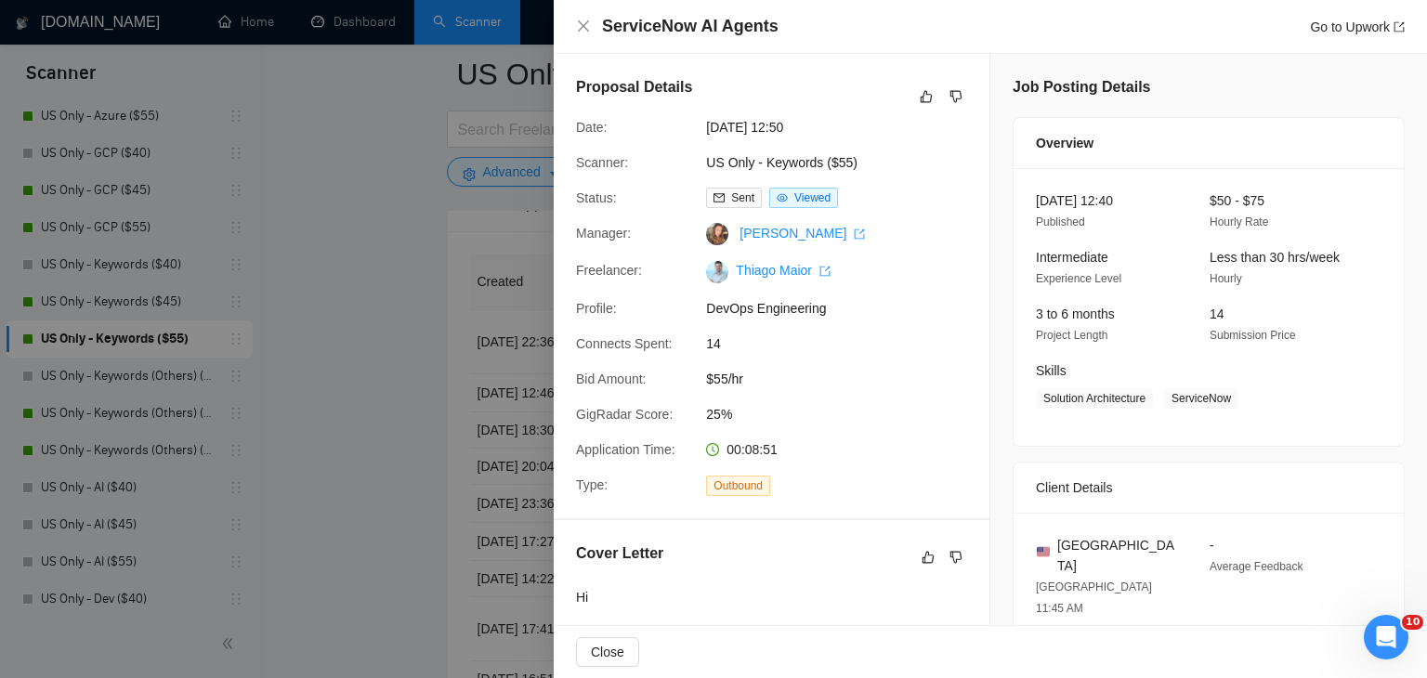
click at [327, 365] on div at bounding box center [713, 339] width 1427 height 678
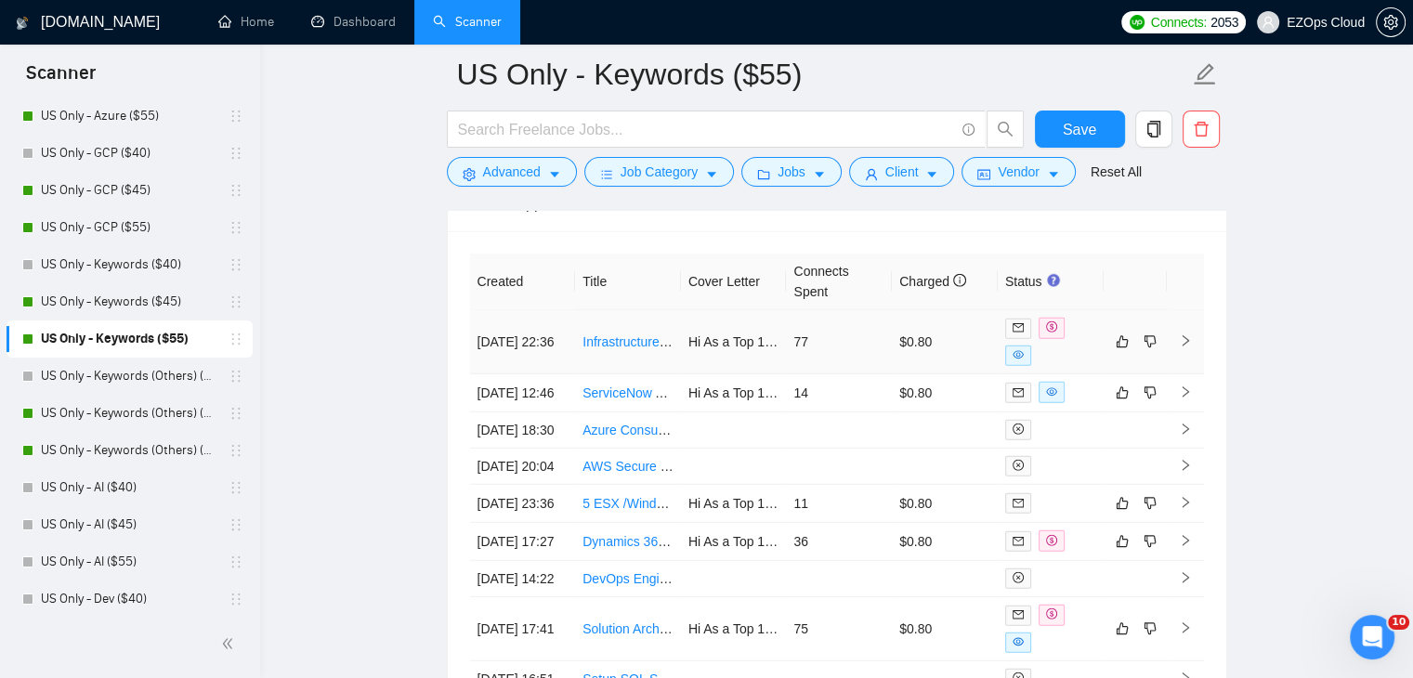
click at [623, 335] on link "Infrastructure Engineer – FedRAMP High / IL5 Private Cloud Build" at bounding box center [772, 341] width 380 height 15
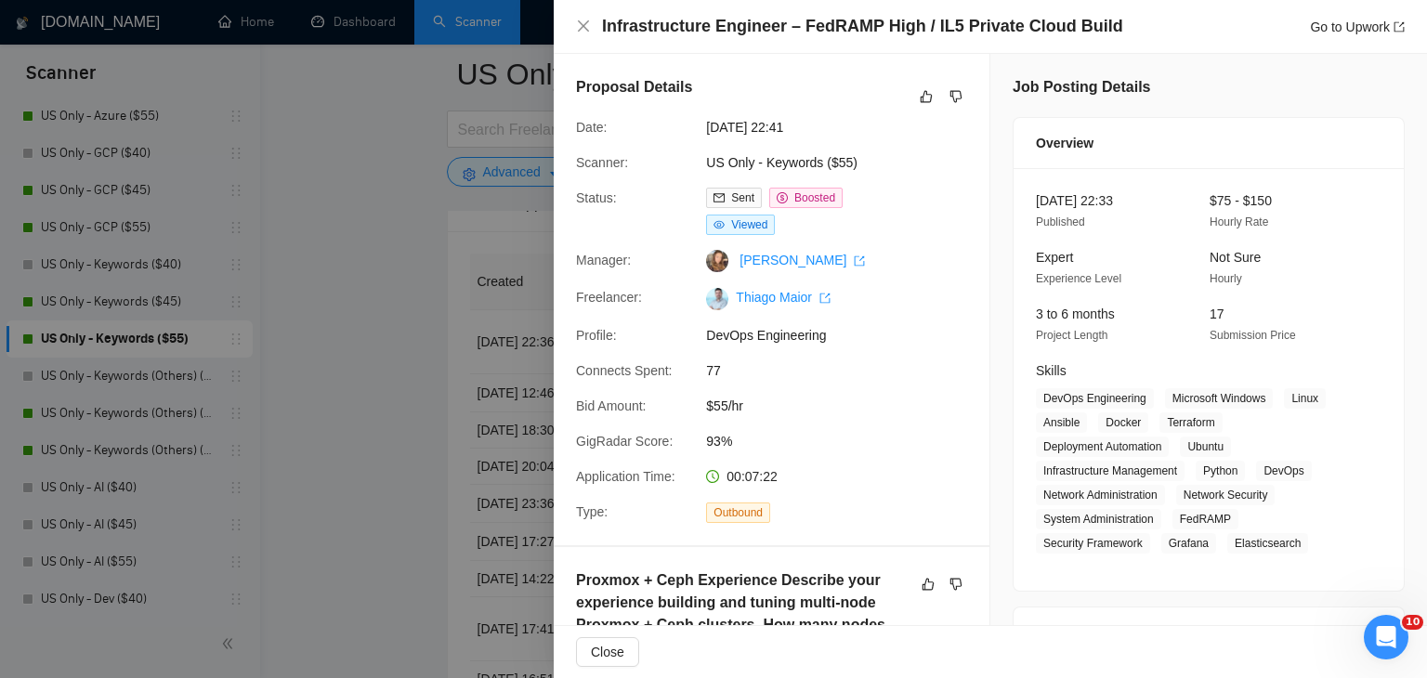
click at [385, 263] on div at bounding box center [713, 339] width 1427 height 678
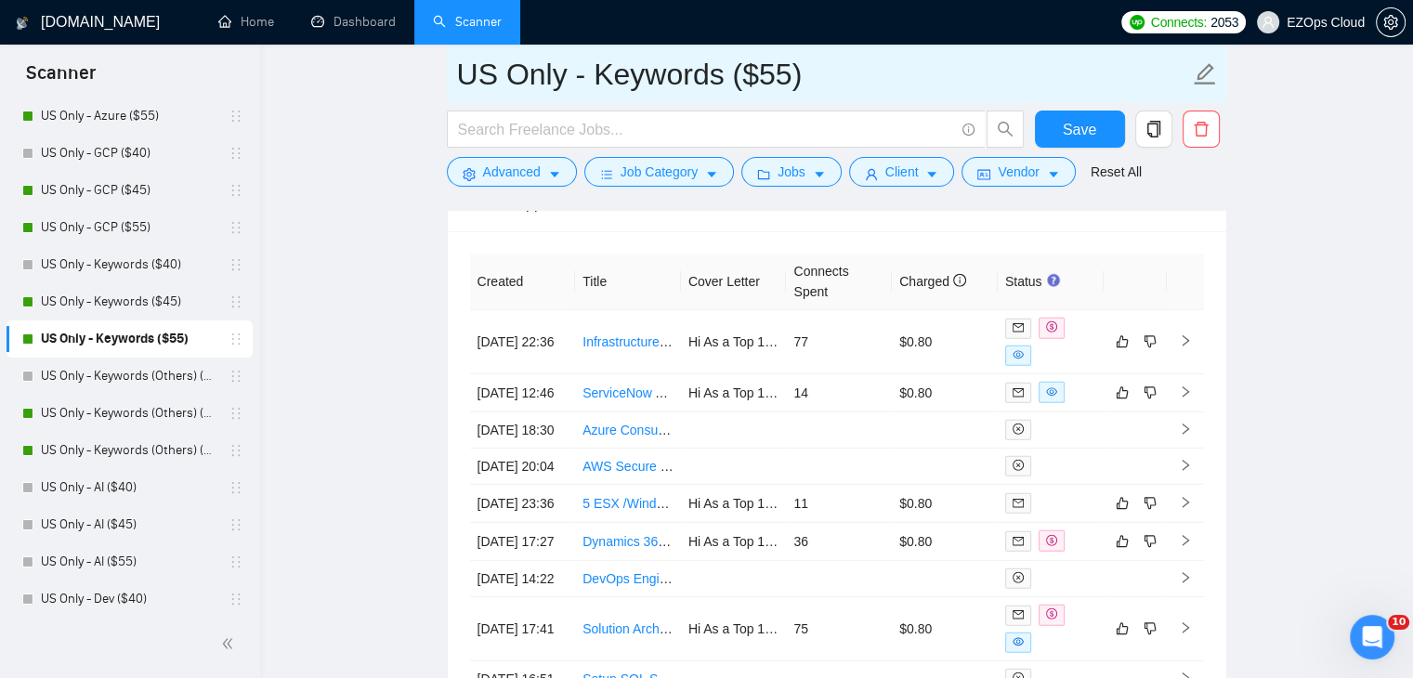
drag, startPoint x: 823, startPoint y: 72, endPoint x: 437, endPoint y: 65, distance: 386.5
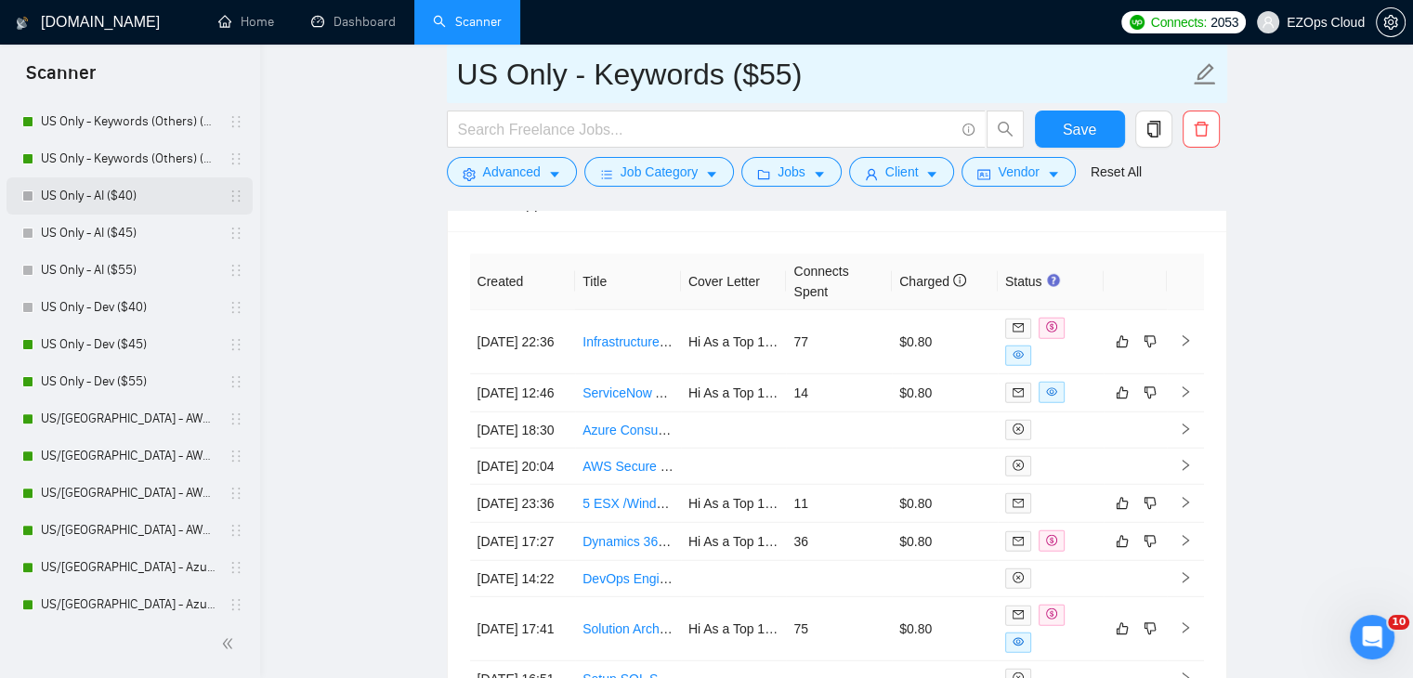
scroll to position [650, 0]
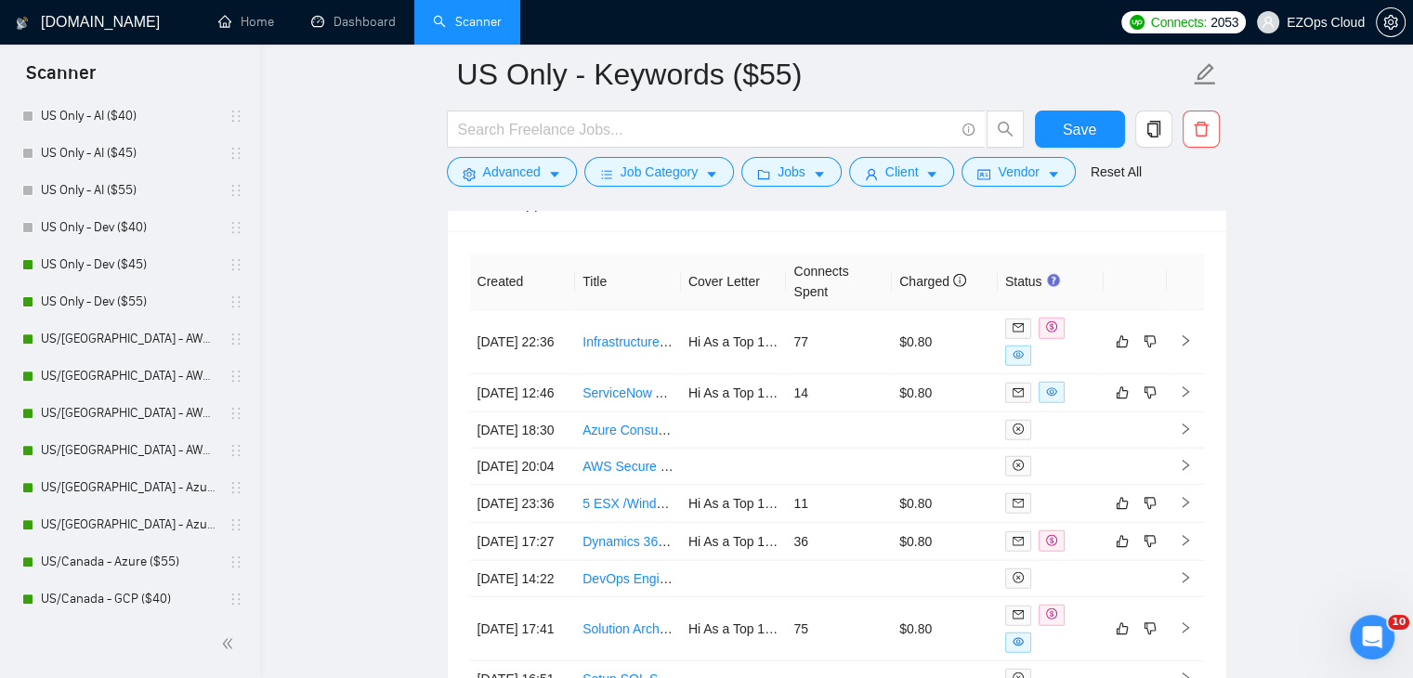
drag, startPoint x: 121, startPoint y: 350, endPoint x: 806, endPoint y: 298, distance: 687.5
click at [121, 349] on link "US/[GEOGRAPHIC_DATA] - AWS (Best Clients) ($55)" at bounding box center [129, 338] width 176 height 37
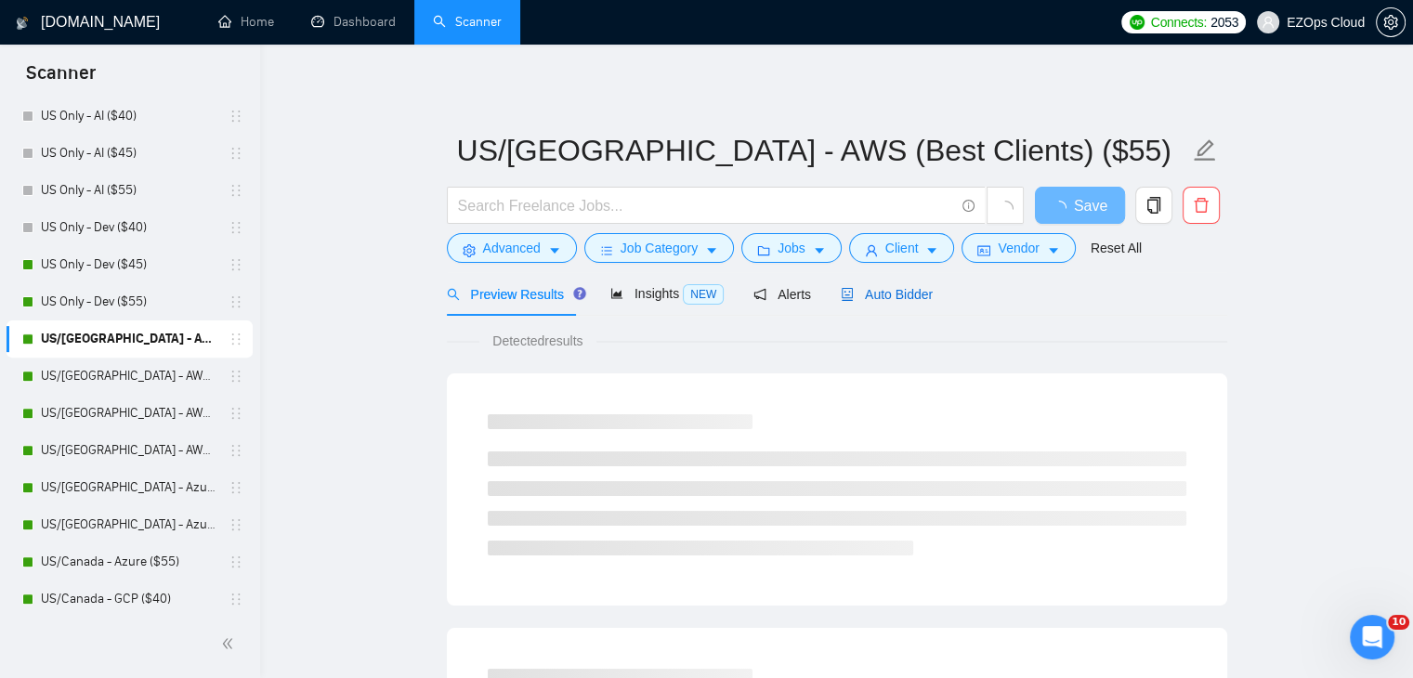
click at [871, 296] on span "Auto Bidder" at bounding box center [887, 294] width 92 height 15
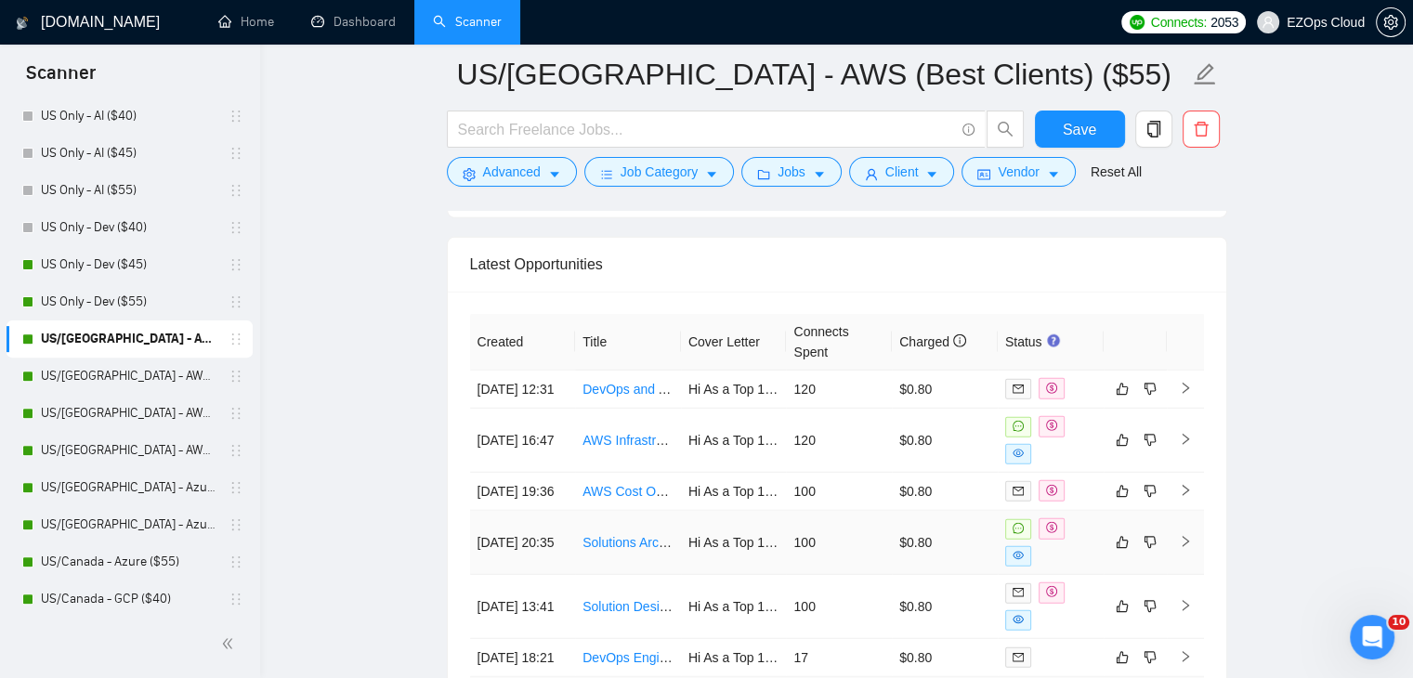
scroll to position [4937, 0]
drag, startPoint x: 118, startPoint y: 362, endPoint x: 118, endPoint y: 245, distance: 117.0
click at [118, 362] on link "US/[GEOGRAPHIC_DATA] - AWS ($40)" at bounding box center [129, 376] width 176 height 37
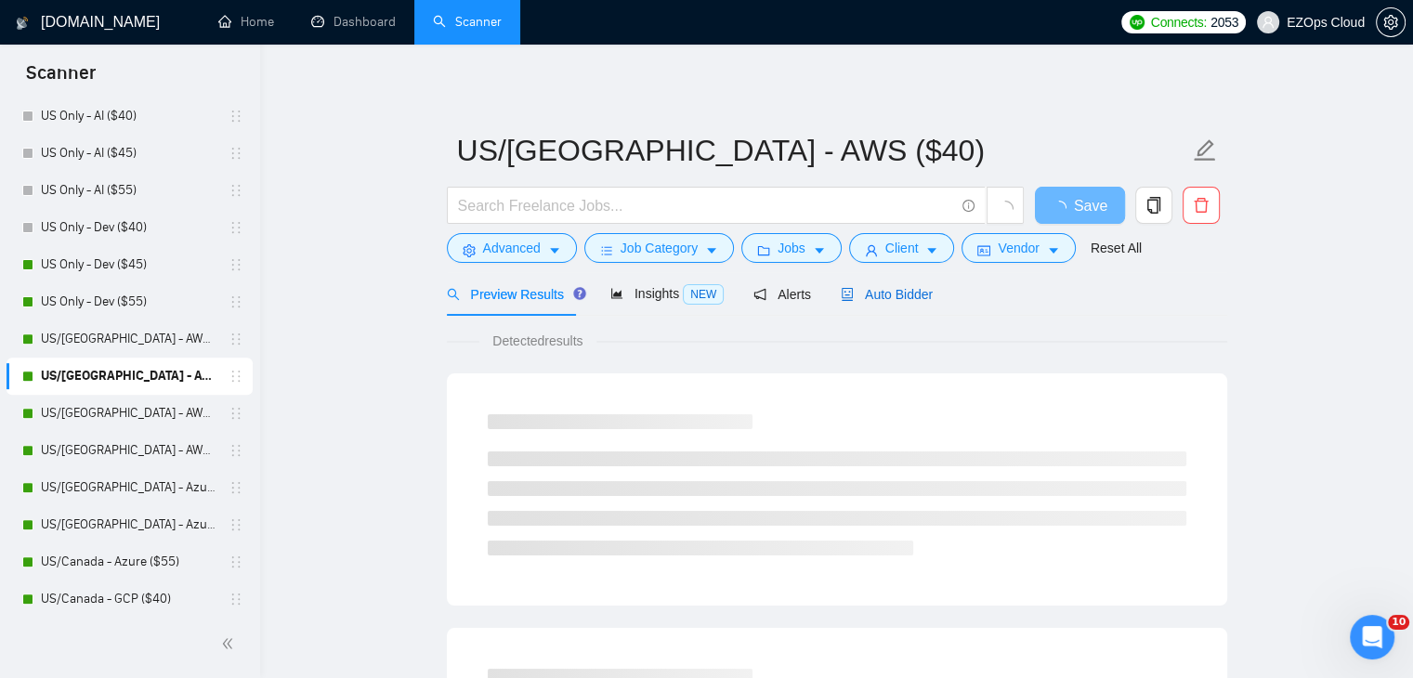
drag, startPoint x: 889, startPoint y: 297, endPoint x: 1426, endPoint y: 603, distance: 617.7
click at [891, 297] on span "Auto Bidder" at bounding box center [887, 294] width 92 height 15
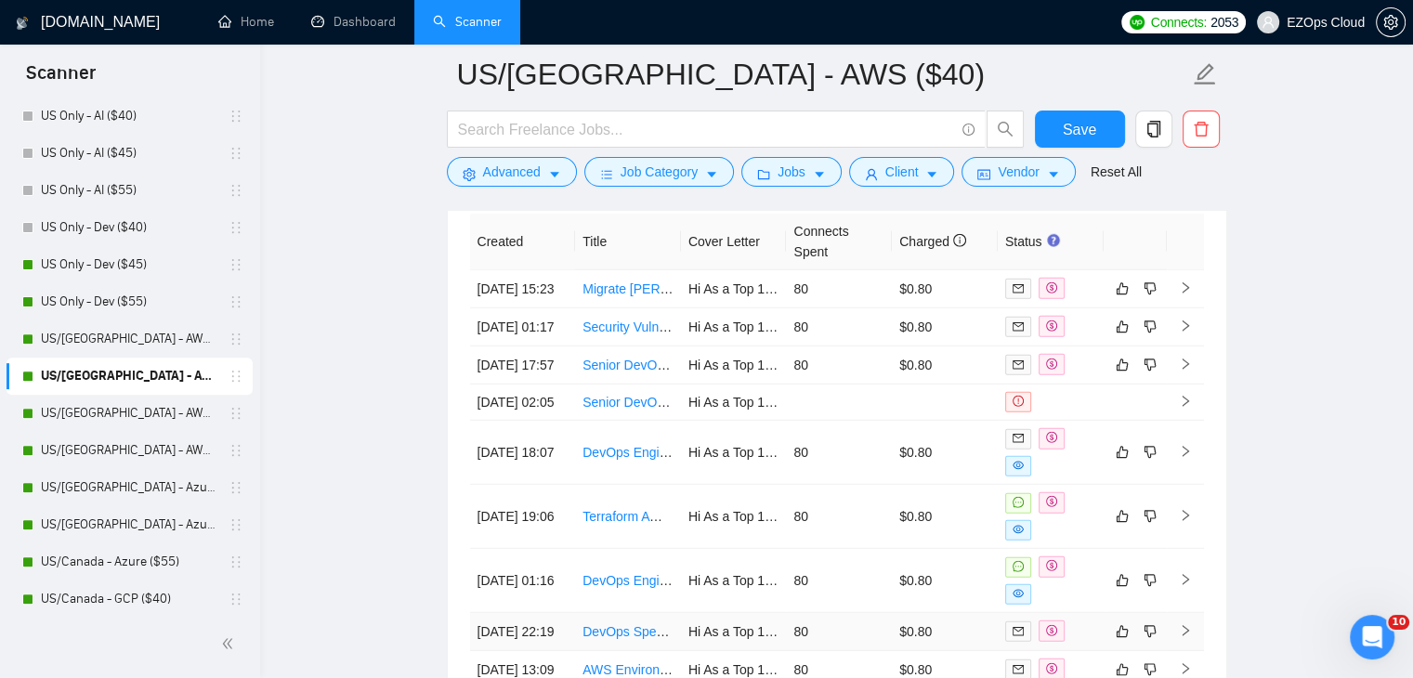
scroll to position [5097, 0]
click at [630, 372] on link "Senior DevOps Engineer to Lead [PERSON_NAME] to ArgoCD Migration (AWS)" at bounding box center [813, 365] width 463 height 15
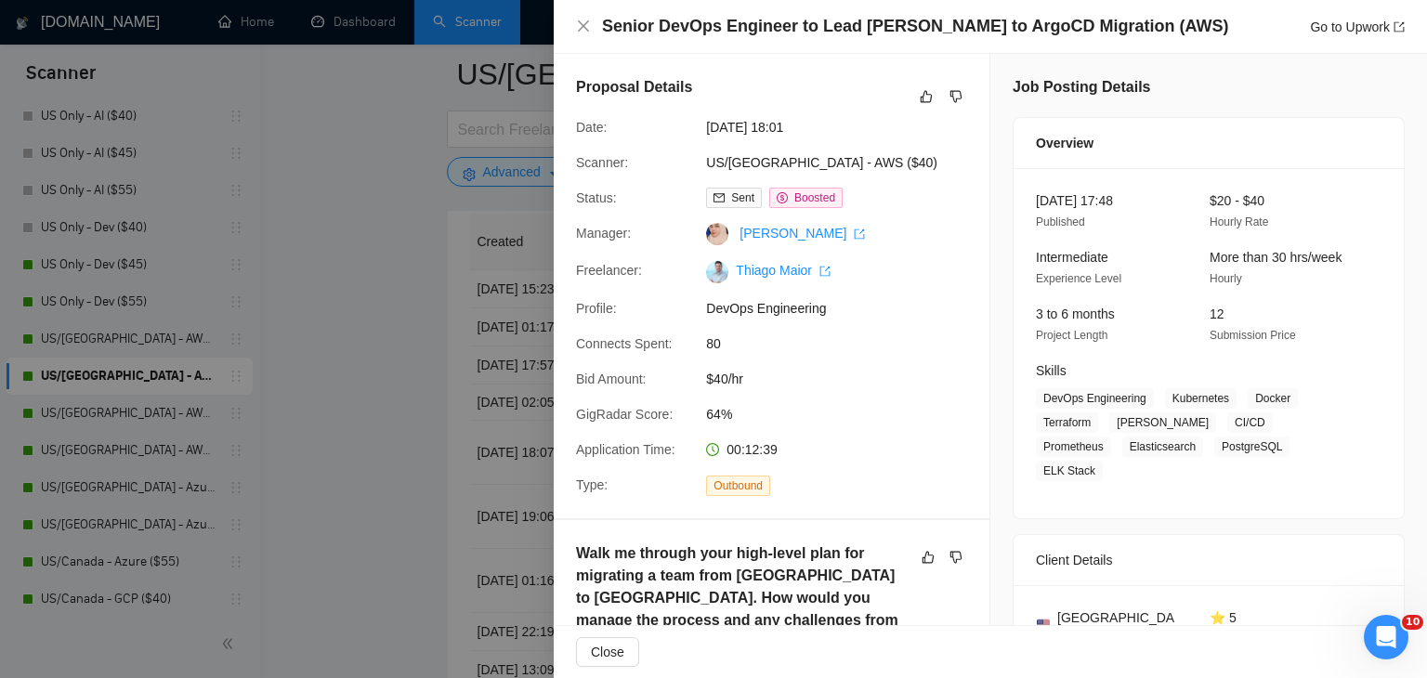
click at [359, 285] on div at bounding box center [713, 339] width 1427 height 678
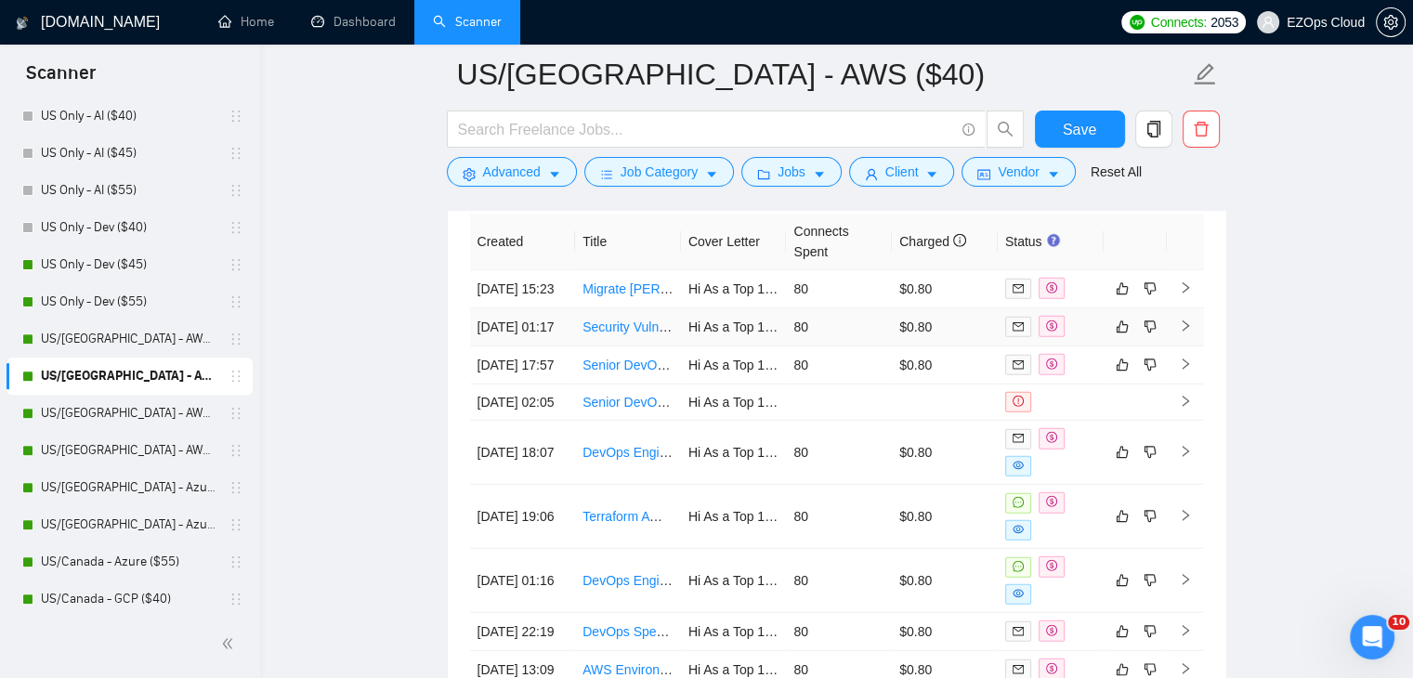
click at [635, 334] on link "Security Vulnerability Remediation Specialist Needed AWS EKS" at bounding box center [766, 327] width 368 height 15
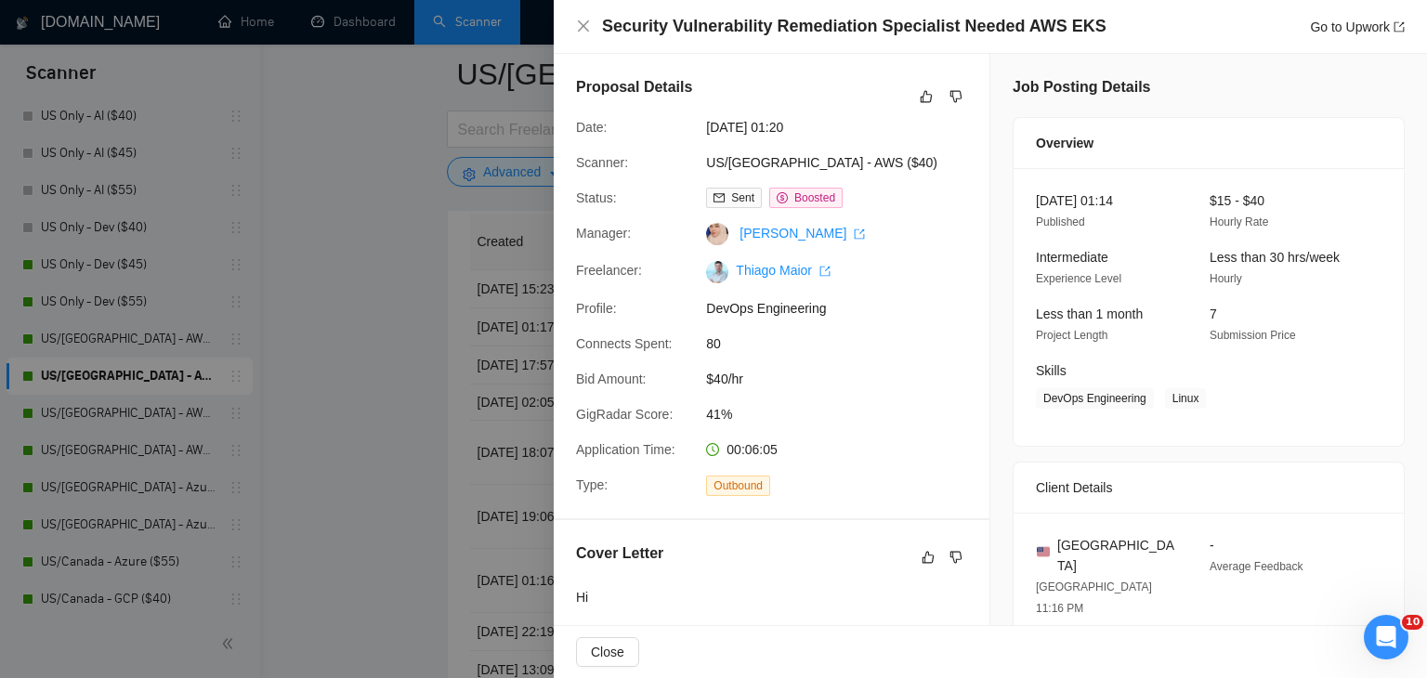
drag, startPoint x: 406, startPoint y: 86, endPoint x: 526, endPoint y: 72, distance: 120.7
click at [405, 86] on div at bounding box center [713, 339] width 1427 height 678
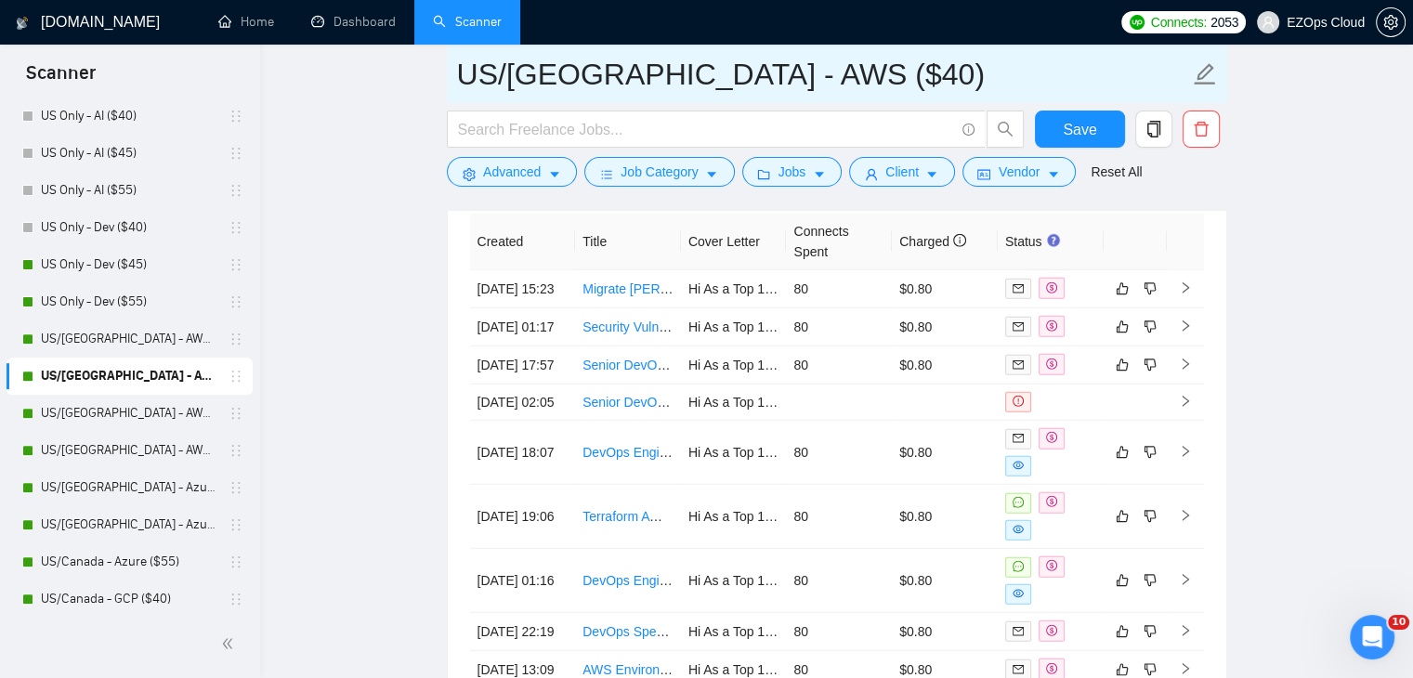
drag, startPoint x: 824, startPoint y: 77, endPoint x: 424, endPoint y: 81, distance: 400.3
